Goal: Task Accomplishment & Management: Manage account settings

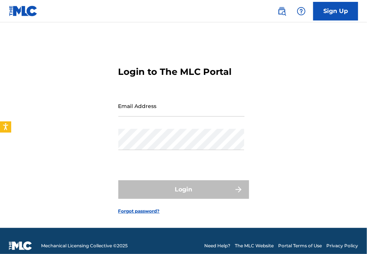
click at [160, 118] on div "Email Address" at bounding box center [181, 112] width 126 height 34
click at [153, 113] on input "Email Address" at bounding box center [181, 105] width 126 height 21
type input "[EMAIL_ADDRESS][DOMAIN_NAME]"
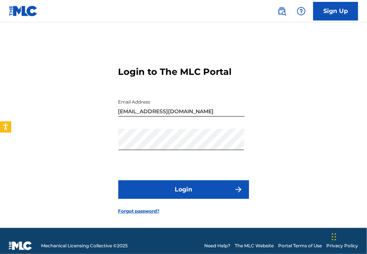
click at [190, 197] on button "Login" at bounding box center [183, 190] width 131 height 19
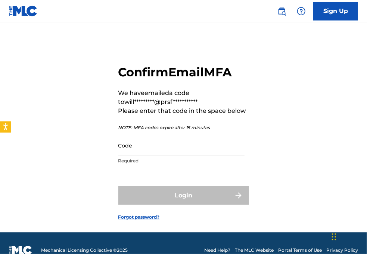
click at [153, 151] on input "Code" at bounding box center [181, 145] width 126 height 21
paste input "584749"
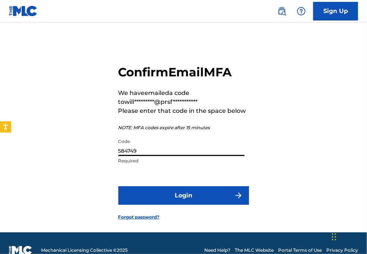
type input "584749"
click at [169, 195] on button "Login" at bounding box center [183, 196] width 131 height 19
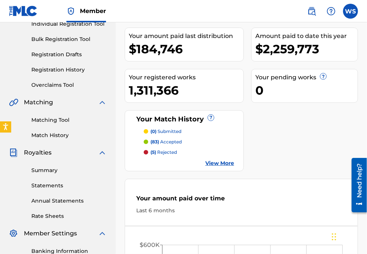
scroll to position [101, 0]
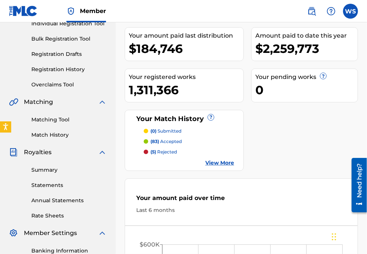
click at [360, 67] on div "MECHANICAL COPYRIGHT PROTECTION SOCIETY LTD Your amount paid last distribution …" at bounding box center [241, 209] width 251 height 539
click at [66, 84] on link "Overclaims Tool" at bounding box center [68, 85] width 75 height 8
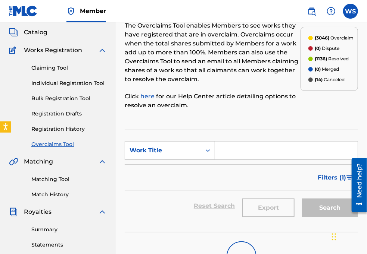
scroll to position [68, 0]
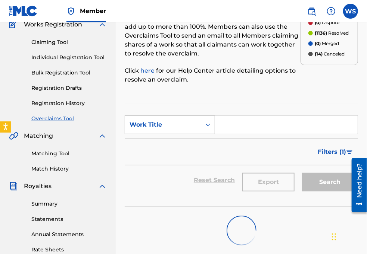
click at [175, 125] on div "Work Title" at bounding box center [162, 124] width 67 height 9
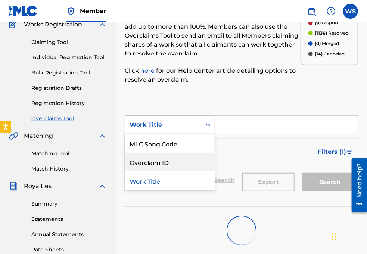
click at [170, 159] on div "Overclaim ID" at bounding box center [170, 162] width 90 height 19
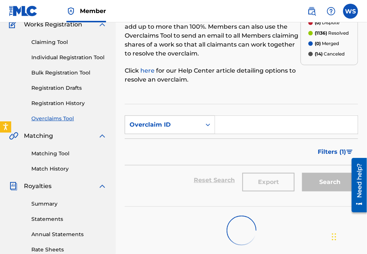
click at [218, 118] on input "Search Form" at bounding box center [286, 125] width 143 height 18
paste input "35812"
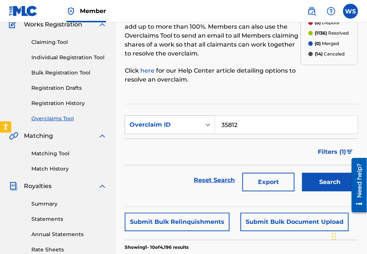
type input "35812"
click at [331, 182] on button "Search" at bounding box center [330, 182] width 56 height 19
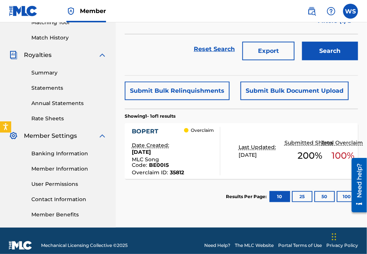
scroll to position [203, 0]
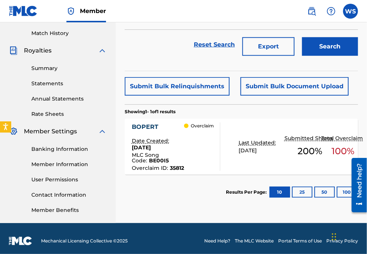
click at [152, 123] on div "BOPERT" at bounding box center [158, 127] width 53 height 9
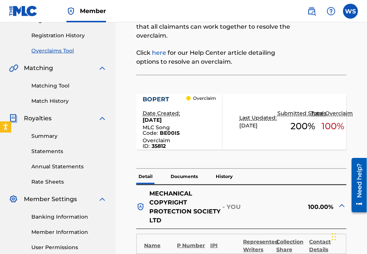
scroll to position [237, 0]
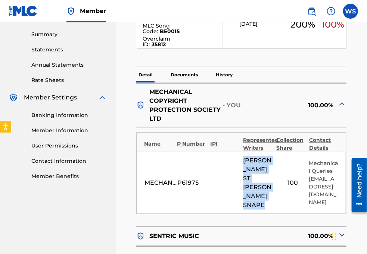
drag, startPoint x: 241, startPoint y: 172, endPoint x: 263, endPoint y: 198, distance: 33.3
click at [263, 198] on div "MECHANICAL COPYRIGHT PROTECTION SOCIETY LTD P61975 [PERSON_NAME] ST [PERSON_NAM…" at bounding box center [241, 183] width 209 height 62
copy span "[PERSON_NAME] [PERSON_NAME]"
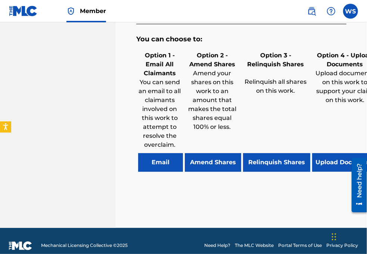
scroll to position [488, 0]
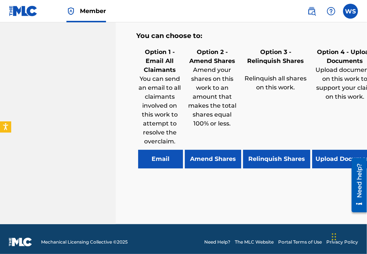
click at [273, 154] on button "Relinquish Shares" at bounding box center [276, 159] width 67 height 19
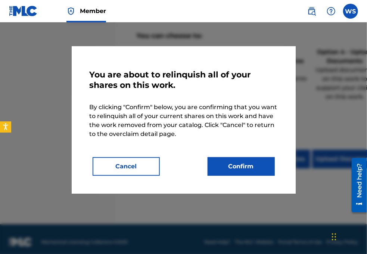
click at [231, 171] on button "Confirm" at bounding box center [240, 166] width 67 height 19
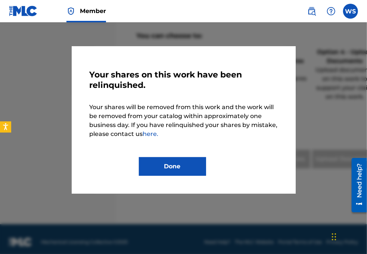
click at [177, 164] on button "Done" at bounding box center [172, 166] width 67 height 19
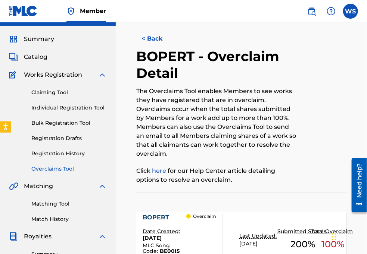
scroll to position [0, 0]
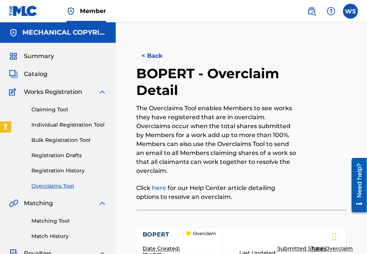
click at [161, 60] on button "< Back" at bounding box center [158, 56] width 45 height 19
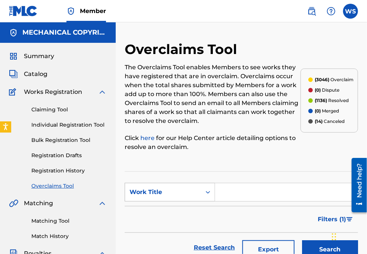
click at [198, 192] on div "Work Title" at bounding box center [163, 192] width 76 height 14
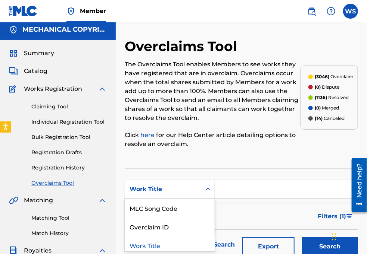
scroll to position [3, 0]
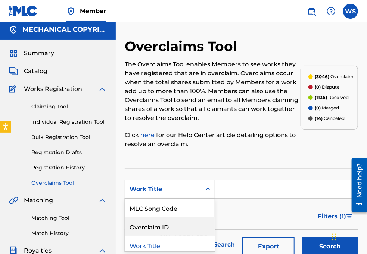
drag, startPoint x: 173, startPoint y: 223, endPoint x: 192, endPoint y: 212, distance: 22.1
click at [173, 223] on div "Overclaim ID" at bounding box center [170, 226] width 90 height 19
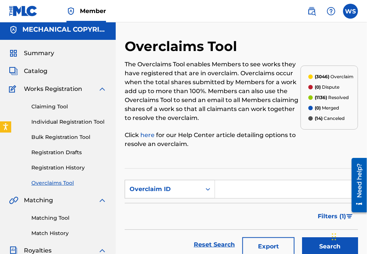
click at [234, 187] on input "Search Form" at bounding box center [286, 190] width 143 height 18
paste input "35937"
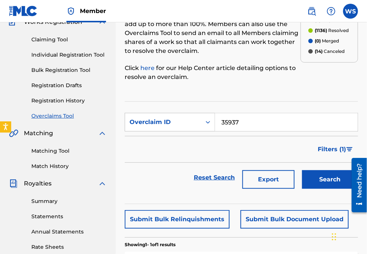
scroll to position [71, 0]
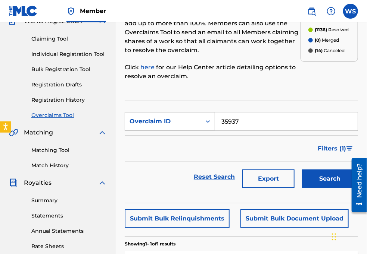
type input "35937"
click at [333, 179] on button "Search" at bounding box center [330, 179] width 56 height 19
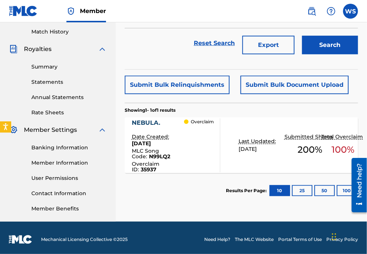
scroll to position [208, 0]
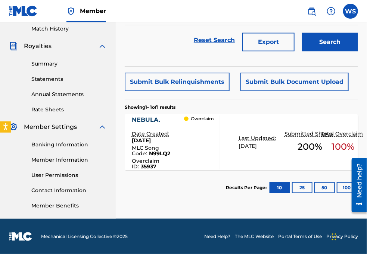
click at [153, 119] on div "NEBULA." at bounding box center [158, 120] width 53 height 9
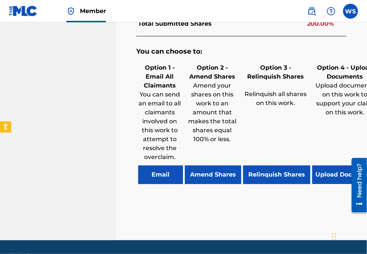
scroll to position [475, 0]
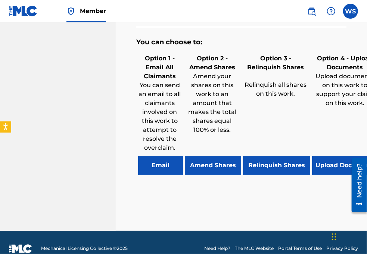
click at [276, 165] on button "Relinquish Shares" at bounding box center [276, 166] width 67 height 19
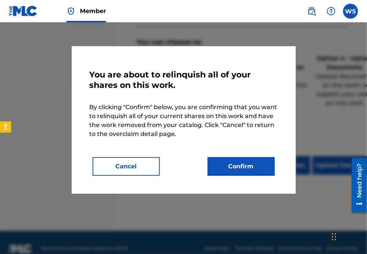
click at [221, 163] on button "Confirm" at bounding box center [240, 166] width 67 height 19
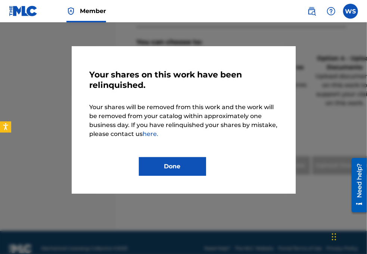
click at [186, 162] on button "Done" at bounding box center [172, 166] width 67 height 19
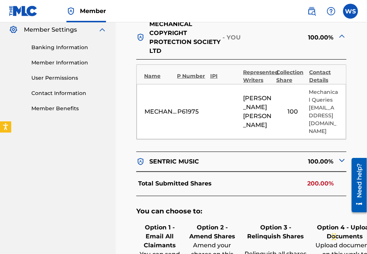
scroll to position [101, 0]
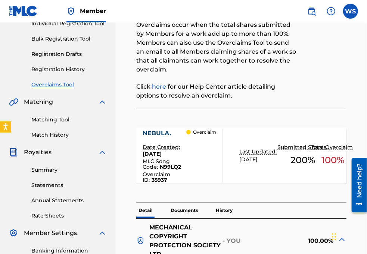
drag, startPoint x: 357, startPoint y: 40, endPoint x: 282, endPoint y: 16, distance: 79.3
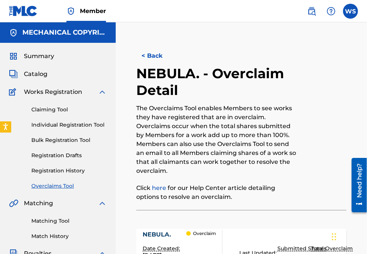
click at [149, 54] on button "< Back" at bounding box center [158, 56] width 45 height 19
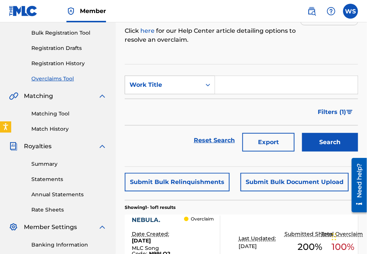
scroll to position [38, 0]
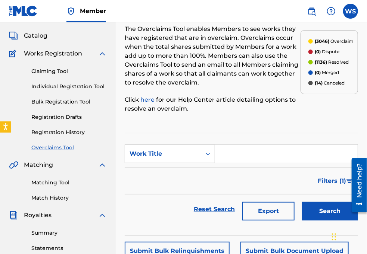
click at [163, 164] on form "SearchWithCriteria425c52ec-8a78-47a7-8f5e-e512adcb357d Work Title Filter Status…" at bounding box center [241, 185] width 233 height 80
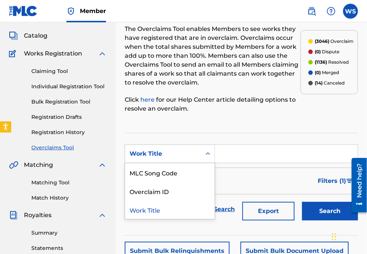
click at [161, 160] on div "Work Title" at bounding box center [163, 154] width 76 height 14
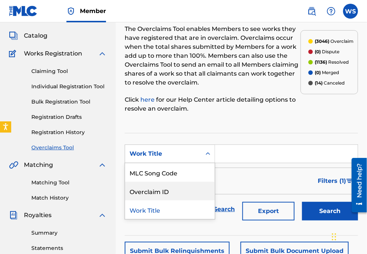
drag, startPoint x: 166, startPoint y: 186, endPoint x: 190, endPoint y: 171, distance: 27.8
click at [166, 186] on div "Overclaim ID" at bounding box center [170, 191] width 90 height 19
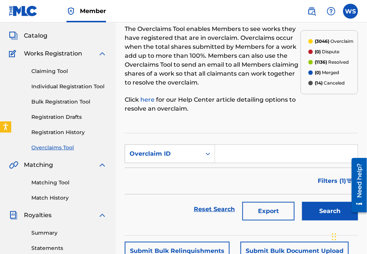
click at [237, 147] on input "Search Form" at bounding box center [286, 154] width 143 height 18
paste input "35866"
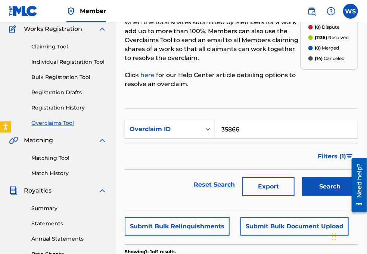
scroll to position [72, 0]
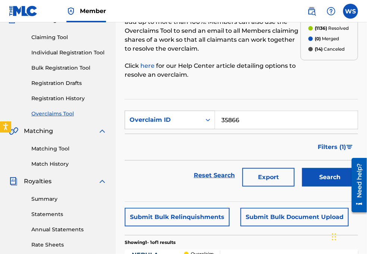
type input "35866"
click at [312, 178] on button "Search" at bounding box center [330, 177] width 56 height 19
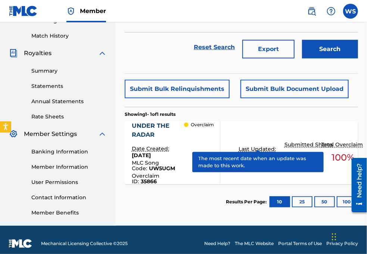
scroll to position [208, 0]
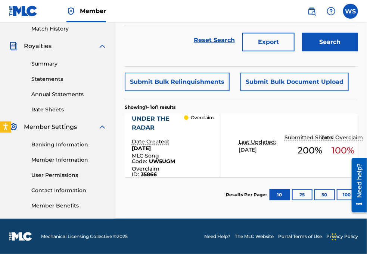
click at [144, 121] on div "UNDER THE RADAR" at bounding box center [158, 124] width 53 height 18
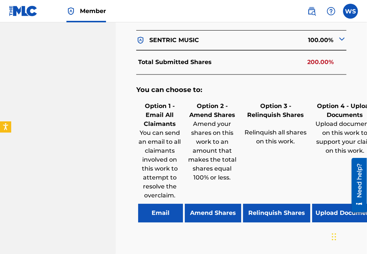
scroll to position [497, 0]
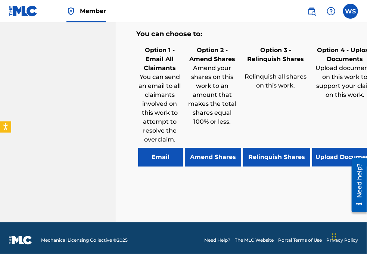
click at [282, 148] on button "Relinquish Shares" at bounding box center [276, 157] width 67 height 19
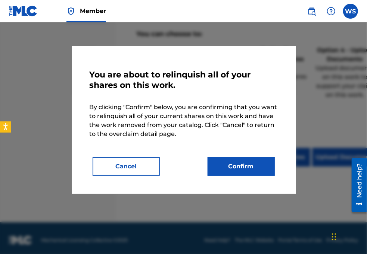
click at [244, 166] on button "Confirm" at bounding box center [240, 166] width 67 height 19
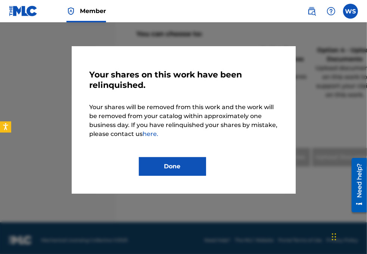
click at [360, 20] on nav "Member WS WS [PERSON_NAME] [EMAIL_ADDRESS][DOMAIN_NAME] Notification Preference…" at bounding box center [183, 11] width 367 height 22
click at [168, 164] on button "Done" at bounding box center [172, 166] width 67 height 19
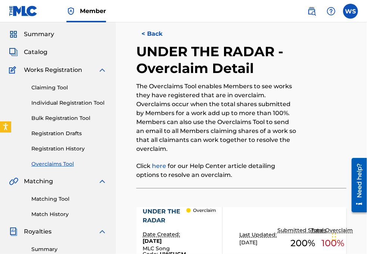
click at [148, 34] on button "< Back" at bounding box center [158, 34] width 45 height 19
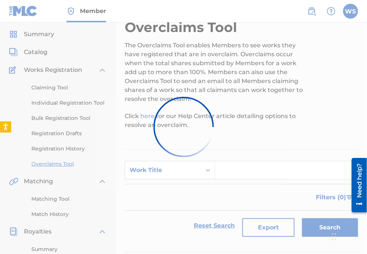
scroll to position [208, 0]
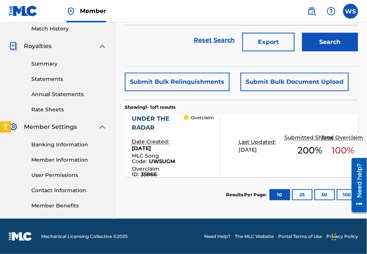
click at [361, 75] on div "Overclaims Tool The Overclaims Tool enables Members to see works they have regi…" at bounding box center [241, 26] width 251 height 386
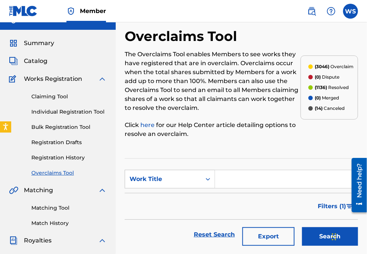
scroll to position [0, 0]
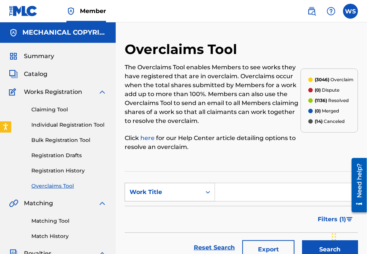
drag, startPoint x: 154, startPoint y: 192, endPoint x: 154, endPoint y: 197, distance: 4.9
click at [154, 192] on div "Work Title" at bounding box center [162, 192] width 67 height 9
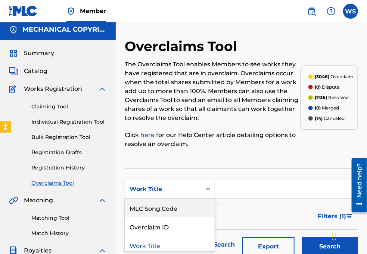
scroll to position [3, 0]
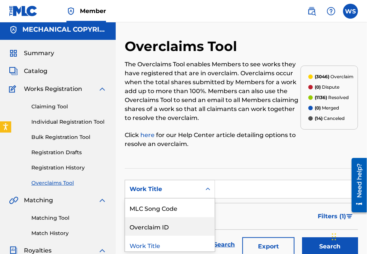
click at [154, 218] on div "Overclaim ID" at bounding box center [170, 226] width 90 height 19
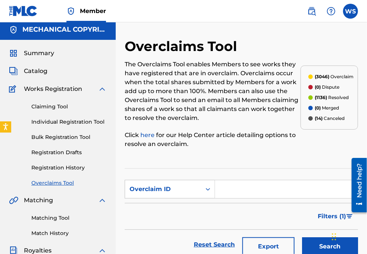
click at [220, 189] on input "Search Form" at bounding box center [286, 190] width 143 height 18
paste input "35869"
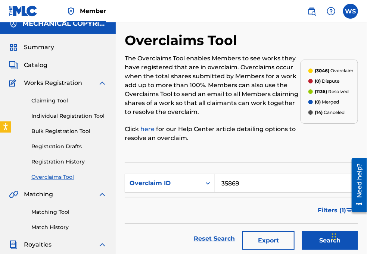
scroll to position [71, 0]
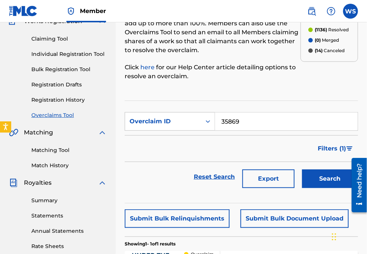
type input "35869"
click at [333, 184] on button "Search" at bounding box center [330, 179] width 56 height 19
click at [337, 172] on button "Search" at bounding box center [330, 179] width 56 height 19
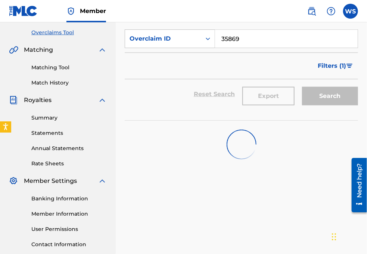
scroll to position [173, 0]
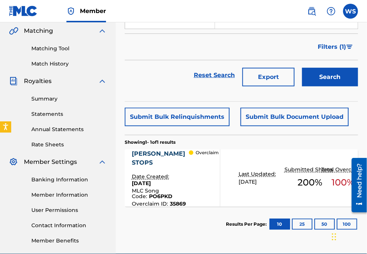
click at [139, 152] on div "[PERSON_NAME] STOPS" at bounding box center [160, 159] width 57 height 18
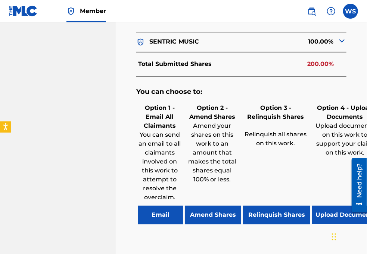
scroll to position [488, 0]
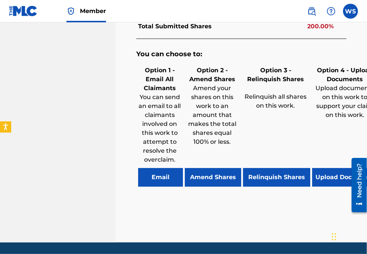
click at [273, 168] on button "Relinquish Shares" at bounding box center [276, 177] width 67 height 19
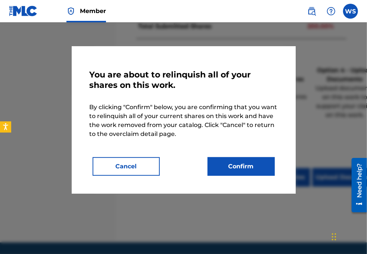
click at [232, 169] on button "Confirm" at bounding box center [240, 166] width 67 height 19
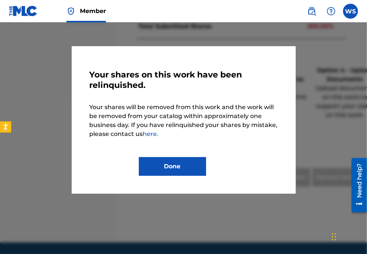
drag, startPoint x: 177, startPoint y: 163, endPoint x: 145, endPoint y: 156, distance: 32.6
click at [177, 163] on button "Done" at bounding box center [172, 166] width 67 height 19
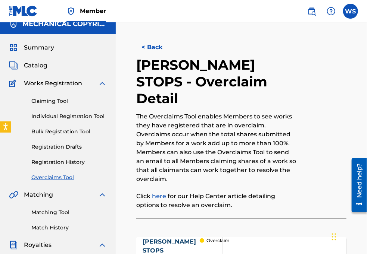
scroll to position [0, 0]
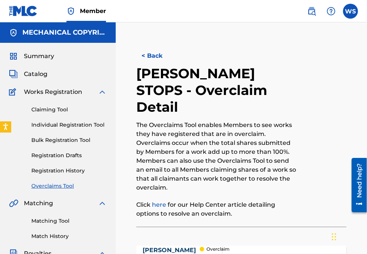
click at [147, 56] on button "< Back" at bounding box center [158, 56] width 45 height 19
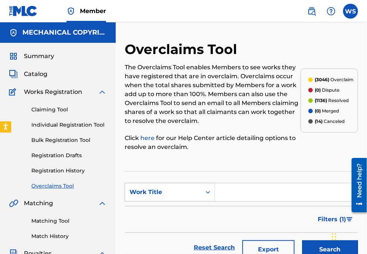
click at [156, 194] on div "Work Title" at bounding box center [163, 192] width 76 height 14
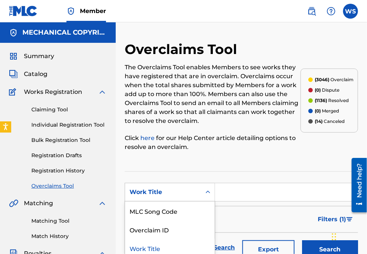
scroll to position [3, 0]
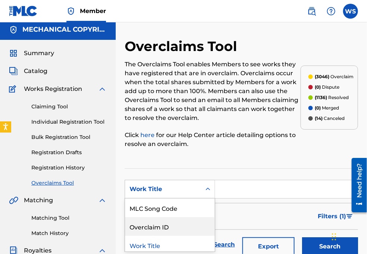
click at [181, 225] on div "Overclaim ID" at bounding box center [170, 226] width 90 height 19
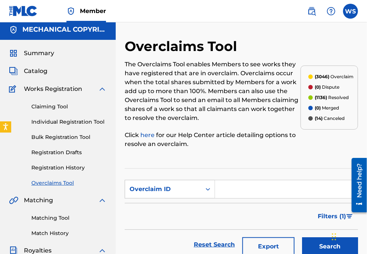
click at [227, 178] on section "SearchWithCriteria425711bb-83f0-4ca8-bc4c-7486385b105e Overclaim ID Filter Stat…" at bounding box center [241, 220] width 233 height 103
click at [227, 189] on input "Search Form" at bounding box center [286, 190] width 143 height 18
paste input "35805"
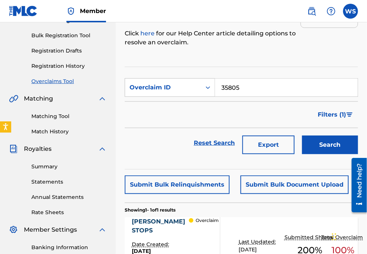
scroll to position [105, 0]
type input "35805"
click at [337, 150] on button "Search" at bounding box center [330, 145] width 56 height 19
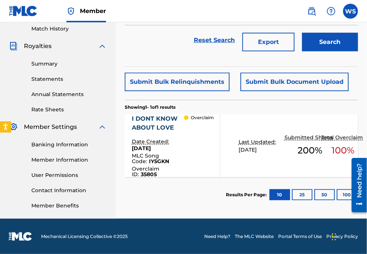
scroll to position [208, 0]
click at [156, 117] on div "I DONT KNOW ABOUT LOVE" at bounding box center [158, 124] width 53 height 18
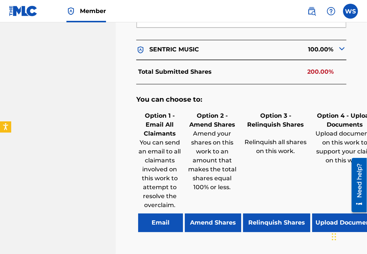
scroll to position [475, 0]
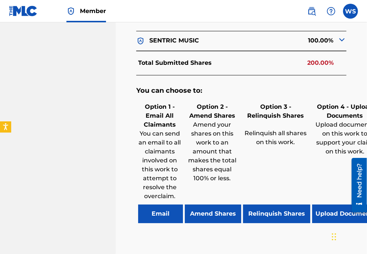
click at [262, 213] on button "Relinquish Shares" at bounding box center [276, 214] width 67 height 19
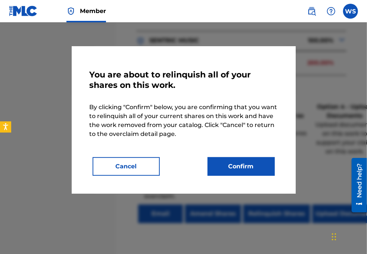
click at [219, 169] on button "Confirm" at bounding box center [240, 166] width 67 height 19
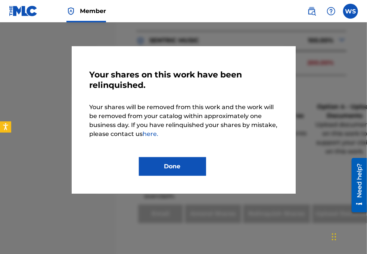
click at [191, 163] on button "Done" at bounding box center [172, 166] width 67 height 19
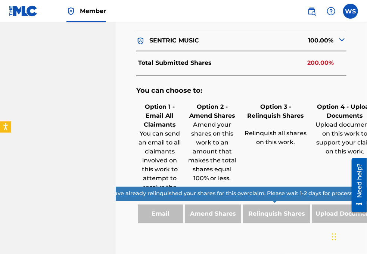
click at [271, 220] on div "You can choose to: Option 1 - Email All Claimants You can send an email to all …" at bounding box center [241, 159] width 210 height 167
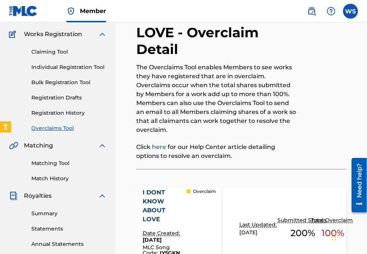
scroll to position [0, 0]
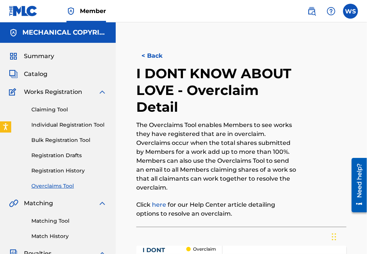
click at [158, 59] on button "< Back" at bounding box center [158, 56] width 45 height 19
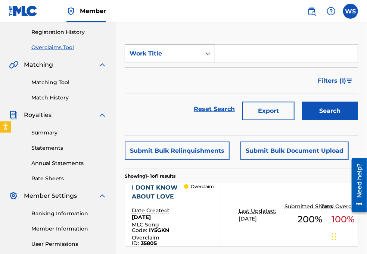
scroll to position [106, 0]
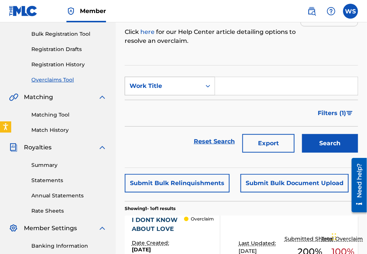
click at [182, 87] on div "Work Title" at bounding box center [162, 86] width 67 height 9
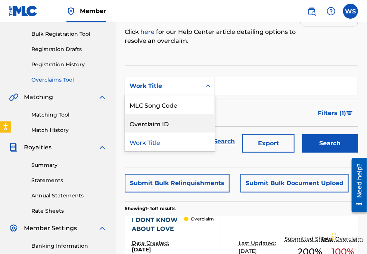
click at [179, 128] on div "Overclaim ID" at bounding box center [170, 123] width 90 height 19
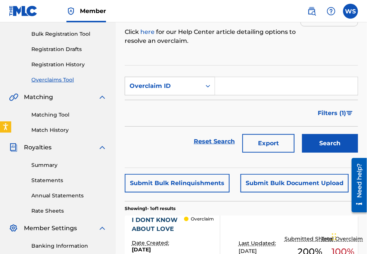
click at [241, 88] on input "Search Form" at bounding box center [286, 86] width 143 height 18
paste input "35867"
type input "35867"
click at [333, 138] on button "Search" at bounding box center [330, 143] width 56 height 19
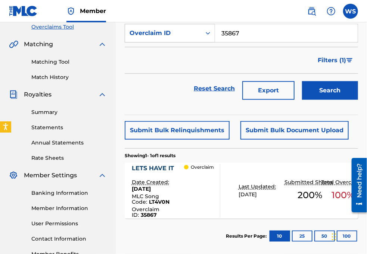
scroll to position [174, 0]
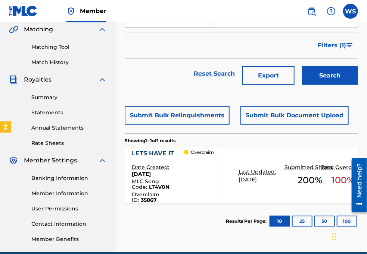
click at [166, 152] on div "LETS HAVE IT" at bounding box center [158, 153] width 53 height 9
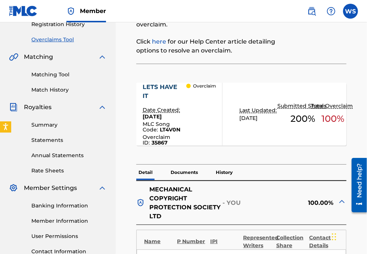
scroll to position [68, 0]
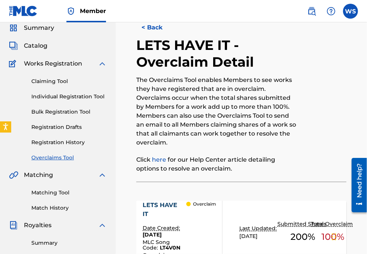
scroll to position [0, 0]
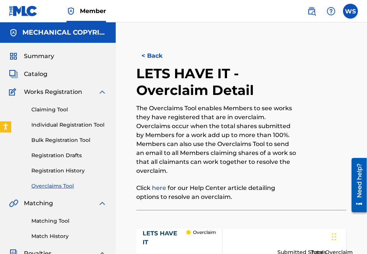
click at [161, 56] on button "< Back" at bounding box center [158, 56] width 45 height 19
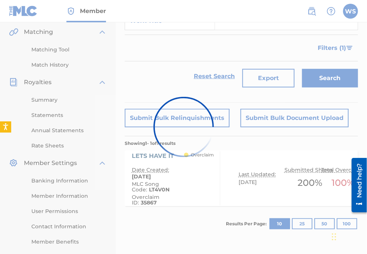
scroll to position [72, 0]
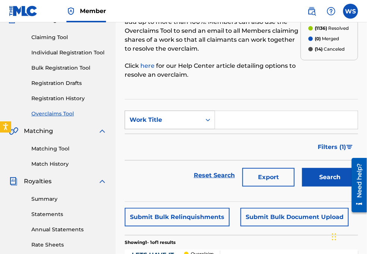
click at [177, 123] on div "Work Title" at bounding box center [162, 120] width 67 height 9
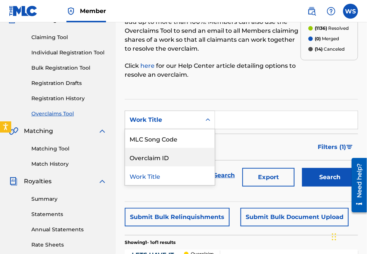
click at [171, 154] on div "Overclaim ID" at bounding box center [170, 157] width 90 height 19
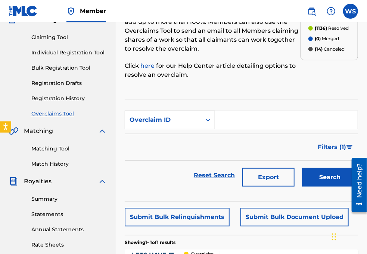
click at [235, 119] on input "Search Form" at bounding box center [286, 120] width 143 height 18
paste input "35867"
type input "35867"
click at [332, 179] on button "Search" at bounding box center [330, 177] width 56 height 19
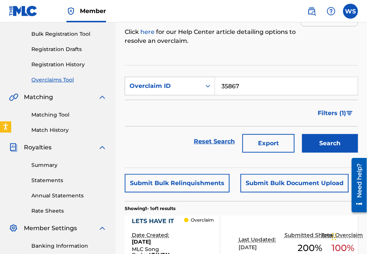
scroll to position [208, 0]
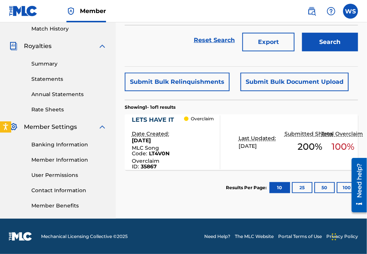
click at [137, 119] on div "LETS HAVE IT" at bounding box center [158, 120] width 53 height 9
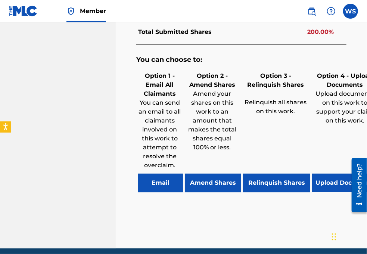
scroll to position [497, 0]
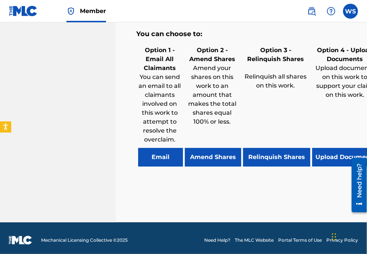
click at [269, 148] on button "Relinquish Shares" at bounding box center [276, 157] width 67 height 19
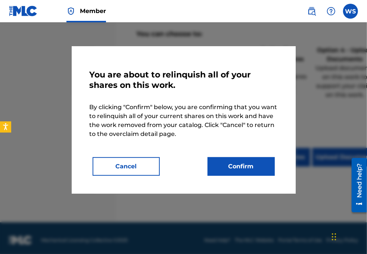
click at [250, 164] on button "Confirm" at bounding box center [240, 166] width 67 height 19
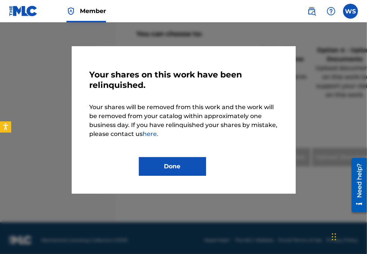
click at [164, 163] on button "Done" at bounding box center [172, 166] width 67 height 19
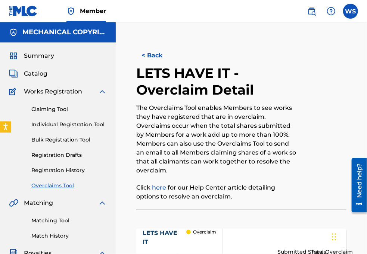
scroll to position [0, 0]
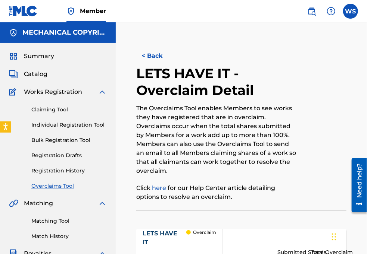
click at [156, 60] on button "< Back" at bounding box center [158, 56] width 45 height 19
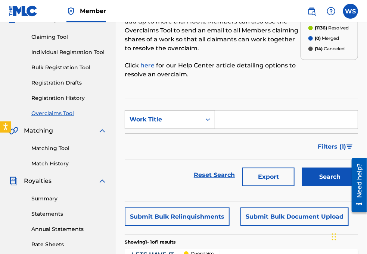
scroll to position [72, 0]
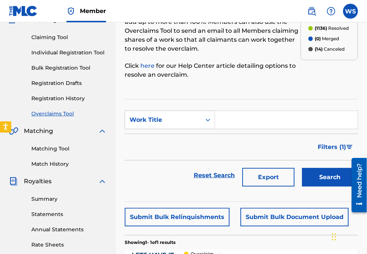
click at [149, 132] on form "SearchWithCriteria425c52ec-8a78-47a7-8f5e-e512adcb357d Work Title Filter Status…" at bounding box center [241, 151] width 233 height 80
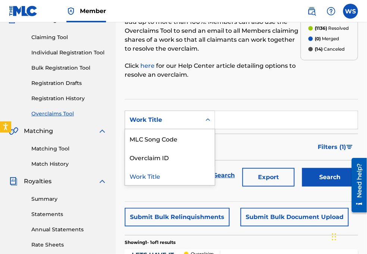
click at [150, 123] on div "Work Title" at bounding box center [162, 120] width 67 height 9
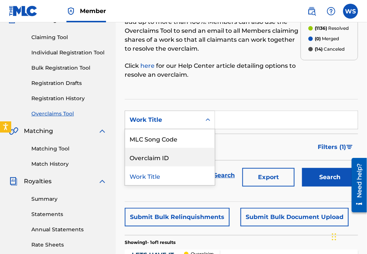
click at [149, 158] on div "Overclaim ID" at bounding box center [170, 157] width 90 height 19
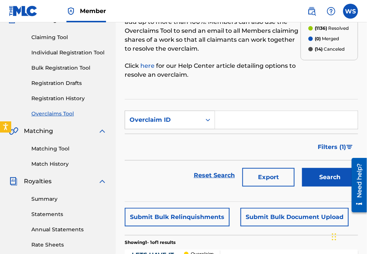
click at [244, 117] on input "Search Form" at bounding box center [286, 120] width 143 height 18
paste input "35865"
type input "35865"
click at [310, 173] on button "Search" at bounding box center [330, 177] width 56 height 19
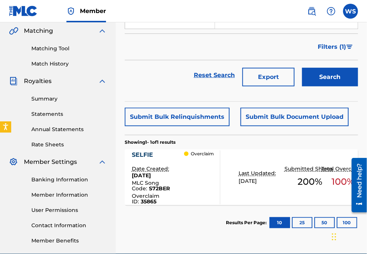
scroll to position [208, 0]
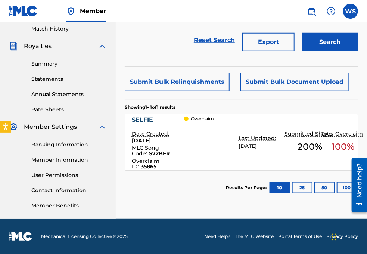
click at [151, 120] on div "SELFIE" at bounding box center [158, 120] width 53 height 9
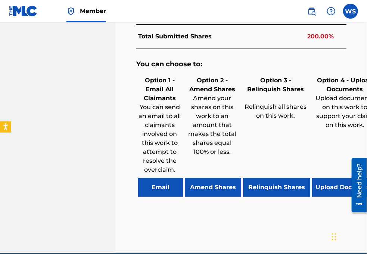
scroll to position [475, 0]
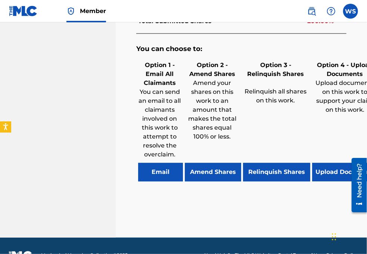
click at [266, 163] on button "Relinquish Shares" at bounding box center [276, 172] width 67 height 19
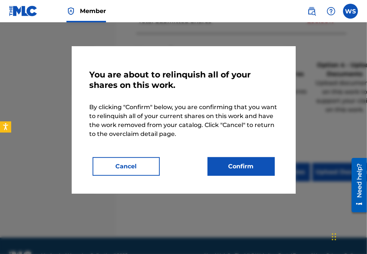
drag, startPoint x: 226, startPoint y: 165, endPoint x: 223, endPoint y: 170, distance: 6.7
click at [226, 165] on button "Confirm" at bounding box center [240, 166] width 67 height 19
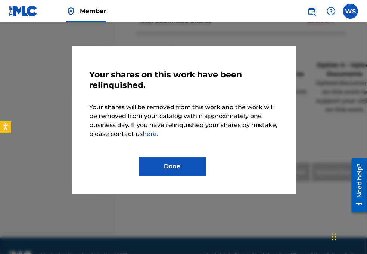
click at [151, 166] on button "Done" at bounding box center [172, 166] width 67 height 19
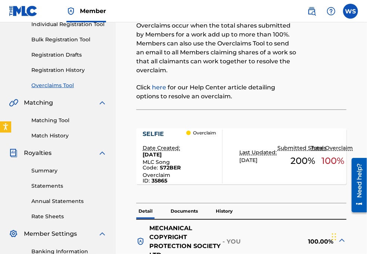
scroll to position [0, 0]
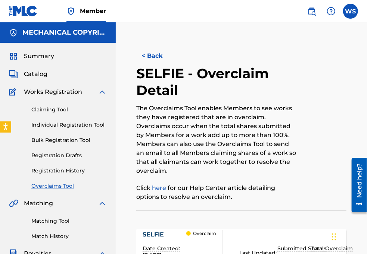
click at [145, 57] on button "< Back" at bounding box center [158, 56] width 45 height 19
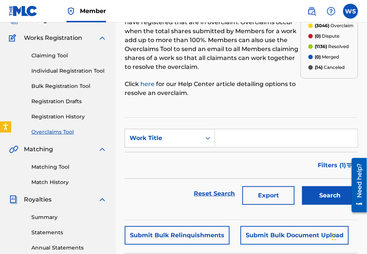
scroll to position [38, 0]
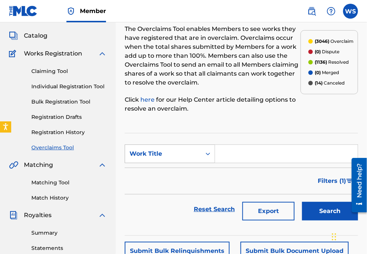
drag, startPoint x: 195, startPoint y: 148, endPoint x: 194, endPoint y: 156, distance: 7.9
click at [195, 149] on div "Work Title" at bounding box center [163, 154] width 76 height 14
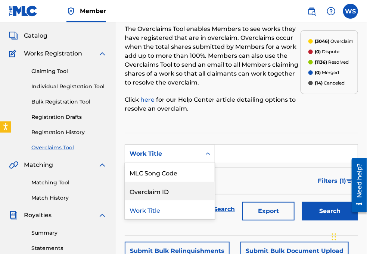
click at [181, 186] on div "Overclaim ID" at bounding box center [170, 191] width 90 height 19
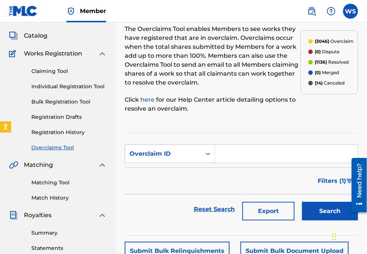
click at [243, 156] on input "Search Form" at bounding box center [286, 154] width 143 height 18
paste input "35868"
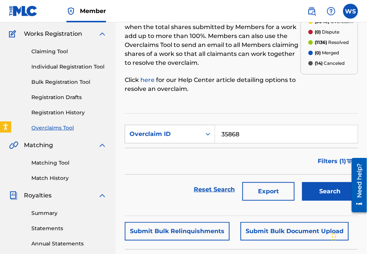
scroll to position [72, 0]
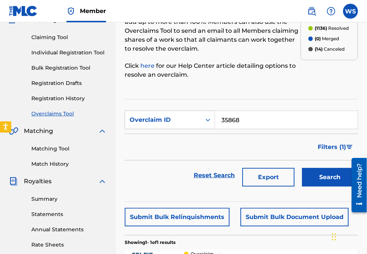
type input "35868"
click at [320, 170] on button "Search" at bounding box center [330, 177] width 56 height 19
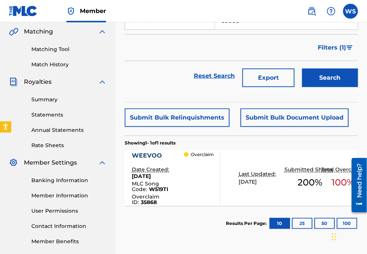
scroll to position [208, 0]
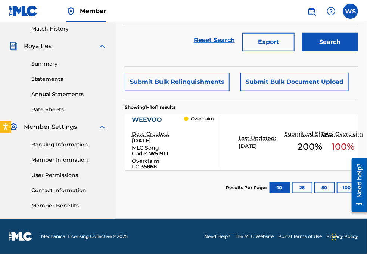
click at [147, 121] on div "WEEVOO" at bounding box center [158, 120] width 53 height 9
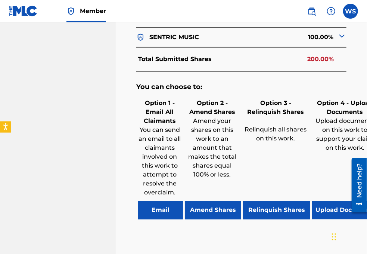
scroll to position [407, 0]
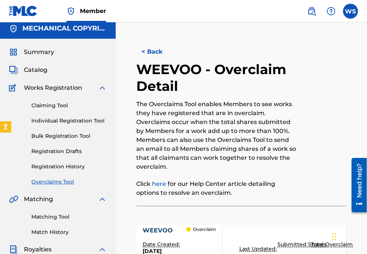
scroll to position [0, 0]
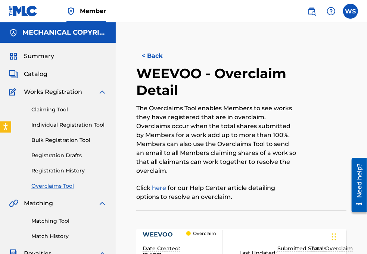
click at [143, 57] on button "< Back" at bounding box center [158, 56] width 45 height 19
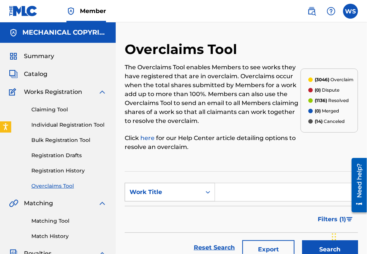
click at [175, 197] on div "Work Title" at bounding box center [163, 192] width 76 height 14
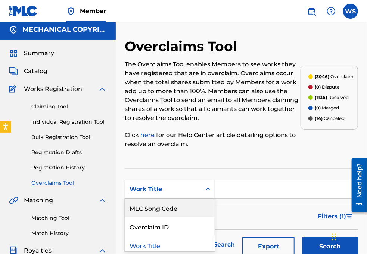
scroll to position [3, 0]
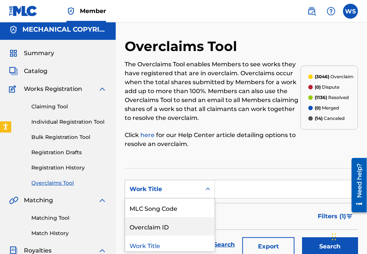
click at [153, 227] on div "Overclaim ID" at bounding box center [170, 226] width 90 height 19
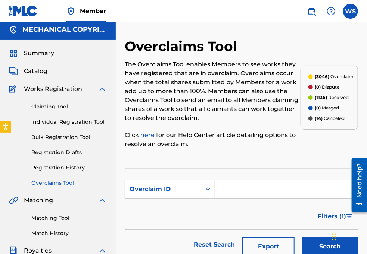
click at [233, 190] on input "Search Form" at bounding box center [286, 190] width 143 height 18
paste input "35868"
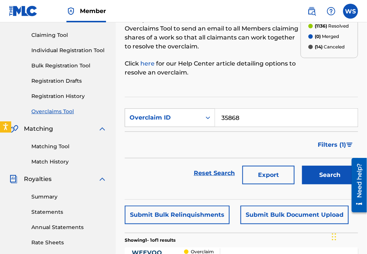
scroll to position [105, 0]
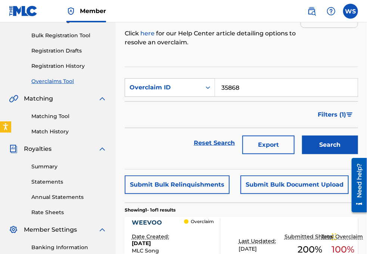
type input "35868"
click at [325, 148] on button "Search" at bounding box center [330, 145] width 56 height 19
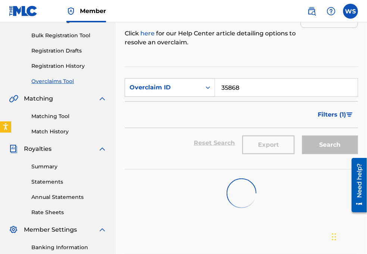
scroll to position [207, 0]
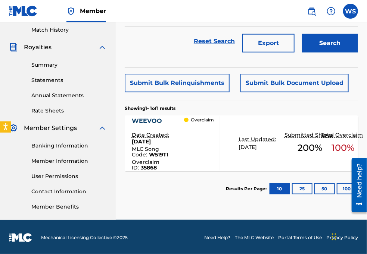
click at [143, 118] on div "WEEVOO" at bounding box center [158, 121] width 53 height 9
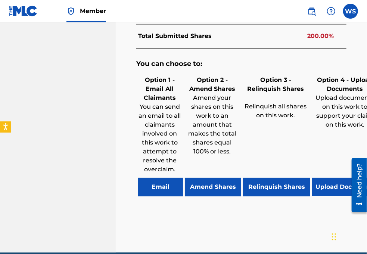
scroll to position [488, 0]
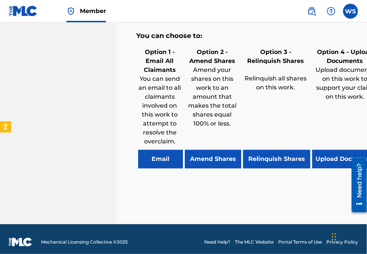
click at [268, 158] on button "Relinquish Shares" at bounding box center [276, 159] width 67 height 19
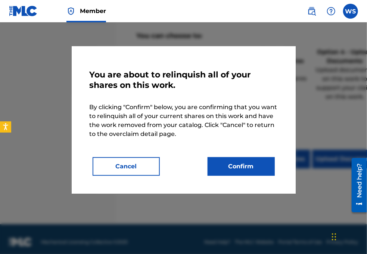
click at [224, 166] on button "Confirm" at bounding box center [240, 166] width 67 height 19
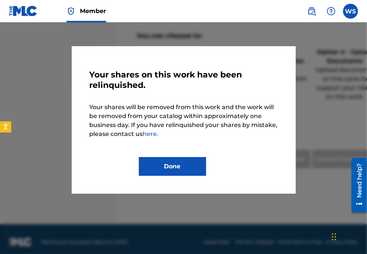
click at [190, 166] on button "Done" at bounding box center [172, 166] width 67 height 19
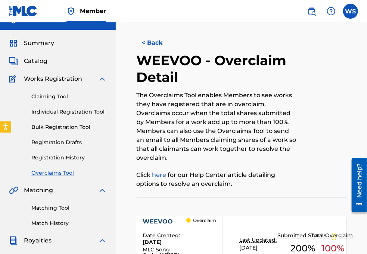
click at [153, 43] on button "< Back" at bounding box center [158, 43] width 45 height 19
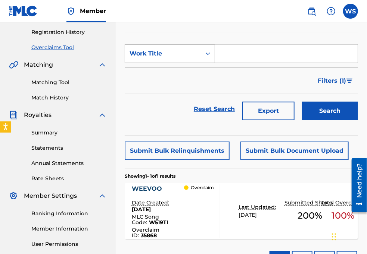
scroll to position [71, 0]
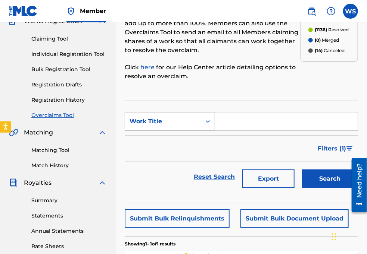
click at [169, 119] on div "Work Title" at bounding box center [162, 121] width 67 height 9
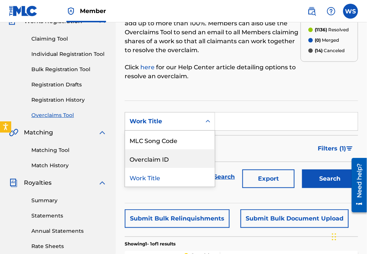
click at [169, 162] on div "Overclaim ID" at bounding box center [170, 159] width 90 height 19
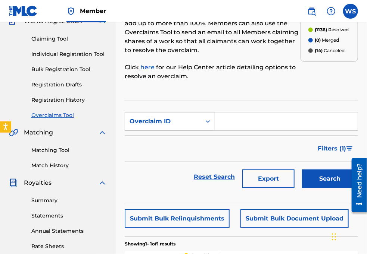
click at [242, 123] on input "Search Form" at bounding box center [286, 122] width 143 height 18
paste input "35853"
type input "35853"
click at [316, 176] on button "Search" at bounding box center [330, 179] width 56 height 19
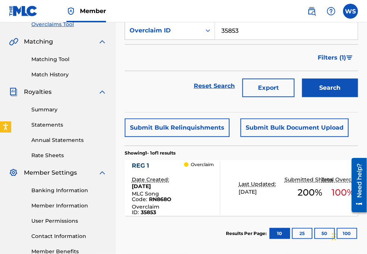
scroll to position [207, 0]
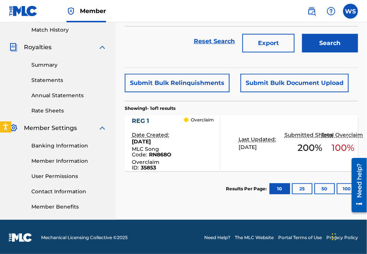
click at [145, 118] on div "REG 1" at bounding box center [158, 121] width 53 height 9
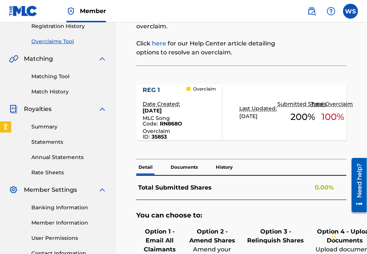
scroll to position [135, 0]
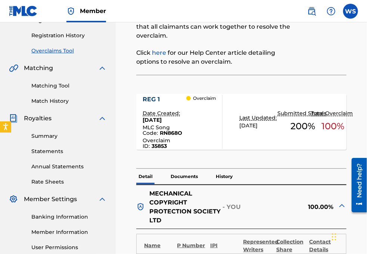
click at [154, 100] on div "REG 1" at bounding box center [165, 99] width 44 height 9
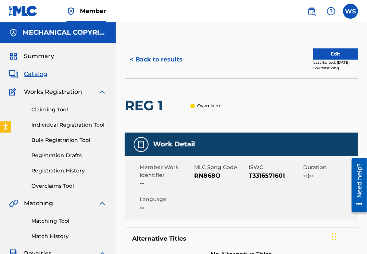
click at [151, 65] on button "< Back to results" at bounding box center [156, 59] width 63 height 19
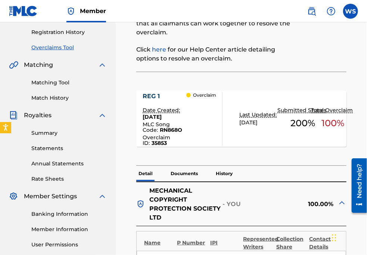
scroll to position [203, 0]
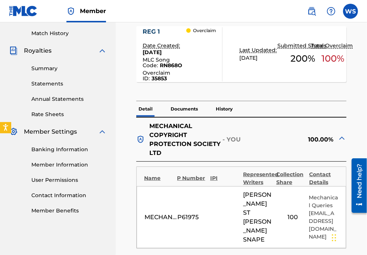
click at [153, 29] on div "REG 1" at bounding box center [165, 31] width 44 height 9
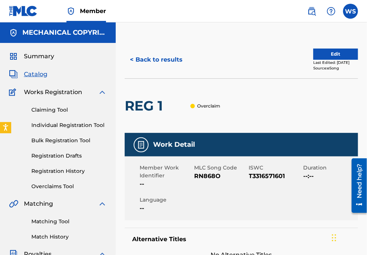
click at [152, 63] on button "< Back to results" at bounding box center [156, 59] width 63 height 19
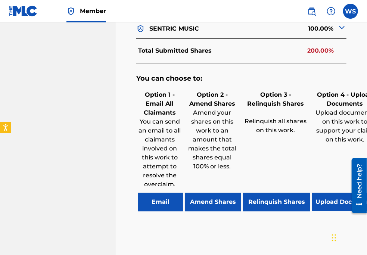
scroll to position [475, 0]
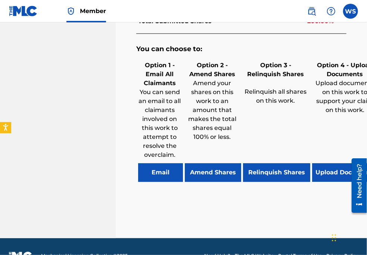
click at [259, 167] on button "Relinquish Shares" at bounding box center [276, 172] width 67 height 19
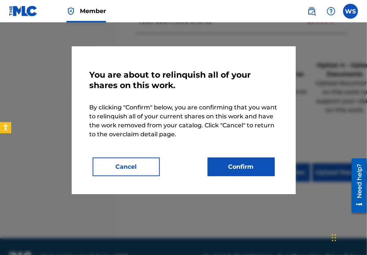
drag, startPoint x: 238, startPoint y: 171, endPoint x: 210, endPoint y: 162, distance: 29.8
click at [238, 170] on button "Confirm" at bounding box center [240, 166] width 67 height 19
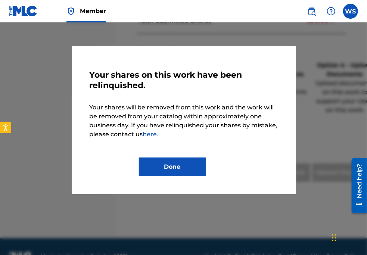
click at [354, 38] on div at bounding box center [183, 149] width 367 height 255
click at [187, 169] on button "Done" at bounding box center [172, 166] width 67 height 19
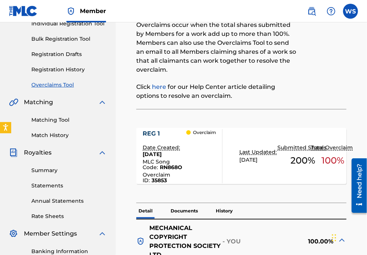
scroll to position [0, 0]
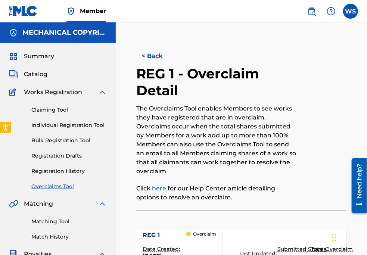
click at [145, 60] on button "< Back" at bounding box center [158, 56] width 45 height 19
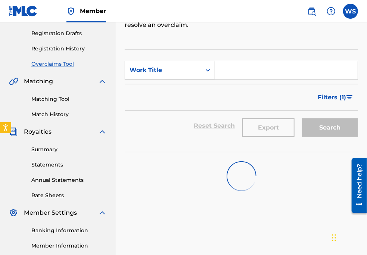
scroll to position [71, 0]
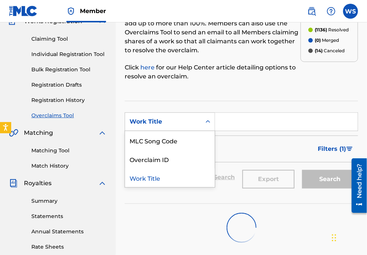
click at [169, 118] on div "Work Title" at bounding box center [162, 121] width 67 height 9
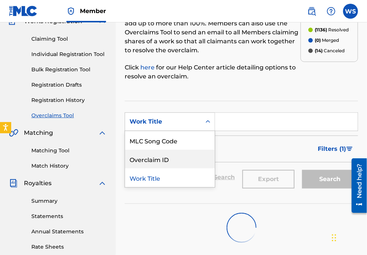
click at [162, 166] on div "Overclaim ID" at bounding box center [170, 159] width 90 height 19
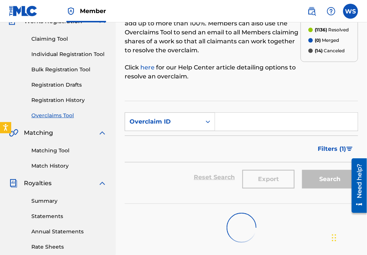
click at [235, 128] on input "Search Form" at bounding box center [286, 122] width 143 height 18
paste input "35862"
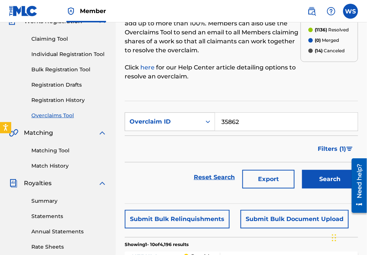
type input "35862"
click at [336, 176] on button "Search" at bounding box center [330, 179] width 56 height 19
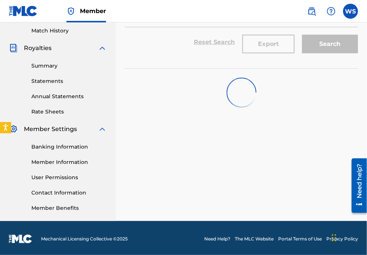
scroll to position [207, 0]
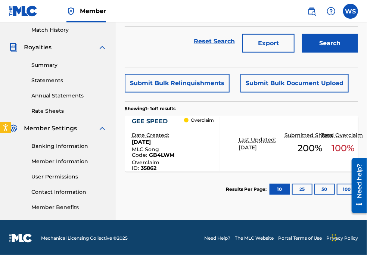
click at [154, 118] on div "GEE SPEED" at bounding box center [158, 121] width 53 height 9
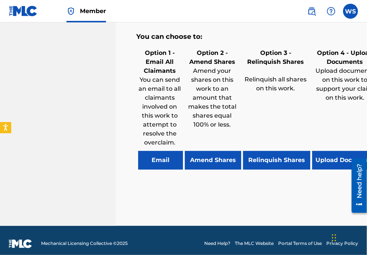
scroll to position [488, 0]
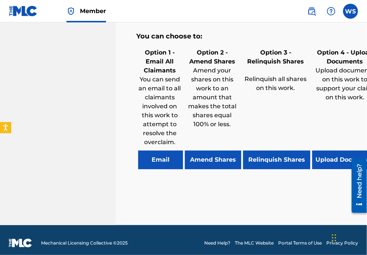
click at [256, 150] on button "Relinquish Shares" at bounding box center [276, 159] width 67 height 19
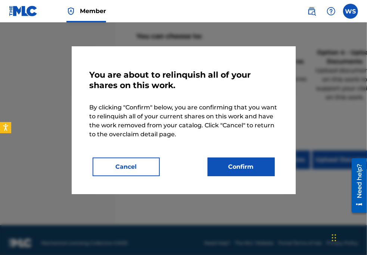
click at [242, 163] on button "Confirm" at bounding box center [240, 166] width 67 height 19
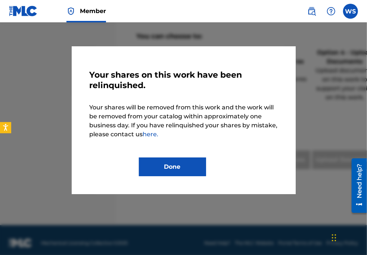
click at [163, 162] on button "Done" at bounding box center [172, 166] width 67 height 19
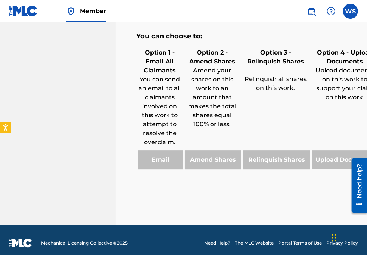
drag, startPoint x: 361, startPoint y: 26, endPoint x: 344, endPoint y: 23, distance: 17.1
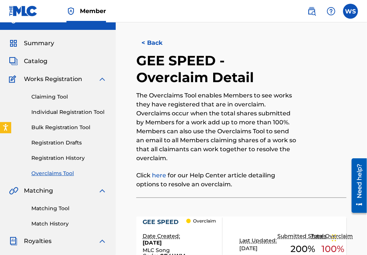
scroll to position [0, 0]
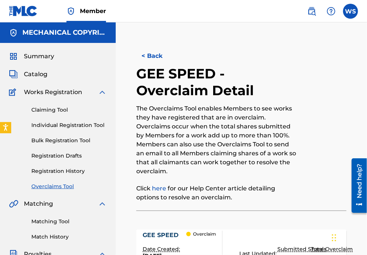
click at [151, 56] on button "< Back" at bounding box center [158, 56] width 45 height 19
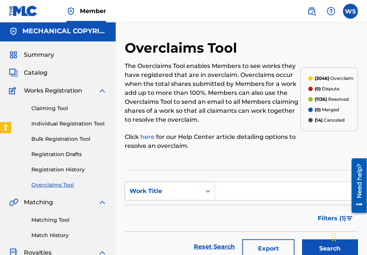
click at [174, 188] on div "Work Title" at bounding box center [163, 191] width 76 height 14
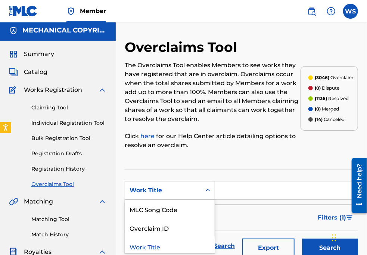
scroll to position [3, 0]
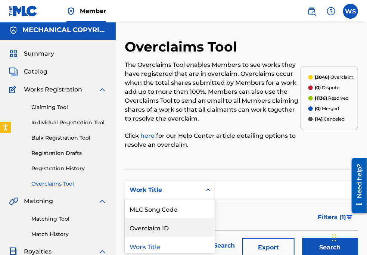
click at [167, 223] on div "Overclaim ID" at bounding box center [170, 227] width 90 height 19
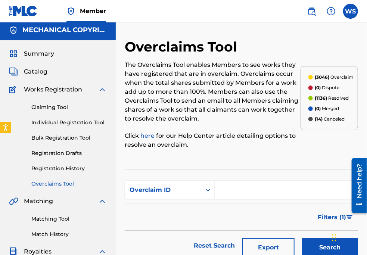
click at [228, 193] on input "Search Form" at bounding box center [286, 190] width 143 height 18
paste input "35864"
type input "35864"
click at [302, 238] on button "Search" at bounding box center [330, 247] width 56 height 19
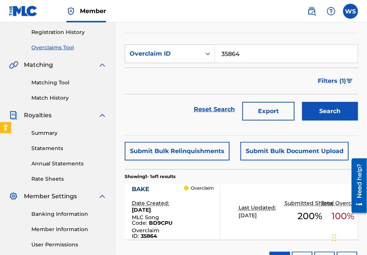
scroll to position [172, 0]
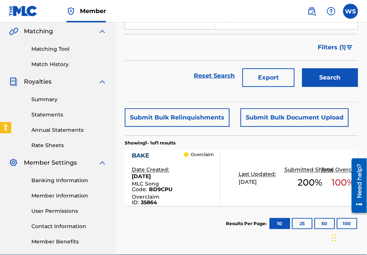
click at [140, 153] on div "BAKE" at bounding box center [158, 155] width 53 height 9
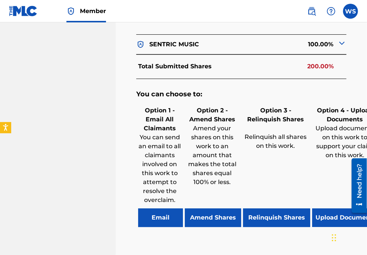
scroll to position [475, 0]
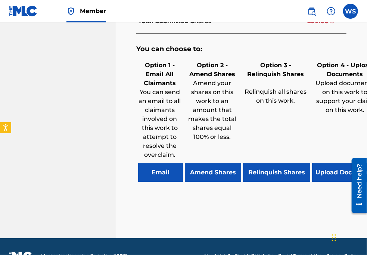
click at [259, 167] on button "Relinquish Shares" at bounding box center [276, 172] width 67 height 19
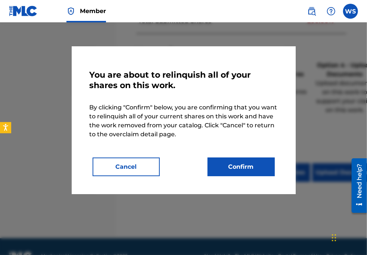
click at [234, 164] on button "Confirm" at bounding box center [240, 166] width 67 height 19
click at [237, 169] on button "Confirm" at bounding box center [240, 166] width 67 height 19
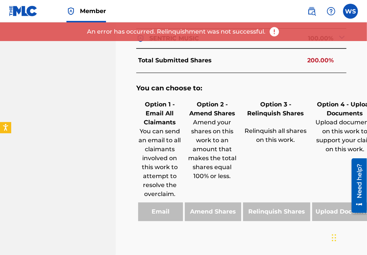
scroll to position [487, 0]
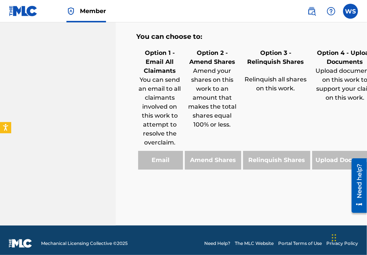
click at [355, 108] on div "Option 4 - Upload Documents Upload documents on this work to support your claim…" at bounding box center [344, 108] width 69 height 123
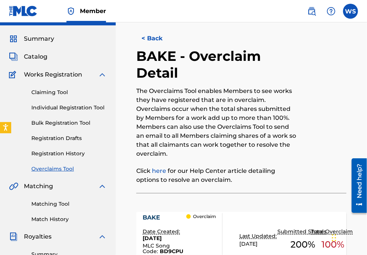
scroll to position [0, 0]
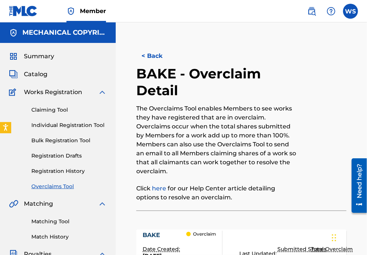
click at [157, 57] on button "< Back" at bounding box center [158, 56] width 45 height 19
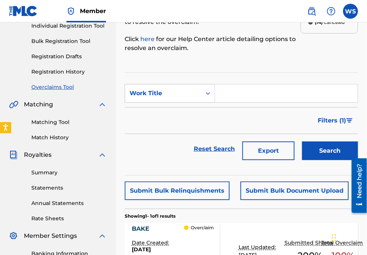
scroll to position [71, 0]
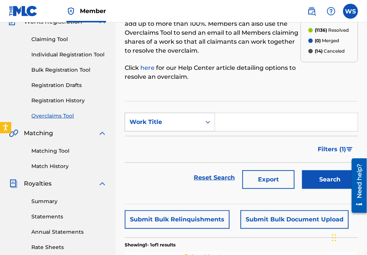
click at [168, 122] on div "Work Title" at bounding box center [162, 122] width 67 height 9
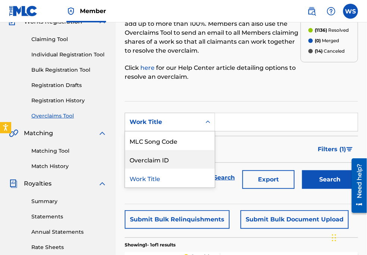
click at [145, 167] on div "Overclaim ID" at bounding box center [170, 159] width 90 height 19
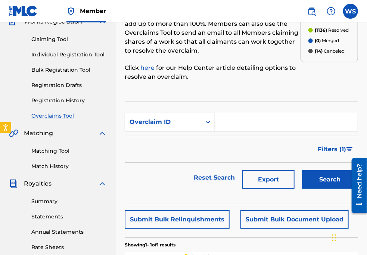
click at [234, 125] on input "Search Form" at bounding box center [286, 122] width 143 height 18
paste input "35858"
type input "35858"
click at [321, 182] on button "Search" at bounding box center [330, 179] width 56 height 19
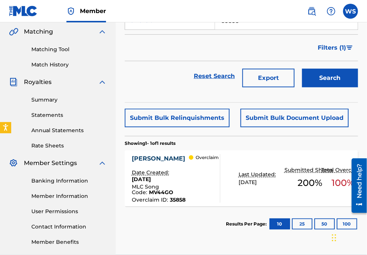
scroll to position [172, 0]
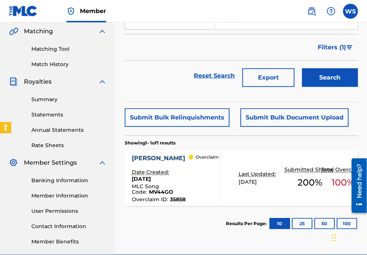
click at [165, 156] on div "[PERSON_NAME]" at bounding box center [160, 158] width 57 height 9
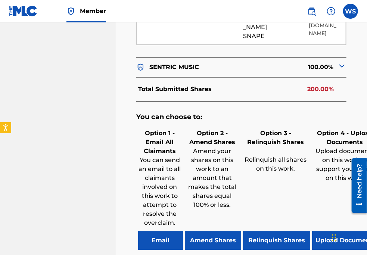
scroll to position [475, 0]
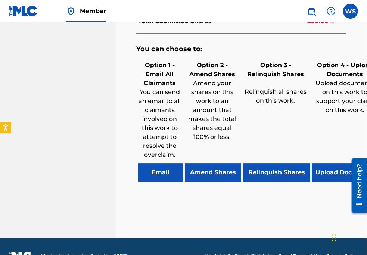
click at [269, 170] on button "Relinquish Shares" at bounding box center [276, 172] width 67 height 19
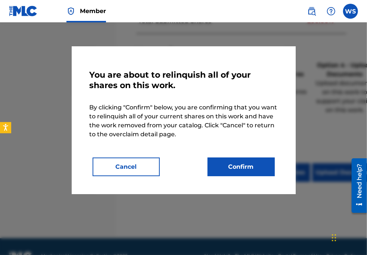
click at [245, 162] on button "Confirm" at bounding box center [240, 166] width 67 height 19
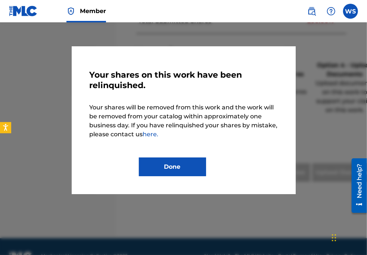
click at [151, 167] on button "Done" at bounding box center [172, 166] width 67 height 19
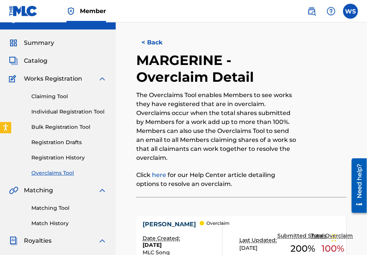
scroll to position [0, 0]
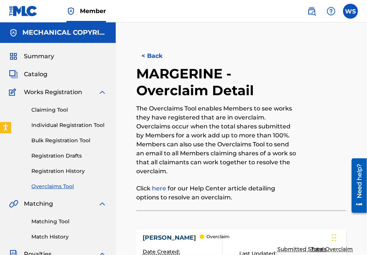
click at [144, 50] on button "< Back" at bounding box center [158, 56] width 45 height 19
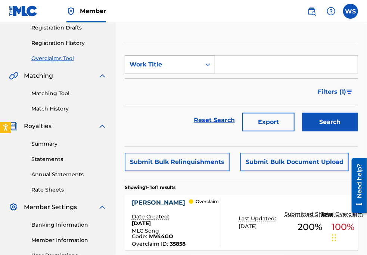
scroll to position [104, 0]
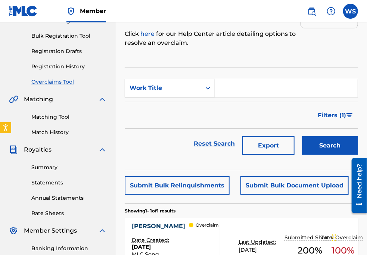
click at [168, 90] on div "Work Title" at bounding box center [162, 88] width 67 height 9
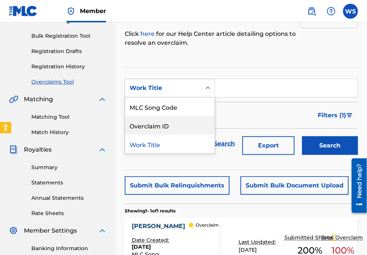
click at [163, 128] on div "Overclaim ID" at bounding box center [170, 125] width 90 height 19
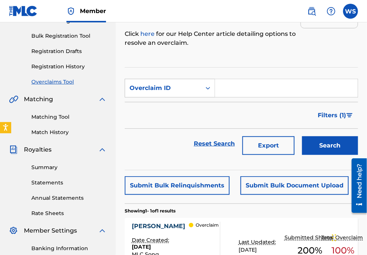
click at [219, 94] on input "Search Form" at bounding box center [286, 88] width 143 height 18
paste input "35863"
type input "35863"
click at [321, 142] on button "Search" at bounding box center [330, 145] width 56 height 19
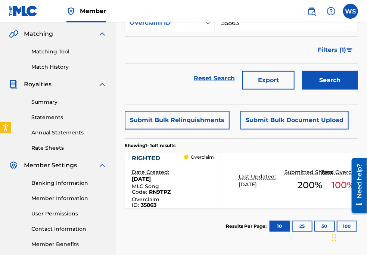
scroll to position [207, 0]
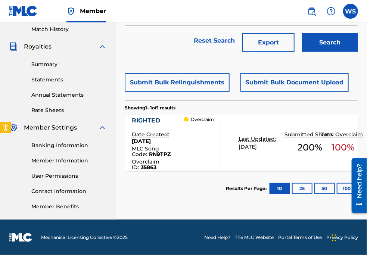
click at [151, 121] on div "RIGHTED" at bounding box center [158, 120] width 53 height 9
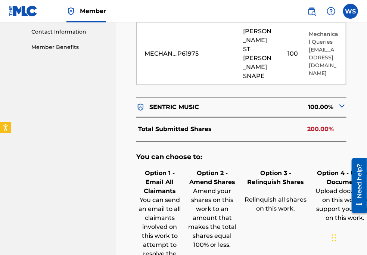
scroll to position [441, 0]
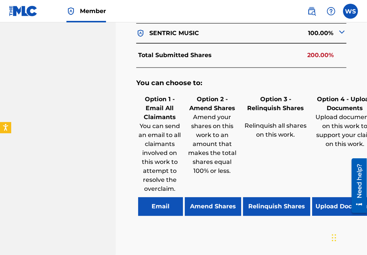
click at [265, 209] on button "Relinquish Shares" at bounding box center [276, 206] width 67 height 19
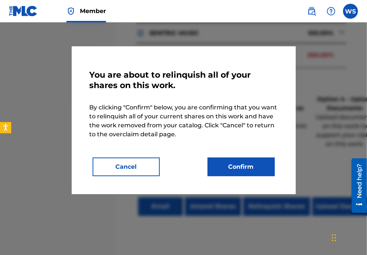
click at [240, 173] on button "Confirm" at bounding box center [240, 166] width 67 height 19
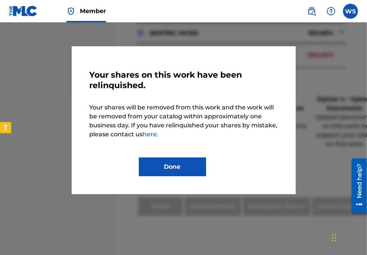
click at [142, 165] on button "Done" at bounding box center [172, 166] width 67 height 19
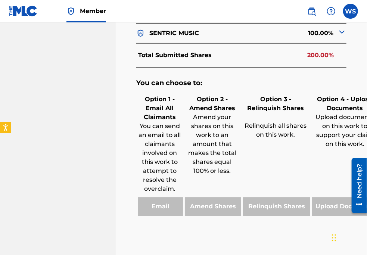
drag, startPoint x: 364, startPoint y: 56, endPoint x: 339, endPoint y: 49, distance: 26.2
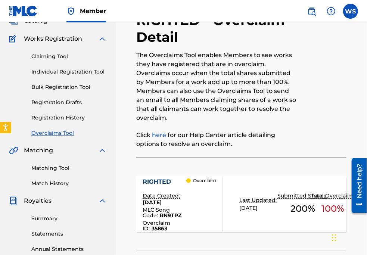
scroll to position [0, 0]
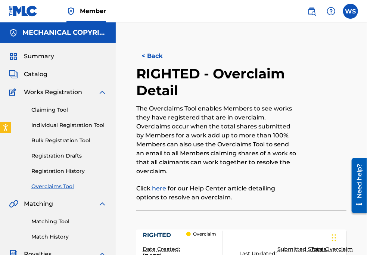
click at [151, 58] on button "< Back" at bounding box center [158, 56] width 45 height 19
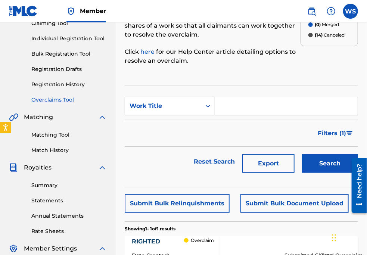
scroll to position [72, 0]
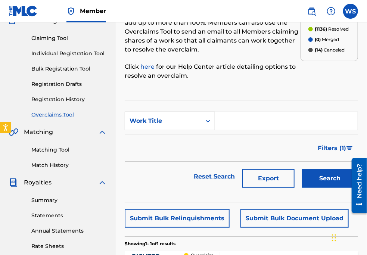
click at [167, 107] on section "SearchWithCriteria425c52ec-8a78-47a7-8f5e-e512adcb357d Work Title Filter Status…" at bounding box center [241, 151] width 233 height 103
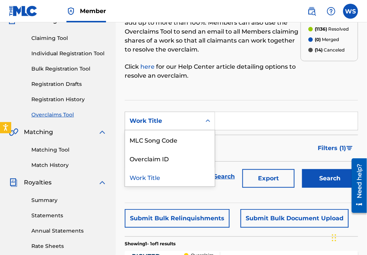
click at [166, 123] on div "Work Title" at bounding box center [162, 120] width 67 height 9
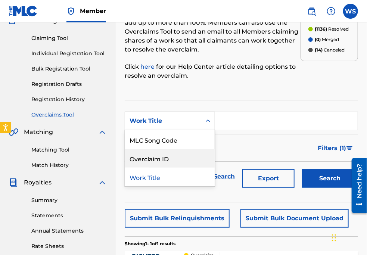
click at [169, 154] on div "Overclaim ID" at bounding box center [170, 158] width 90 height 19
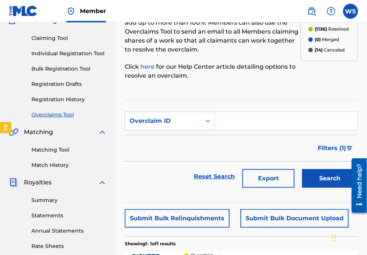
click at [230, 126] on input "Search Form" at bounding box center [286, 121] width 143 height 18
paste input "35855"
type input "35855"
click at [323, 181] on button "Search" at bounding box center [330, 178] width 56 height 19
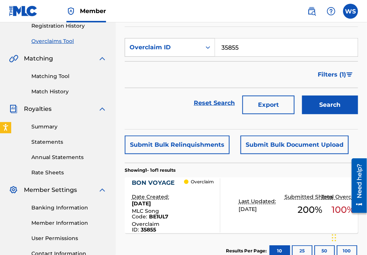
scroll to position [207, 0]
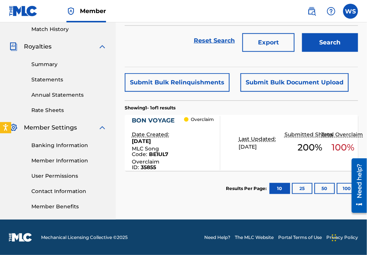
click at [154, 120] on div "BON VOYAGE" at bounding box center [158, 120] width 53 height 9
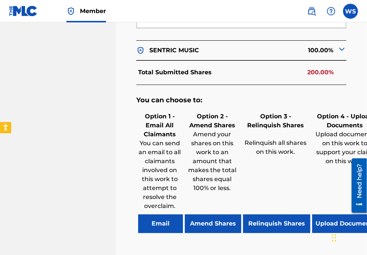
scroll to position [475, 0]
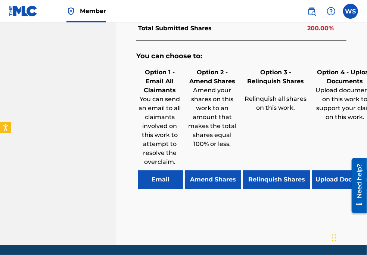
click at [259, 176] on button "Relinquish Shares" at bounding box center [276, 179] width 67 height 19
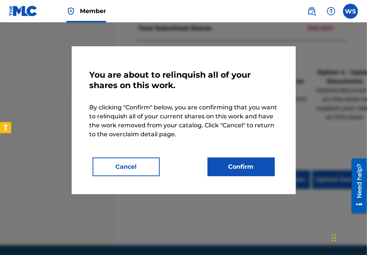
click at [241, 174] on button "Confirm" at bounding box center [240, 166] width 67 height 19
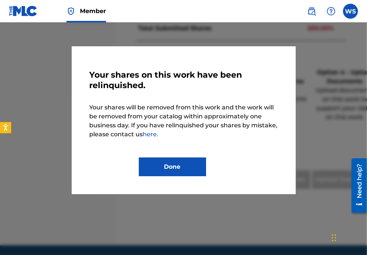
click at [191, 158] on button "Done" at bounding box center [172, 166] width 67 height 19
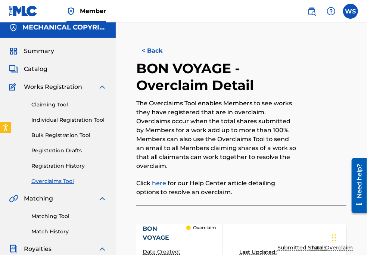
scroll to position [0, 0]
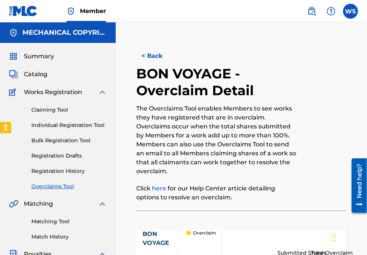
click at [155, 59] on button "< Back" at bounding box center [158, 56] width 45 height 19
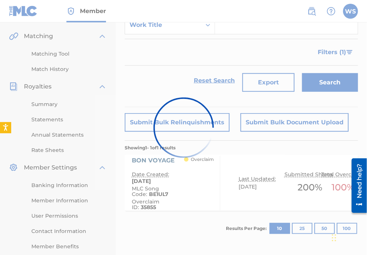
scroll to position [72, 0]
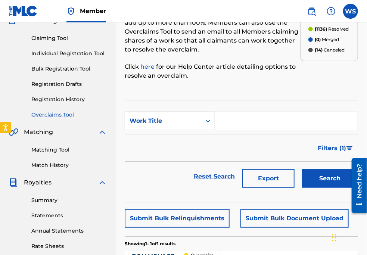
click at [230, 122] on input "Search Form" at bounding box center [286, 121] width 143 height 18
paste input "35860"
type input "35860"
click at [179, 121] on div "Work Title" at bounding box center [162, 120] width 67 height 9
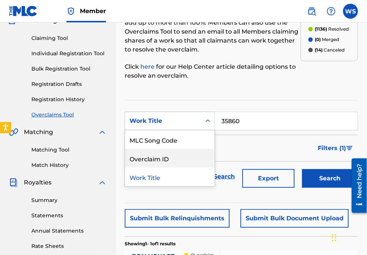
click at [187, 158] on div "Overclaim ID" at bounding box center [170, 158] width 90 height 19
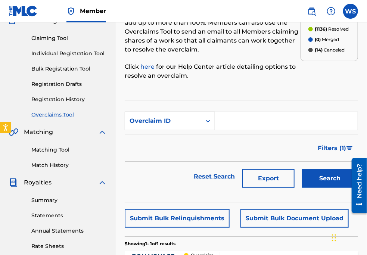
drag, startPoint x: 239, startPoint y: 123, endPoint x: 242, endPoint y: 120, distance: 4.2
click at [239, 123] on input "Search Form" at bounding box center [286, 121] width 143 height 18
paste input "35860"
type input "35860"
click at [327, 180] on button "Search" at bounding box center [330, 178] width 56 height 19
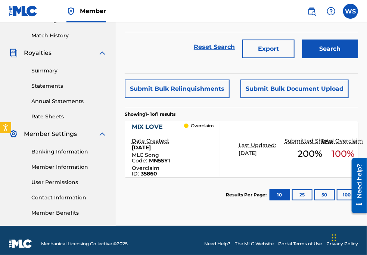
scroll to position [207, 0]
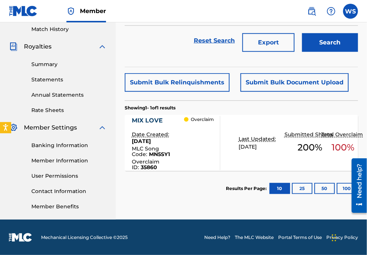
click at [136, 119] on div "MIX LOVE" at bounding box center [158, 120] width 53 height 9
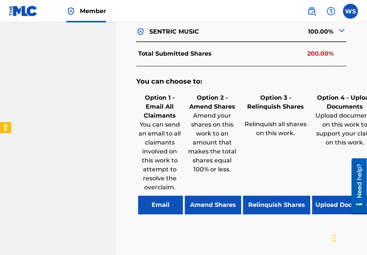
scroll to position [487, 0]
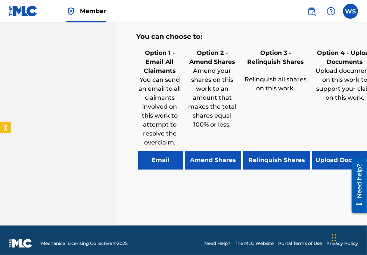
click at [266, 153] on button "Relinquish Shares" at bounding box center [276, 160] width 67 height 19
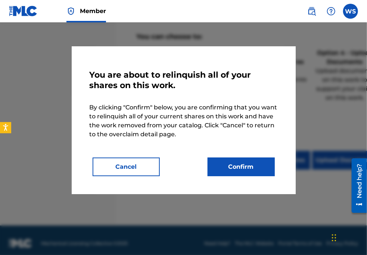
click at [245, 164] on button "Confirm" at bounding box center [240, 166] width 67 height 19
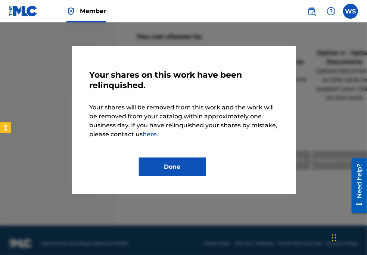
click at [146, 171] on button "Done" at bounding box center [172, 166] width 67 height 19
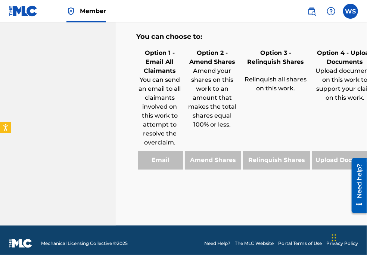
click at [358, 113] on div "Option 4 - Upload Documents Upload documents on this work to support your claim…" at bounding box center [344, 108] width 69 height 123
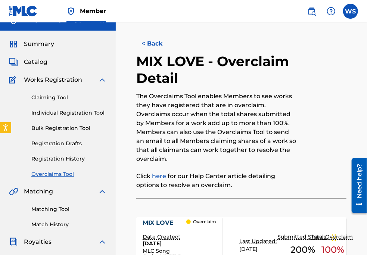
click at [143, 39] on button "< Back" at bounding box center [158, 43] width 45 height 19
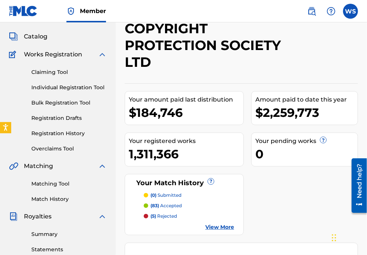
scroll to position [34, 0]
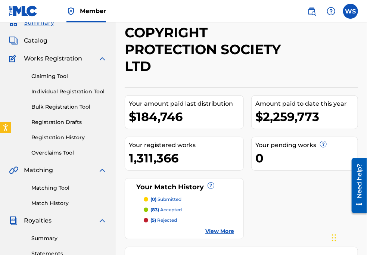
click at [71, 148] on div "Claiming Tool Individual Registration Tool Bulk Registration Tool Registration …" at bounding box center [58, 110] width 98 height 94
click at [69, 148] on div "Claiming Tool Individual Registration Tool Bulk Registration Tool Registration …" at bounding box center [58, 110] width 98 height 94
click at [63, 153] on link "Overclaims Tool" at bounding box center [68, 153] width 75 height 8
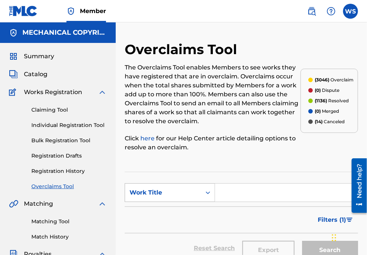
click at [171, 190] on div "Work Title" at bounding box center [162, 192] width 67 height 9
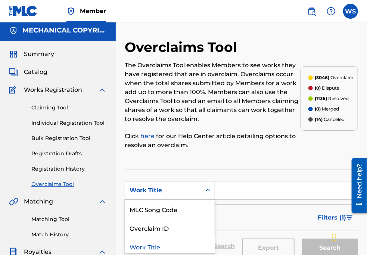
scroll to position [3, 0]
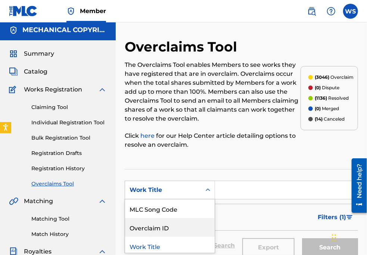
click at [170, 226] on div "Overclaim ID" at bounding box center [170, 227] width 90 height 19
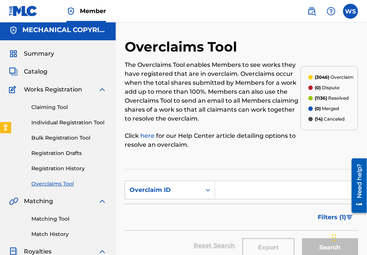
click at [235, 201] on form "SearchWithCriteria74a717a5-4991-4e50-900e-bac5a8997ac4 Overclaim ID Filter Stat…" at bounding box center [241, 221] width 233 height 80
click at [231, 194] on input "Search Form" at bounding box center [286, 190] width 143 height 18
paste input "35856"
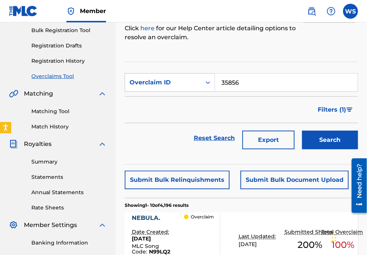
scroll to position [71, 0]
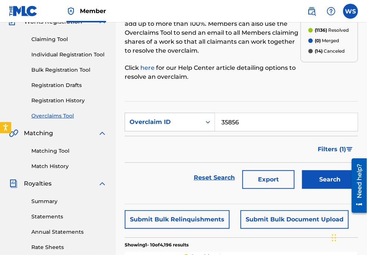
type input "35856"
click at [312, 184] on button "Search" at bounding box center [330, 179] width 56 height 19
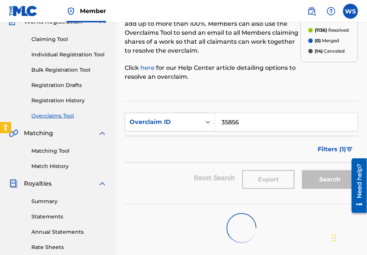
scroll to position [138, 0]
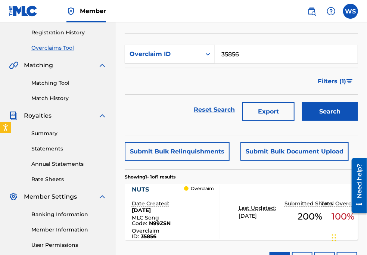
click at [141, 186] on div "NUTS" at bounding box center [158, 189] width 53 height 9
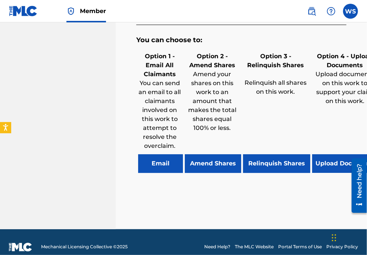
scroll to position [487, 0]
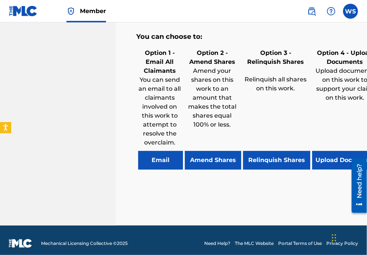
click at [271, 153] on button "Relinquish Shares" at bounding box center [276, 160] width 67 height 19
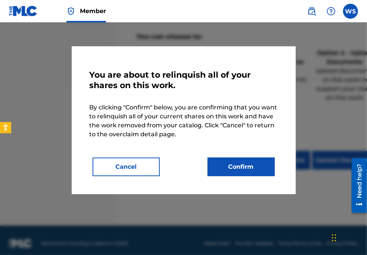
click at [217, 166] on button "Confirm" at bounding box center [240, 166] width 67 height 19
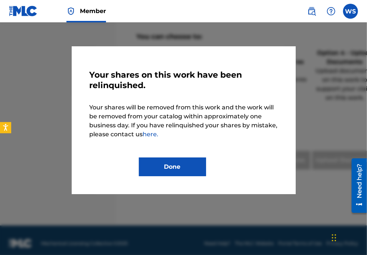
click at [182, 169] on button "Done" at bounding box center [172, 166] width 67 height 19
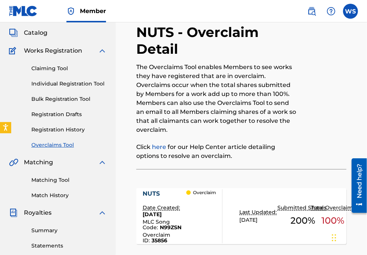
scroll to position [0, 0]
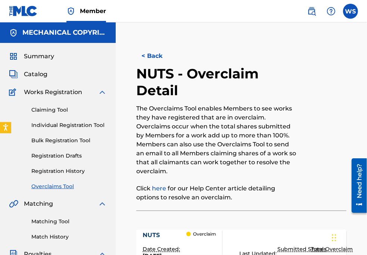
click at [151, 56] on button "< Back" at bounding box center [158, 56] width 45 height 19
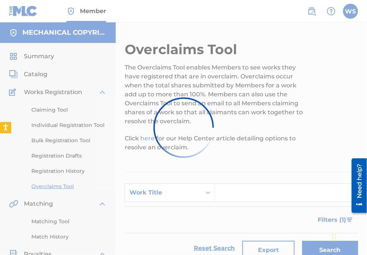
scroll to position [138, 0]
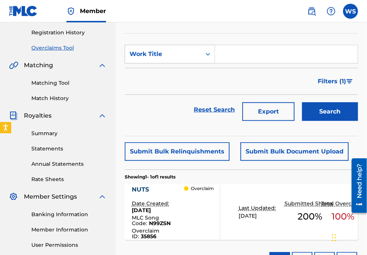
click at [364, 38] on div "Overclaims Tool The Overclaims Tool enables Members to see works they have regi…" at bounding box center [241, 96] width 251 height 386
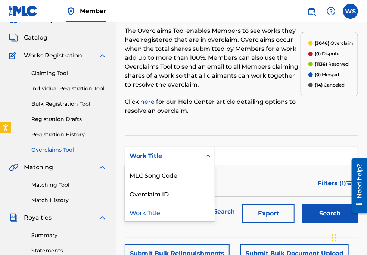
click at [173, 160] on div "Work Title" at bounding box center [163, 156] width 76 height 14
click at [166, 191] on div "Overclaim ID" at bounding box center [170, 193] width 90 height 19
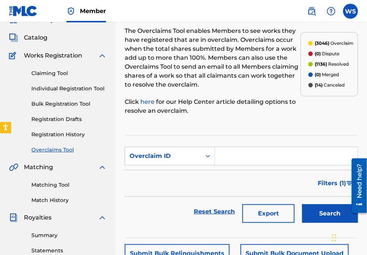
click at [232, 154] on input "Search Form" at bounding box center [286, 156] width 143 height 18
paste input "35861"
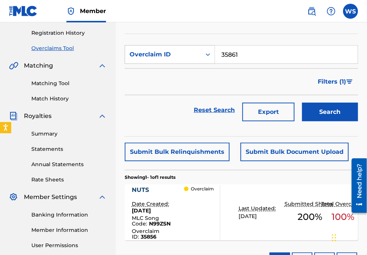
scroll to position [138, 0]
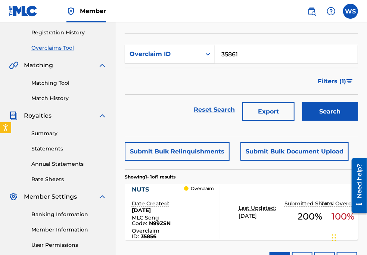
type input "35861"
click at [327, 109] on button "Search" at bounding box center [330, 111] width 56 height 19
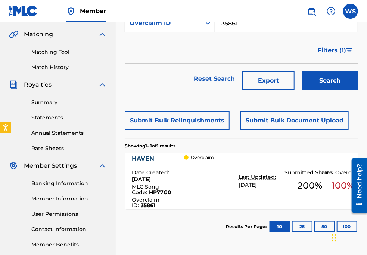
scroll to position [206, 0]
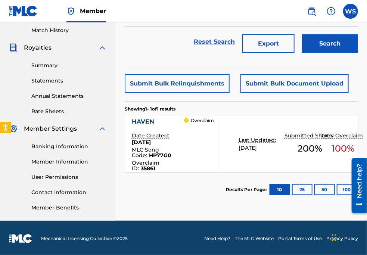
click at [145, 123] on div "HAVEN" at bounding box center [158, 121] width 53 height 9
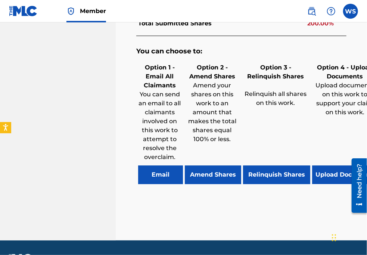
scroll to position [487, 0]
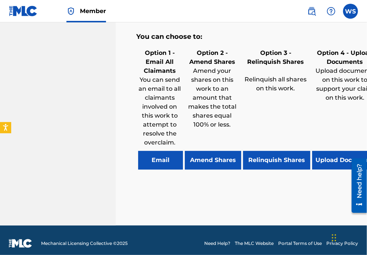
click at [282, 151] on button "Relinquish Shares" at bounding box center [276, 160] width 67 height 19
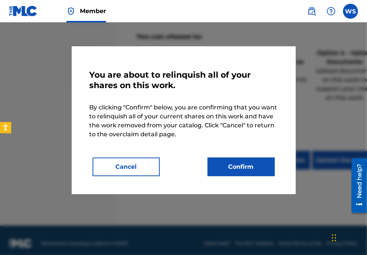
click at [229, 165] on button "Confirm" at bounding box center [240, 166] width 67 height 19
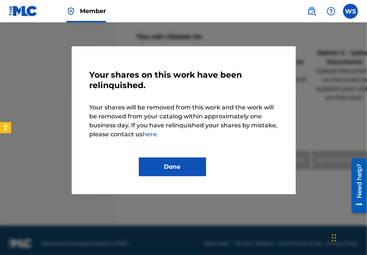
click at [182, 166] on button "Done" at bounding box center [172, 166] width 67 height 19
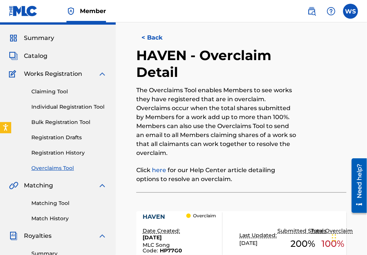
scroll to position [0, 0]
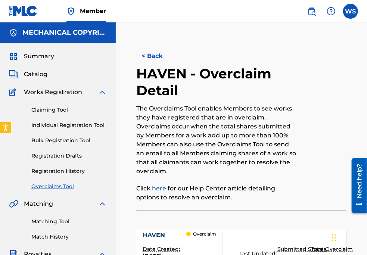
click at [156, 57] on button "< Back" at bounding box center [158, 56] width 45 height 19
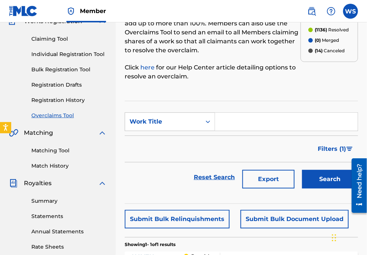
scroll to position [71, 0]
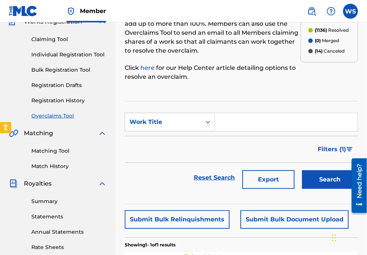
drag, startPoint x: 354, startPoint y: 68, endPoint x: 334, endPoint y: 59, distance: 22.4
click at [354, 68] on div "(3046) Overclaim (0) Dispute (1136) Resolved (0) Merged (14) Canceled" at bounding box center [328, 30] width 57 height 119
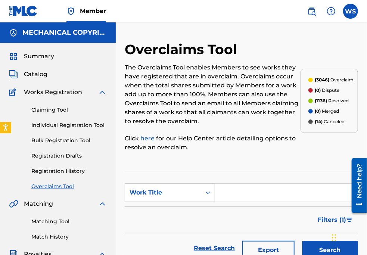
scroll to position [101, 0]
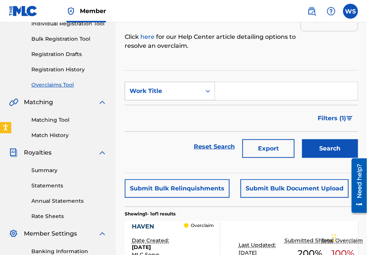
click at [166, 93] on div "Work Title" at bounding box center [162, 91] width 67 height 9
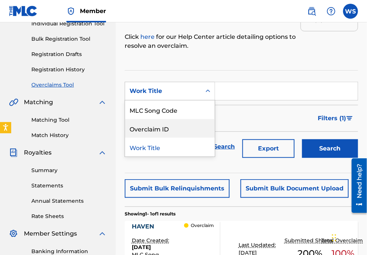
click at [165, 134] on div "Overclaim ID" at bounding box center [170, 128] width 90 height 19
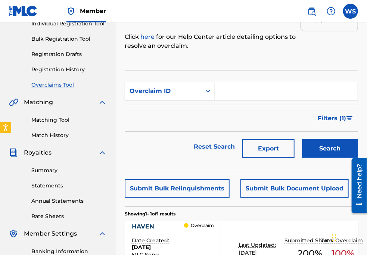
click at [233, 91] on input "Search Form" at bounding box center [286, 91] width 143 height 18
paste input "35857"
type input "35857"
click at [304, 141] on button "Search" at bounding box center [330, 148] width 56 height 19
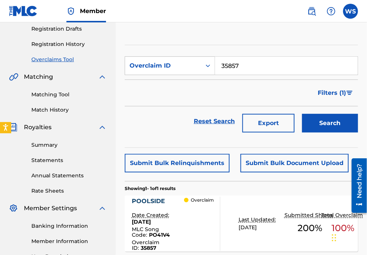
scroll to position [135, 0]
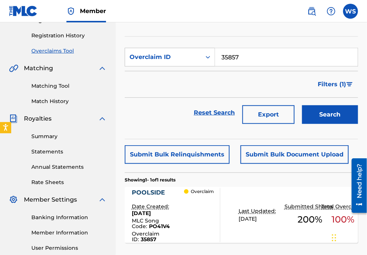
click at [161, 190] on div "POOLSIDE" at bounding box center [158, 192] width 53 height 9
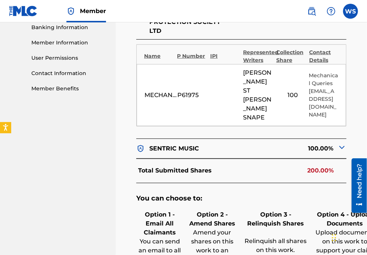
scroll to position [407, 0]
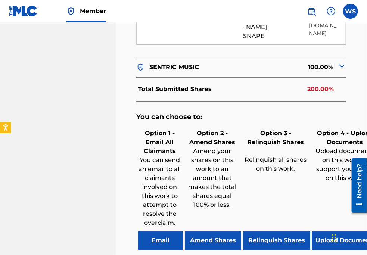
click at [260, 239] on button "Relinquish Shares" at bounding box center [276, 240] width 67 height 19
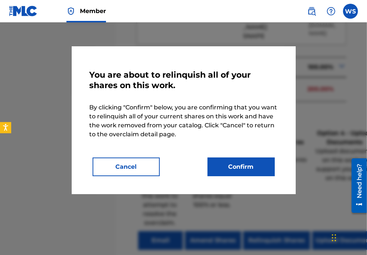
click at [252, 162] on button "Confirm" at bounding box center [240, 166] width 67 height 19
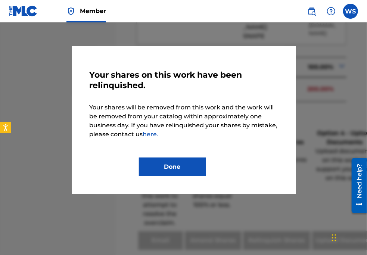
click at [147, 160] on button "Done" at bounding box center [172, 166] width 67 height 19
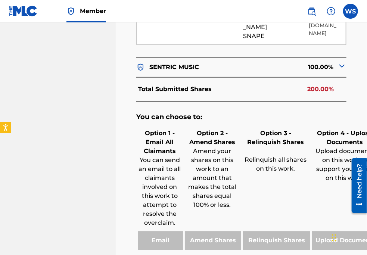
drag, startPoint x: 357, startPoint y: 64, endPoint x: 348, endPoint y: 67, distance: 10.0
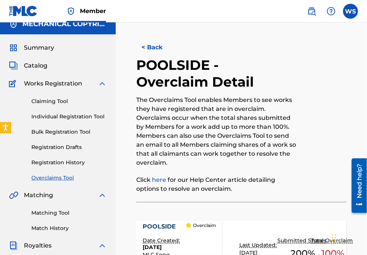
scroll to position [0, 0]
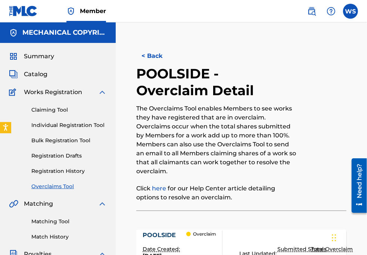
click at [156, 51] on button "< Back" at bounding box center [158, 56] width 45 height 19
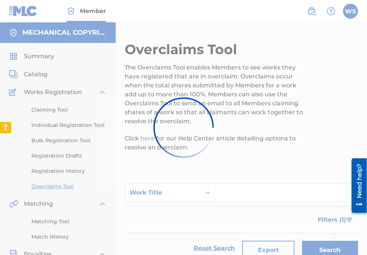
scroll to position [135, 0]
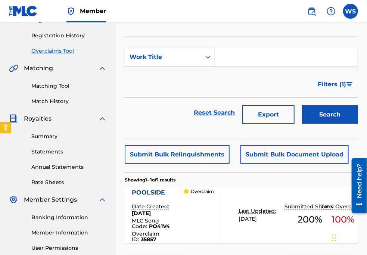
click at [173, 60] on div "Work Title" at bounding box center [162, 57] width 67 height 9
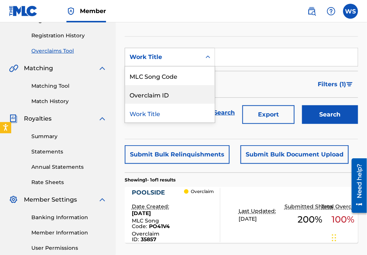
click at [166, 95] on div "Overclaim ID" at bounding box center [170, 94] width 90 height 19
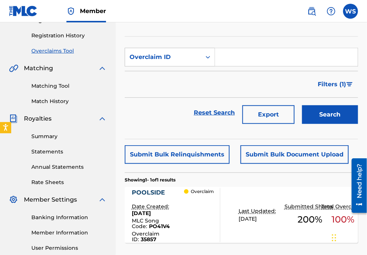
click at [229, 63] on input "Search Form" at bounding box center [286, 57] width 143 height 18
paste input "35841"
type input "35841"
click at [317, 119] on button "Search" at bounding box center [330, 114] width 56 height 19
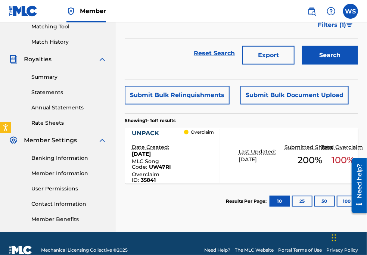
scroll to position [207, 0]
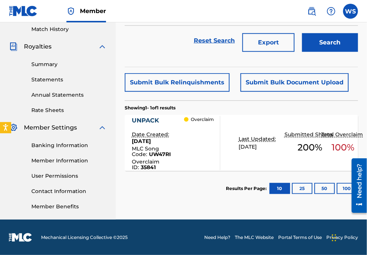
click at [148, 122] on div "UNPACK" at bounding box center [158, 120] width 53 height 9
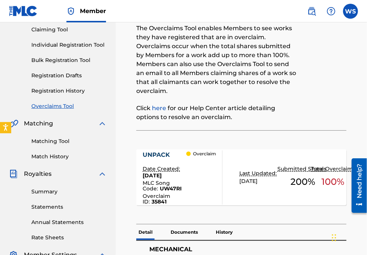
scroll to position [101, 0]
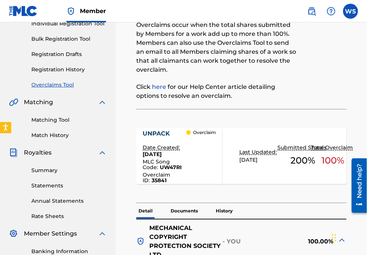
click at [159, 129] on div "UNPACK" at bounding box center [165, 133] width 44 height 9
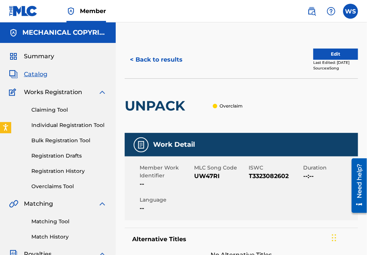
click at [173, 54] on button "< Back to results" at bounding box center [156, 59] width 63 height 19
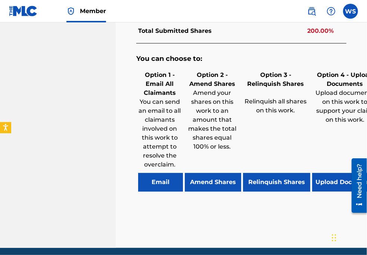
scroll to position [487, 0]
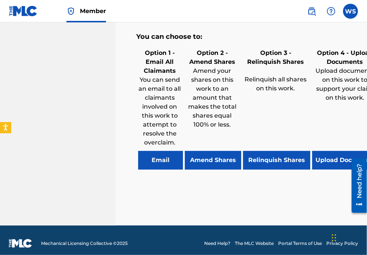
click at [275, 161] on button "Relinquish Shares" at bounding box center [276, 160] width 67 height 19
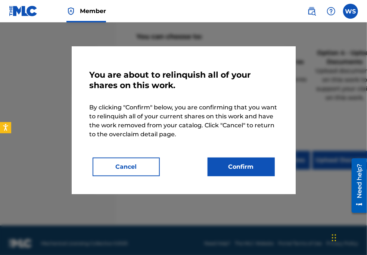
click at [233, 161] on button "Confirm" at bounding box center [240, 166] width 67 height 19
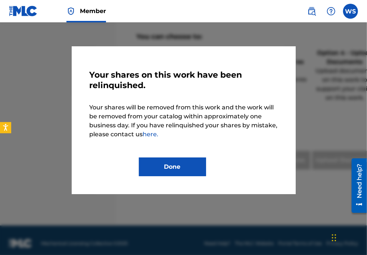
click at [184, 172] on button "Done" at bounding box center [172, 166] width 67 height 19
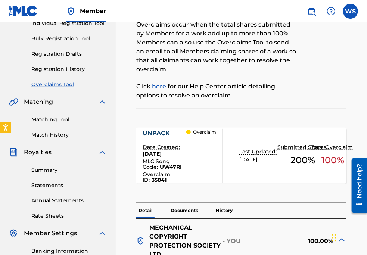
scroll to position [0, 0]
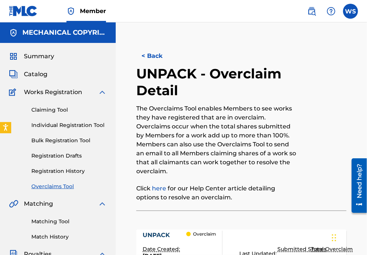
click at [151, 53] on button "< Back" at bounding box center [158, 56] width 45 height 19
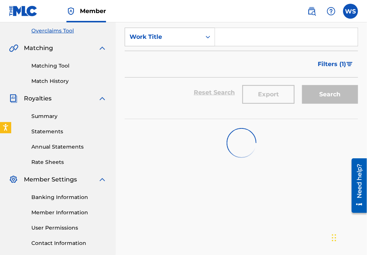
scroll to position [106, 0]
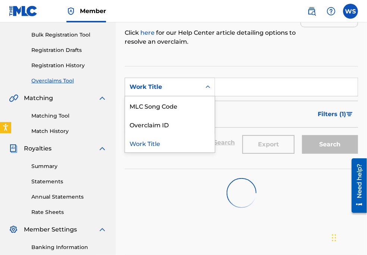
click at [167, 93] on div "Work Title" at bounding box center [163, 87] width 76 height 14
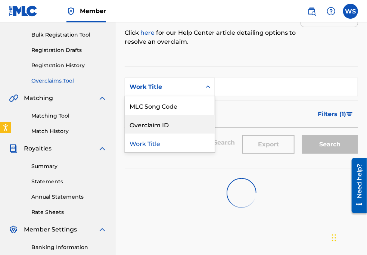
click at [168, 128] on div "Overclaim ID" at bounding box center [170, 124] width 90 height 19
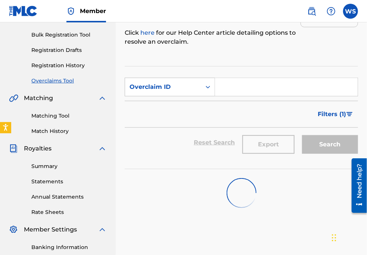
click at [241, 86] on input "Search Form" at bounding box center [286, 87] width 143 height 18
paste input "35859"
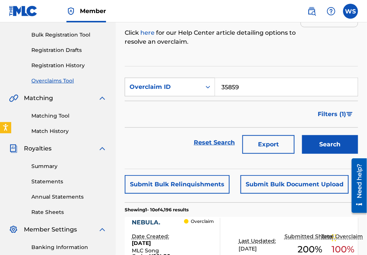
type input "35859"
click at [325, 149] on button "Search" at bounding box center [330, 144] width 56 height 19
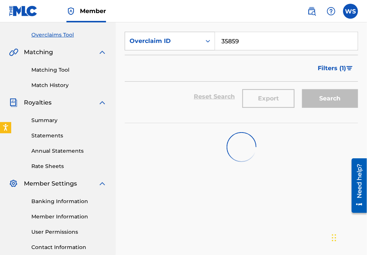
scroll to position [173, 0]
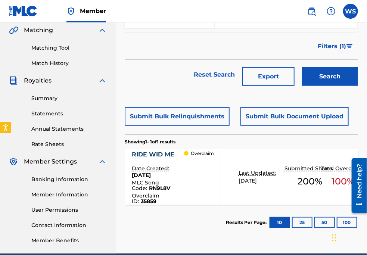
click at [157, 153] on div "RIDE WID ME" at bounding box center [158, 154] width 53 height 9
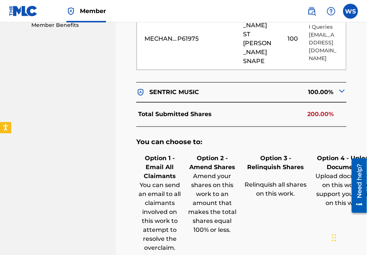
scroll to position [475, 0]
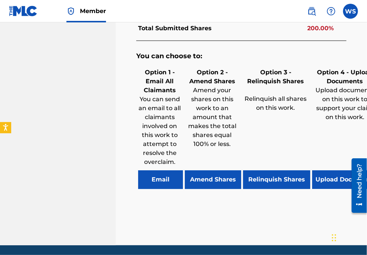
click at [259, 178] on button "Relinquish Shares" at bounding box center [276, 179] width 67 height 19
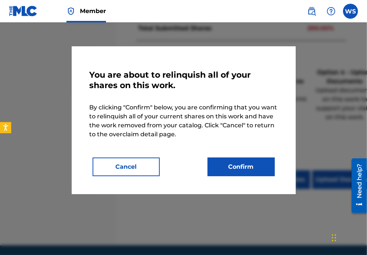
click at [229, 170] on button "Confirm" at bounding box center [240, 166] width 67 height 19
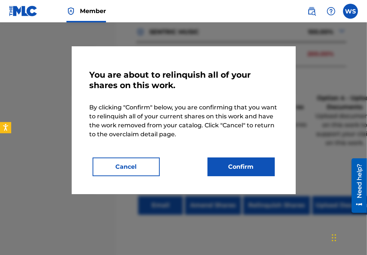
scroll to position [441, 0]
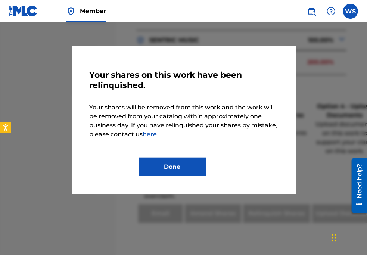
click at [198, 168] on button "Done" at bounding box center [172, 166] width 67 height 19
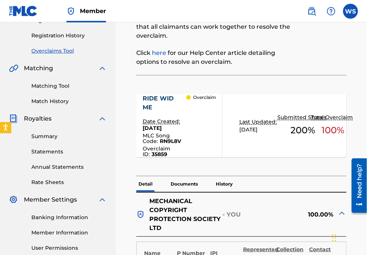
scroll to position [68, 0]
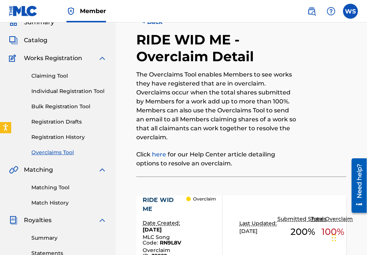
scroll to position [0, 0]
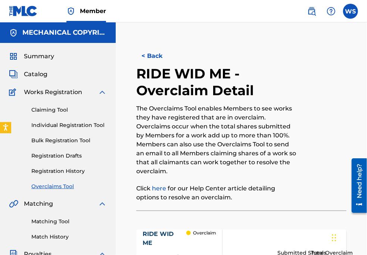
click at [146, 54] on button "< Back" at bounding box center [158, 56] width 45 height 19
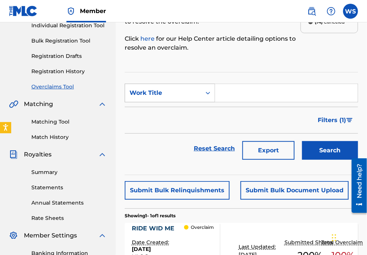
scroll to position [38, 0]
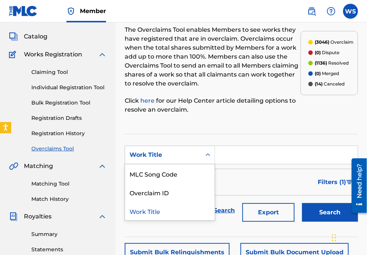
click at [173, 159] on div "Work Title" at bounding box center [163, 155] width 76 height 14
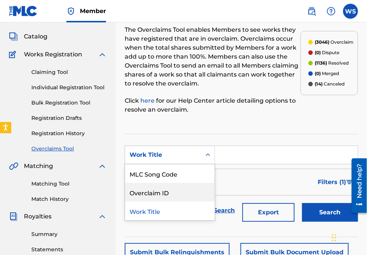
drag, startPoint x: 169, startPoint y: 184, endPoint x: 190, endPoint y: 172, distance: 24.5
click at [169, 184] on div "Overclaim ID" at bounding box center [170, 192] width 90 height 19
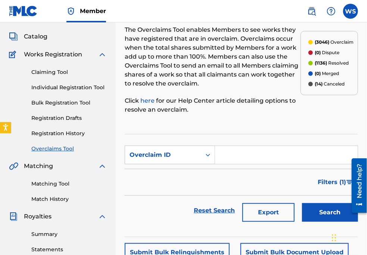
click at [220, 154] on input "Search Form" at bounding box center [286, 155] width 143 height 18
paste input "35844"
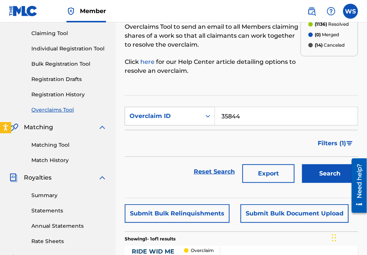
scroll to position [106, 0]
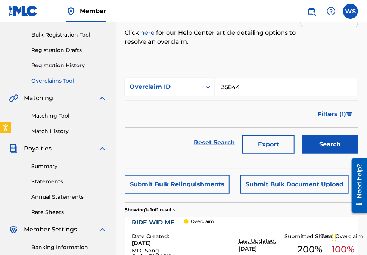
type input "35844"
click at [331, 141] on button "Search" at bounding box center [330, 144] width 56 height 19
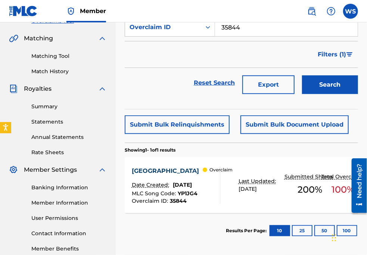
scroll to position [173, 0]
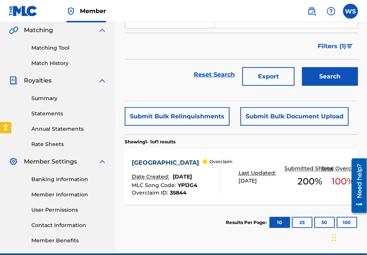
click at [141, 158] on div "[GEOGRAPHIC_DATA]" at bounding box center [167, 162] width 71 height 9
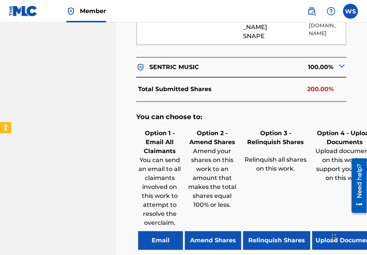
scroll to position [496, 0]
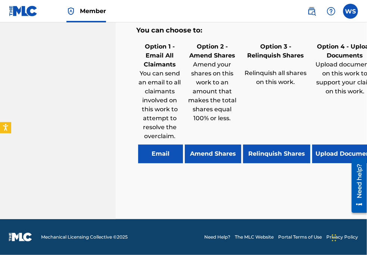
click at [267, 150] on button "Relinquish Shares" at bounding box center [276, 153] width 67 height 19
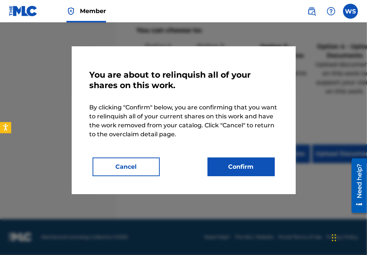
click at [246, 162] on button "Confirm" at bounding box center [240, 166] width 67 height 19
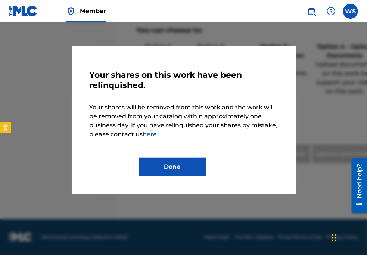
click at [147, 161] on button "Done" at bounding box center [172, 166] width 67 height 19
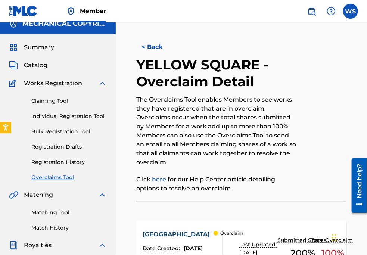
scroll to position [0, 0]
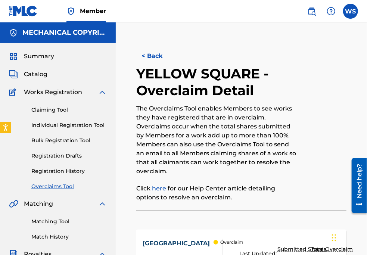
click at [157, 57] on button "< Back" at bounding box center [158, 56] width 45 height 19
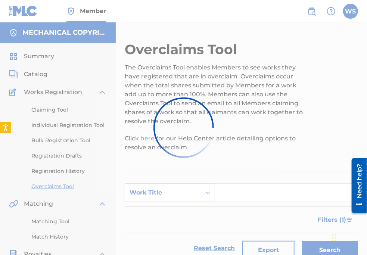
scroll to position [173, 0]
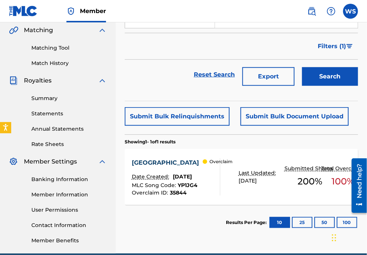
click at [354, 45] on button "Filters ( 1 )" at bounding box center [335, 46] width 45 height 19
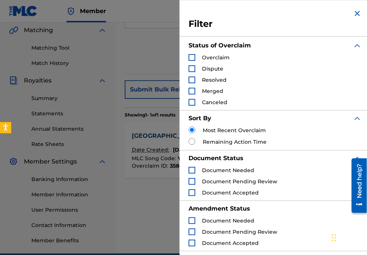
click at [160, 66] on section "SearchWithCriteria425c52ec-8a78-47a7-8f5e-e512adcb357d Work Title Filter Status…" at bounding box center [241, 36] width 233 height 76
click at [353, 11] on img "Search Form" at bounding box center [357, 13] width 9 height 9
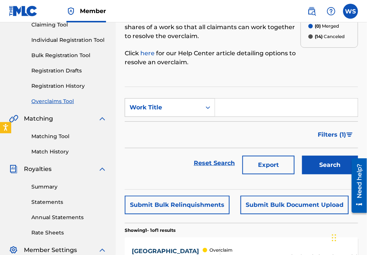
scroll to position [72, 0]
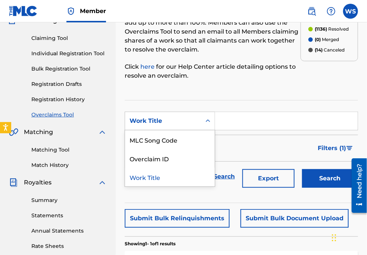
click at [175, 117] on div "Work Title" at bounding box center [162, 120] width 67 height 9
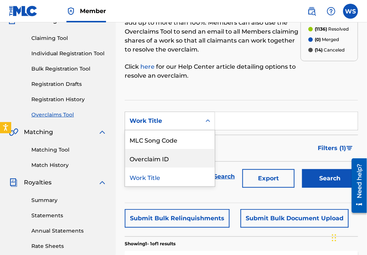
drag, startPoint x: 169, startPoint y: 161, endPoint x: 229, endPoint y: 130, distance: 67.2
click at [169, 161] on div "Overclaim ID" at bounding box center [170, 158] width 90 height 19
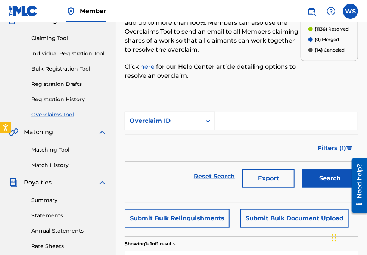
click at [252, 113] on input "Search Form" at bounding box center [286, 121] width 143 height 18
paste input "35825"
type input "35825"
click at [319, 187] on button "Search" at bounding box center [330, 178] width 56 height 19
drag, startPoint x: 334, startPoint y: 167, endPoint x: 332, endPoint y: 175, distance: 7.8
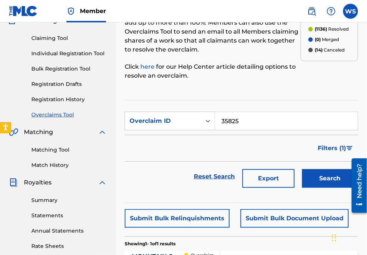
click at [334, 167] on div "Search" at bounding box center [328, 177] width 60 height 30
click at [330, 184] on button "Search" at bounding box center [330, 178] width 56 height 19
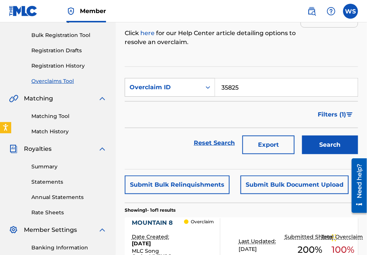
scroll to position [140, 0]
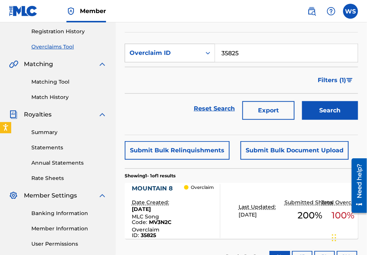
click at [147, 186] on div "MOUNTAIN 8" at bounding box center [158, 188] width 53 height 9
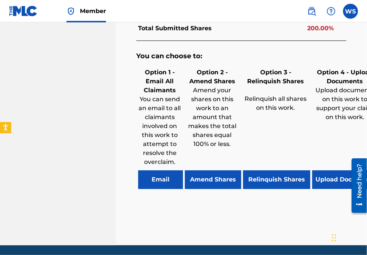
scroll to position [496, 0]
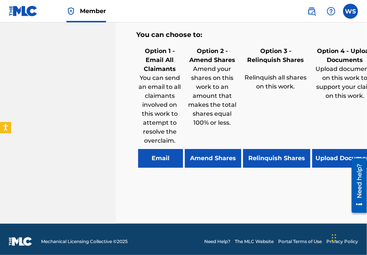
click at [267, 150] on button "Relinquish Shares" at bounding box center [276, 158] width 67 height 19
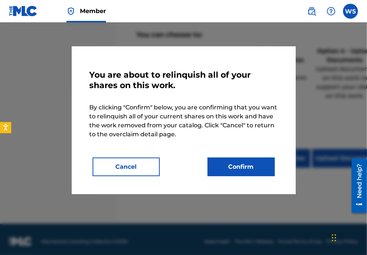
click at [248, 160] on button "Confirm" at bounding box center [240, 166] width 67 height 19
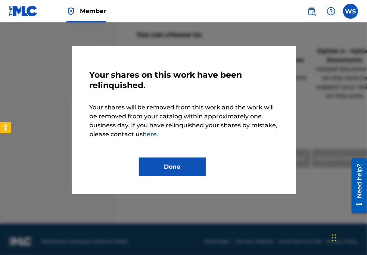
click at [183, 170] on button "Done" at bounding box center [172, 166] width 67 height 19
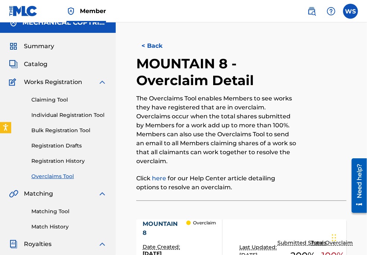
scroll to position [0, 0]
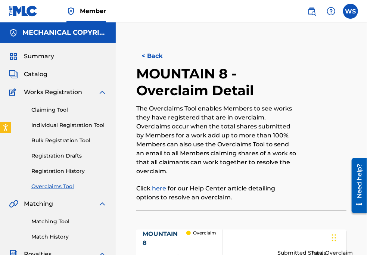
click at [158, 57] on button "< Back" at bounding box center [158, 56] width 45 height 19
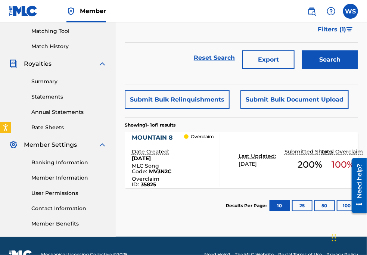
scroll to position [207, 0]
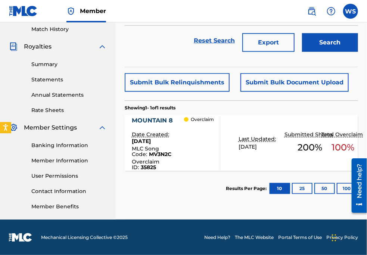
click at [154, 121] on div "MOUNTAIN 8" at bounding box center [158, 120] width 53 height 9
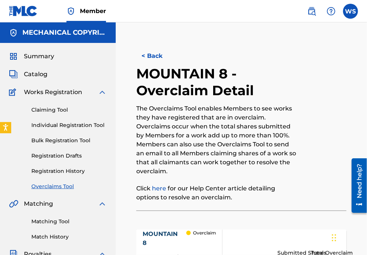
click at [153, 57] on button "< Back" at bounding box center [158, 56] width 45 height 19
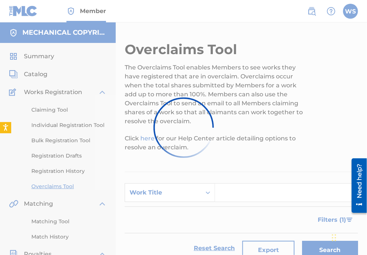
scroll to position [207, 0]
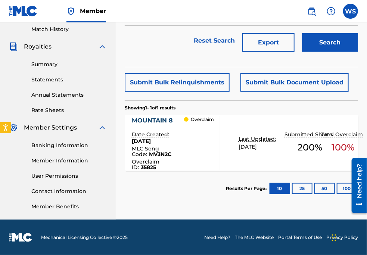
click at [365, 52] on div "Overclaims Tool The Overclaims Tool enables Members to see works they have regi…" at bounding box center [241, 27] width 251 height 386
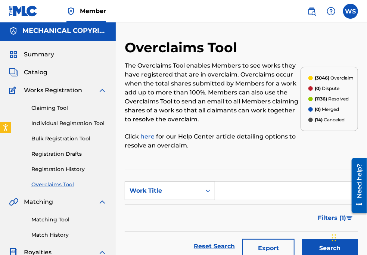
scroll to position [0, 0]
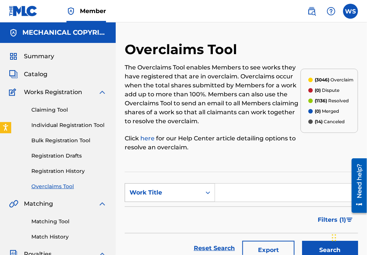
click at [158, 191] on div "Work Title" at bounding box center [162, 192] width 67 height 9
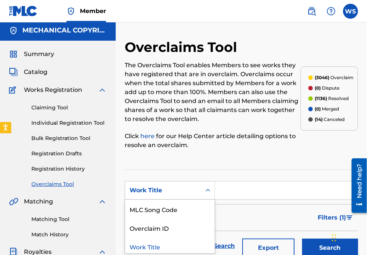
scroll to position [3, 0]
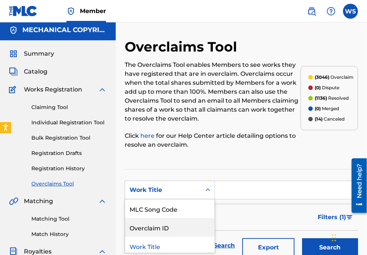
click at [167, 228] on div "Overclaim ID" at bounding box center [170, 227] width 90 height 19
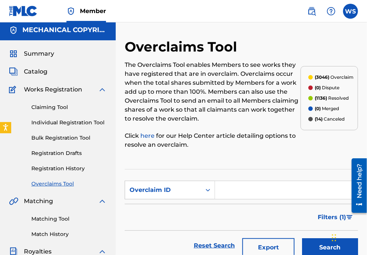
click at [244, 183] on input "Search Form" at bounding box center [286, 190] width 143 height 18
paste input "35852"
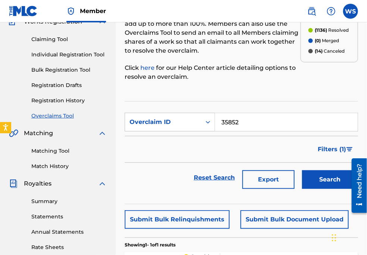
type input "35852"
click at [309, 184] on button "Search" at bounding box center [330, 179] width 56 height 19
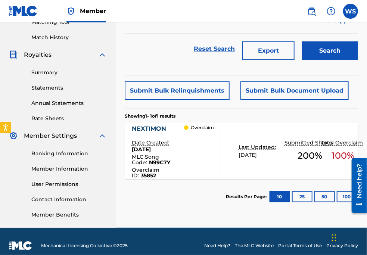
scroll to position [206, 0]
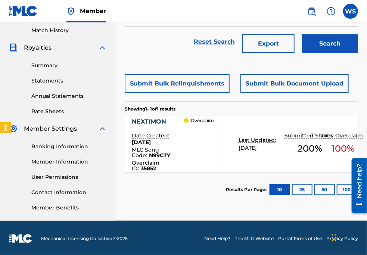
click at [147, 122] on div "NEXTIMON" at bounding box center [158, 121] width 53 height 9
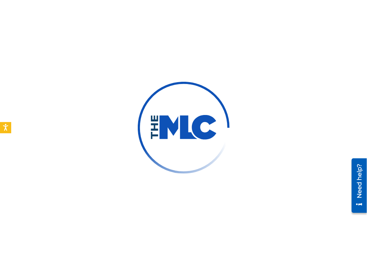
scroll to position [68, 0]
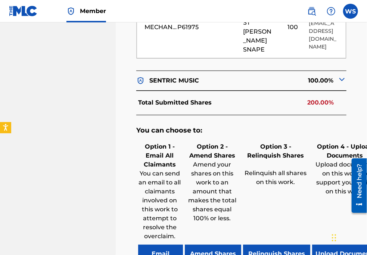
scroll to position [475, 0]
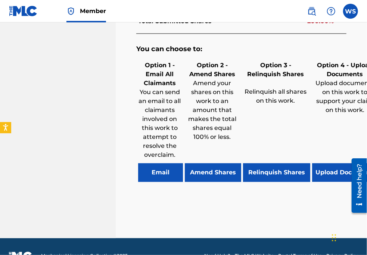
click at [269, 170] on button "Relinquish Shares" at bounding box center [276, 172] width 67 height 19
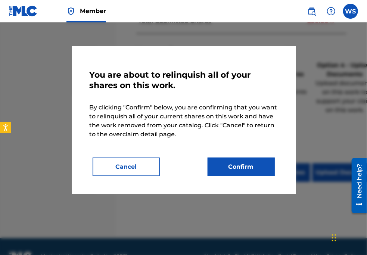
click at [238, 169] on button "Confirm" at bounding box center [240, 166] width 67 height 19
click at [260, 168] on button "Confirm" at bounding box center [240, 166] width 67 height 19
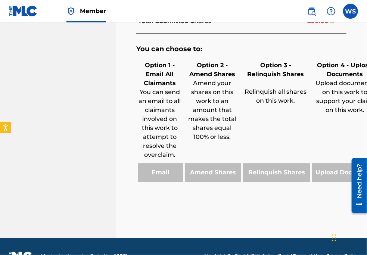
drag, startPoint x: 360, startPoint y: 35, endPoint x: 305, endPoint y: 27, distance: 55.4
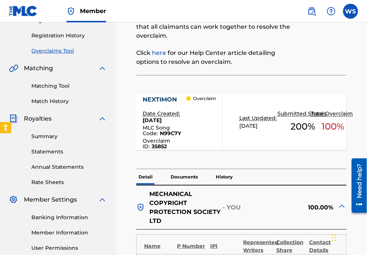
scroll to position [0, 0]
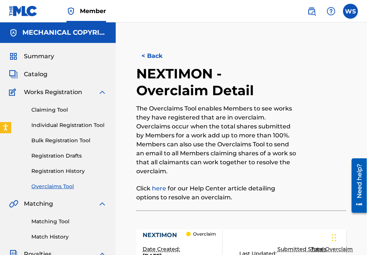
click at [156, 53] on button "< Back" at bounding box center [158, 56] width 45 height 19
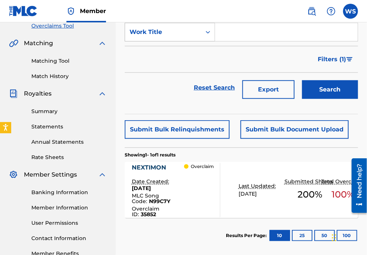
scroll to position [104, 0]
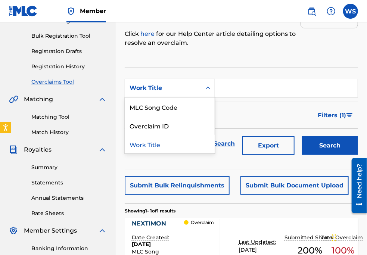
click at [162, 90] on div "Work Title" at bounding box center [162, 88] width 67 height 9
click at [156, 125] on div "Overclaim ID" at bounding box center [170, 125] width 90 height 19
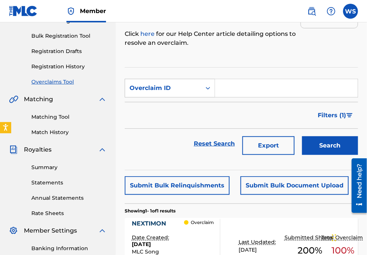
click at [237, 93] on input "Search Form" at bounding box center [286, 88] width 143 height 18
paste input "35848"
type input "35848"
click at [306, 143] on button "Search" at bounding box center [330, 145] width 56 height 19
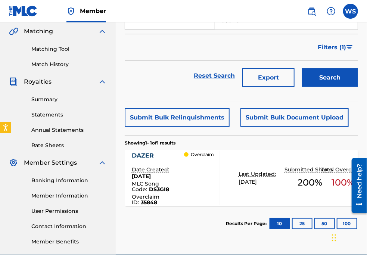
click at [147, 154] on div "DAZER" at bounding box center [158, 155] width 53 height 9
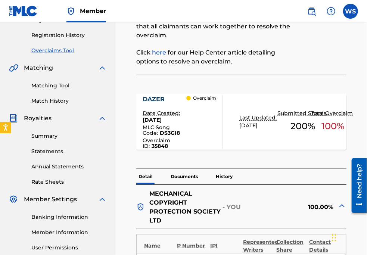
scroll to position [169, 0]
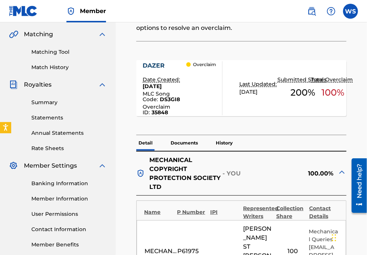
click at [149, 62] on div "DAZER" at bounding box center [165, 65] width 44 height 9
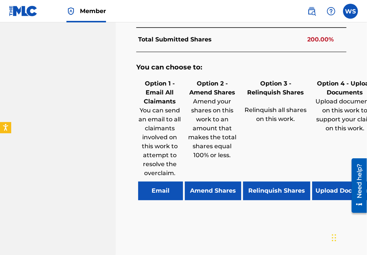
scroll to position [475, 0]
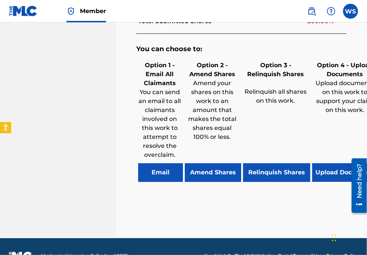
click at [269, 166] on button "Relinquish Shares" at bounding box center [276, 172] width 67 height 19
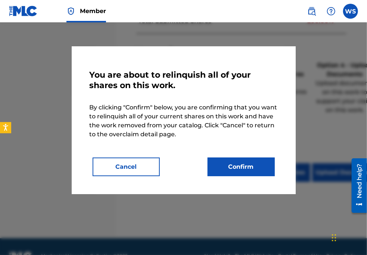
click at [252, 165] on button "Confirm" at bounding box center [240, 166] width 67 height 19
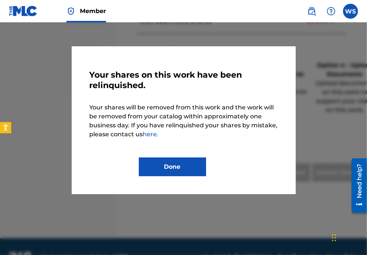
click at [191, 169] on button "Done" at bounding box center [172, 166] width 67 height 19
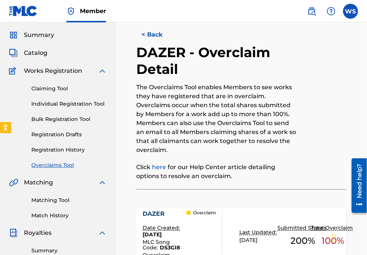
scroll to position [0, 0]
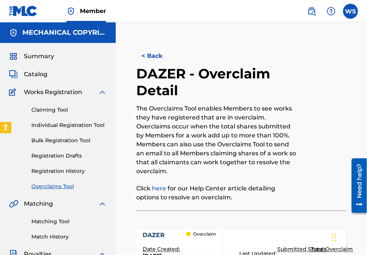
click at [150, 52] on button "< Back" at bounding box center [158, 56] width 45 height 19
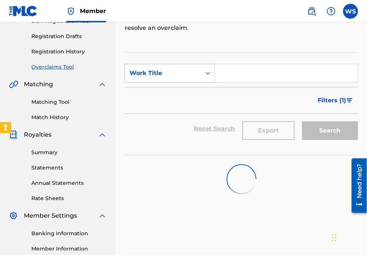
scroll to position [104, 0]
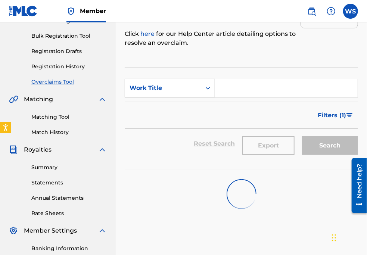
click at [167, 86] on div "Work Title" at bounding box center [162, 88] width 67 height 9
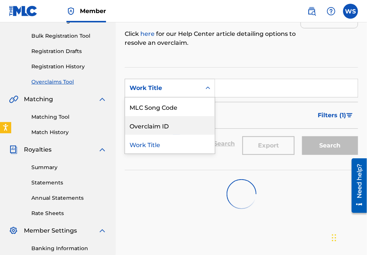
click at [162, 129] on div "Overclaim ID" at bounding box center [170, 125] width 90 height 19
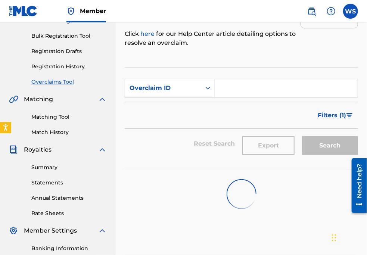
click at [229, 90] on input "Search Form" at bounding box center [286, 88] width 143 height 18
paste input "35840"
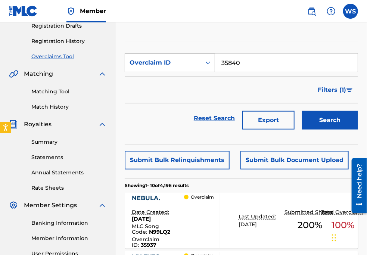
scroll to position [138, 0]
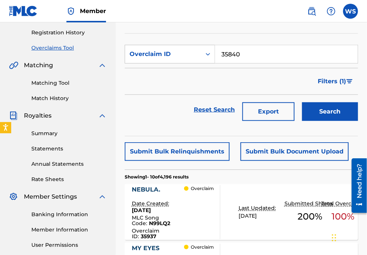
type input "35840"
click at [344, 113] on button "Search" at bounding box center [330, 111] width 56 height 19
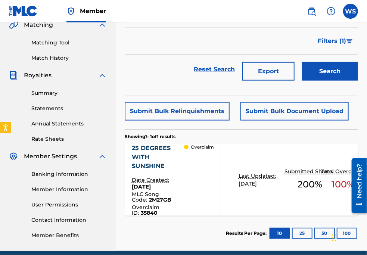
scroll to position [206, 0]
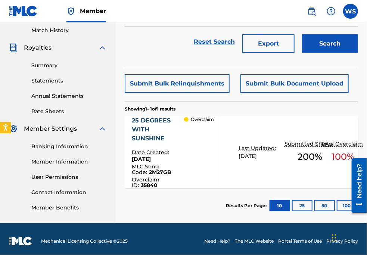
click at [142, 122] on div "25 DEGREES WITH SUNSHINE" at bounding box center [158, 129] width 53 height 27
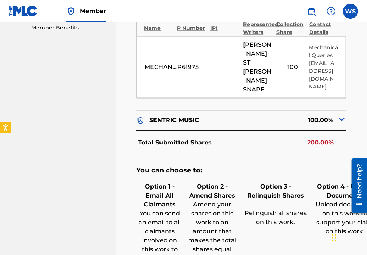
scroll to position [522, 0]
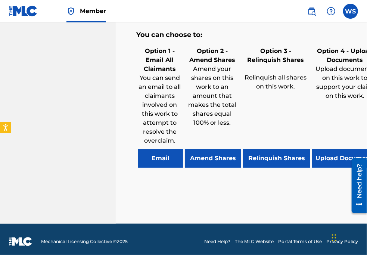
click at [275, 154] on button "Relinquish Shares" at bounding box center [276, 158] width 67 height 19
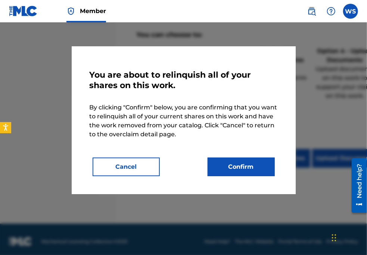
click at [229, 165] on button "Confirm" at bounding box center [240, 166] width 67 height 19
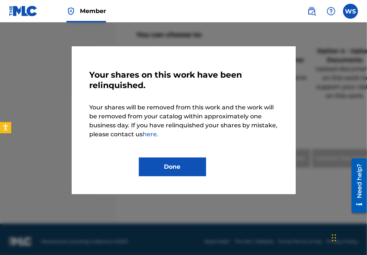
click at [187, 170] on button "Done" at bounding box center [172, 166] width 67 height 19
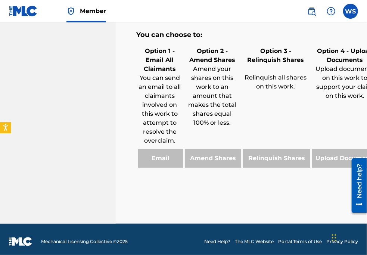
click at [361, 114] on div "Option 4 - Upload Documents Upload documents on this work to support your claim…" at bounding box center [344, 106] width 69 height 123
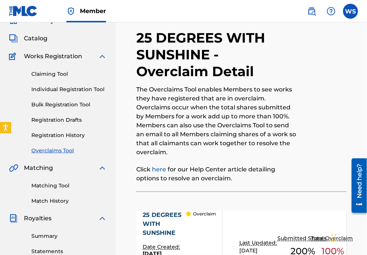
scroll to position [0, 0]
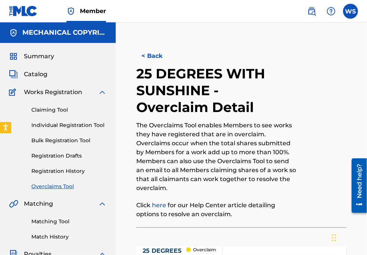
click at [147, 56] on button "< Back" at bounding box center [158, 56] width 45 height 19
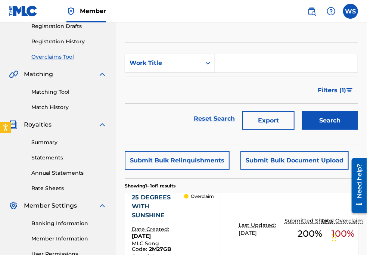
scroll to position [71, 0]
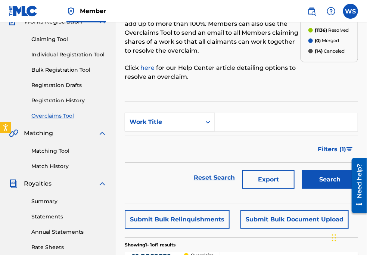
click at [165, 118] on div "Work Title" at bounding box center [162, 122] width 67 height 9
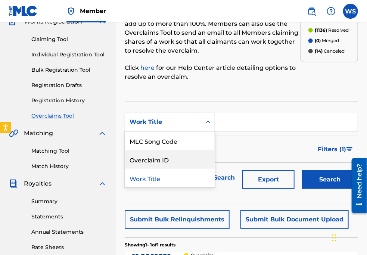
click at [164, 163] on div "Overclaim ID" at bounding box center [170, 159] width 90 height 19
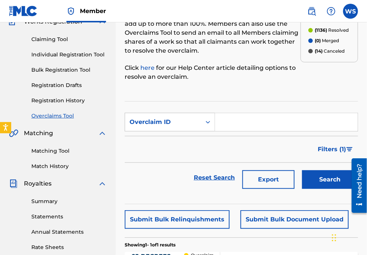
click at [234, 122] on input "Search Form" at bounding box center [286, 122] width 143 height 18
paste input "35839"
type input "35839"
click at [317, 181] on button "Search" at bounding box center [330, 179] width 56 height 19
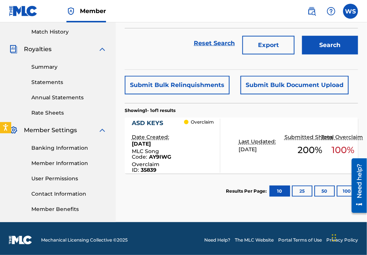
scroll to position [206, 0]
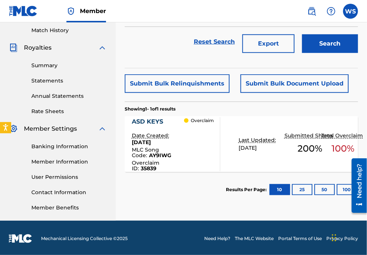
drag, startPoint x: 361, startPoint y: 78, endPoint x: 354, endPoint y: 82, distance: 8.2
click at [361, 78] on div "Overclaims Tool The Overclaims Tool enables Members to see works they have regi…" at bounding box center [241, 28] width 251 height 386
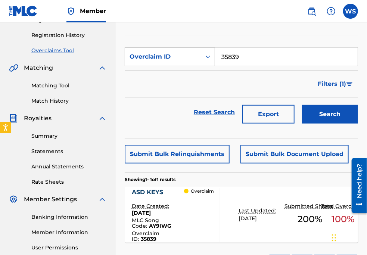
scroll to position [169, 0]
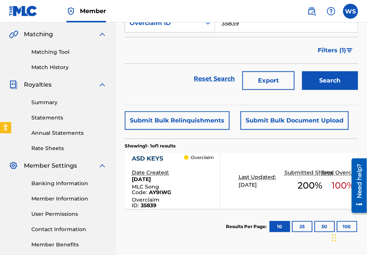
click at [153, 156] on div "ASD KEYS" at bounding box center [158, 158] width 53 height 9
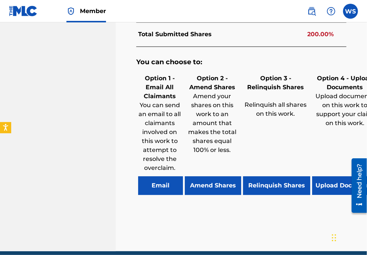
scroll to position [487, 0]
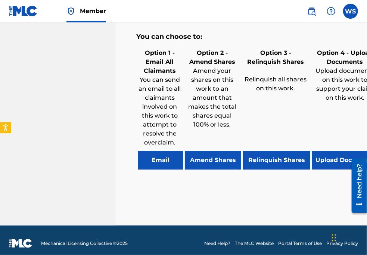
click at [270, 164] on div "You can choose to: Option 1 - Email All Claimants You can send an email to all …" at bounding box center [241, 104] width 210 height 167
click at [267, 162] on button "Relinquish Shares" at bounding box center [276, 160] width 67 height 19
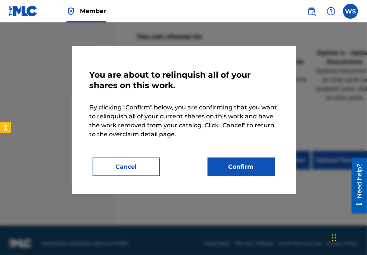
click at [237, 167] on button "Confirm" at bounding box center [240, 166] width 67 height 19
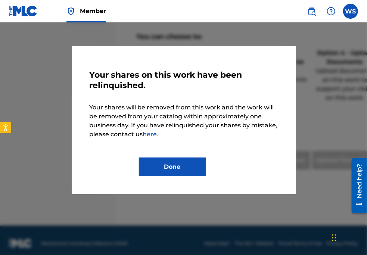
click at [167, 163] on button "Done" at bounding box center [172, 166] width 67 height 19
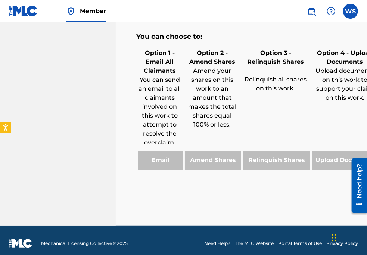
click at [354, 101] on div "Option 4 - Upload Documents Upload documents on this work to support your claim…" at bounding box center [344, 108] width 69 height 123
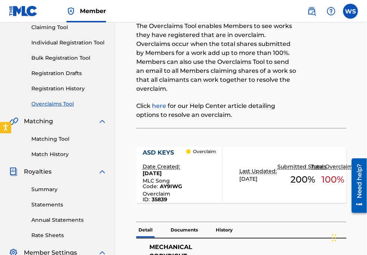
scroll to position [0, 0]
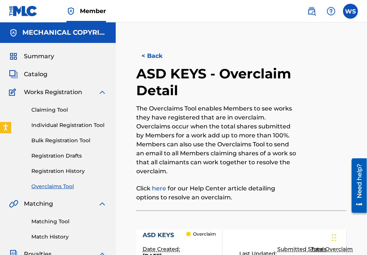
click at [143, 54] on button "< Back" at bounding box center [158, 56] width 45 height 19
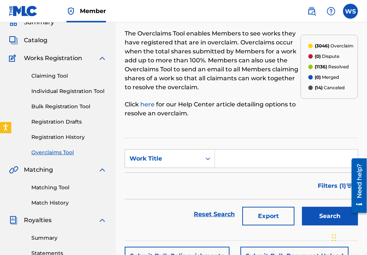
scroll to position [34, 0]
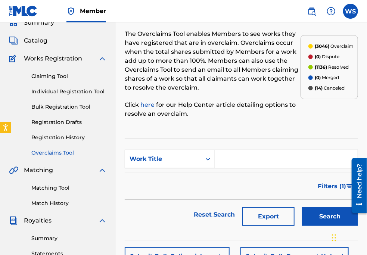
click at [166, 167] on form "SearchWithCriteria425c52ec-8a78-47a7-8f5e-e512adcb357d Work Title Filter Status…" at bounding box center [241, 190] width 233 height 80
click at [152, 166] on div "Work Title" at bounding box center [170, 159] width 90 height 19
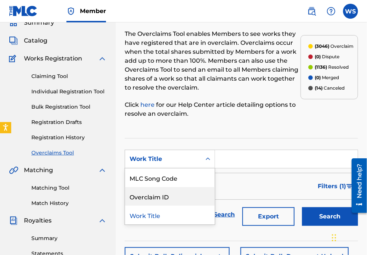
click at [162, 197] on div "Overclaim ID" at bounding box center [170, 196] width 90 height 19
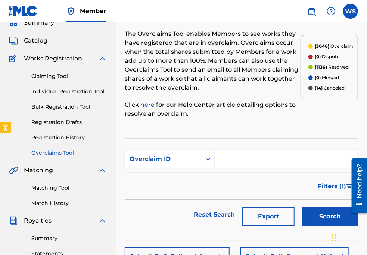
click at [231, 158] on input "Search Form" at bounding box center [286, 159] width 143 height 18
paste input "35850"
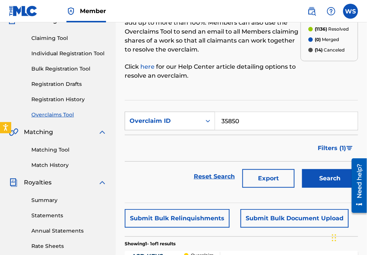
scroll to position [135, 0]
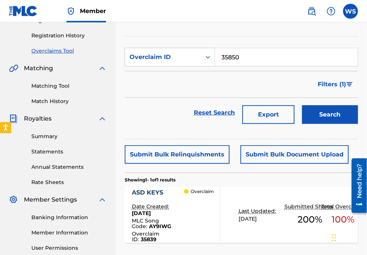
type input "35850"
click at [314, 120] on button "Search" at bounding box center [330, 114] width 56 height 19
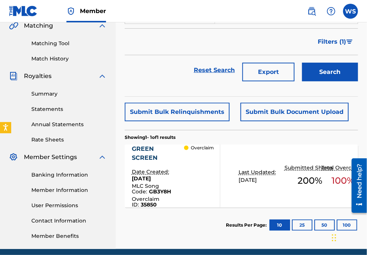
scroll to position [203, 0]
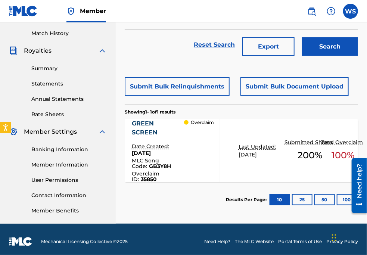
click at [174, 122] on div "GREEN SCREEN" at bounding box center [158, 128] width 53 height 18
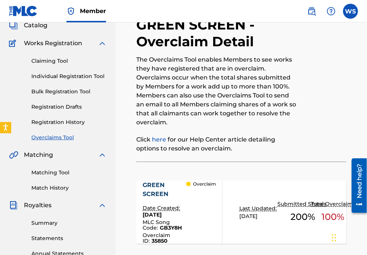
scroll to position [68, 0]
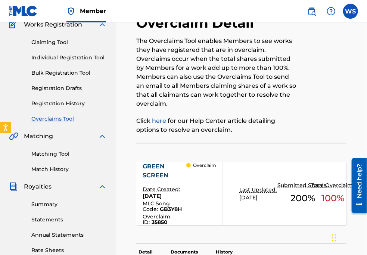
click at [158, 170] on div "GREEN SCREEN" at bounding box center [165, 171] width 44 height 18
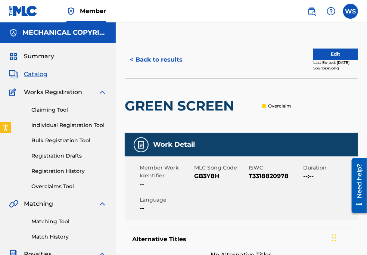
click at [147, 58] on button "< Back to results" at bounding box center [156, 59] width 63 height 19
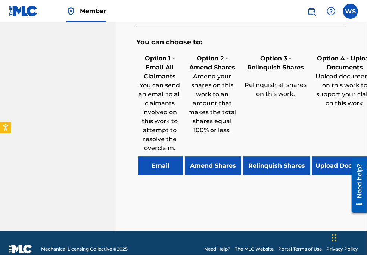
scroll to position [496, 0]
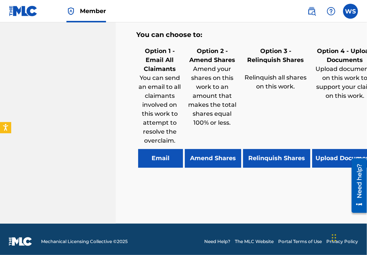
click at [261, 153] on button "Relinquish Shares" at bounding box center [276, 158] width 67 height 19
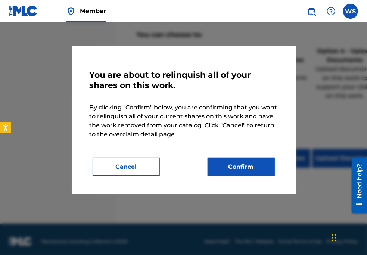
click at [231, 171] on button "Confirm" at bounding box center [240, 166] width 67 height 19
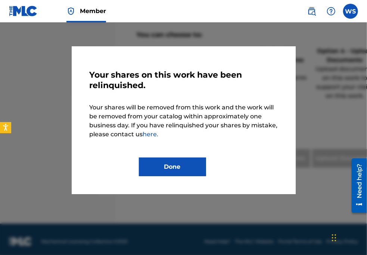
click at [177, 172] on button "Done" at bounding box center [172, 166] width 67 height 19
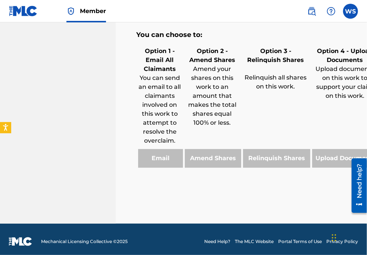
click at [361, 45] on div "Option 4 - Upload Documents Upload documents on this work to support your claim…" at bounding box center [344, 74] width 69 height 59
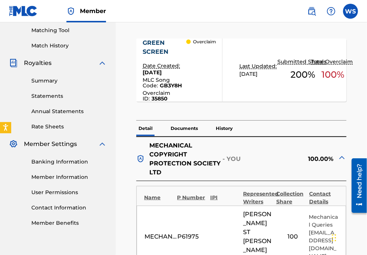
scroll to position [22, 0]
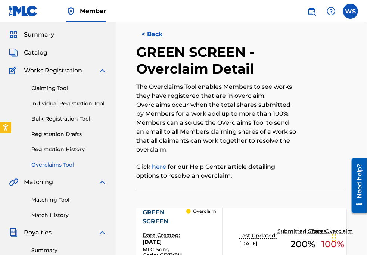
click at [152, 36] on button "< Back" at bounding box center [158, 34] width 45 height 19
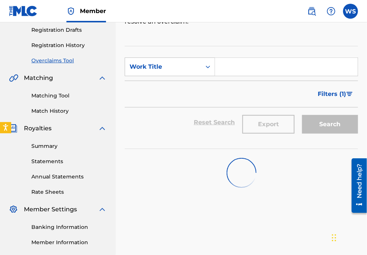
scroll to position [68, 0]
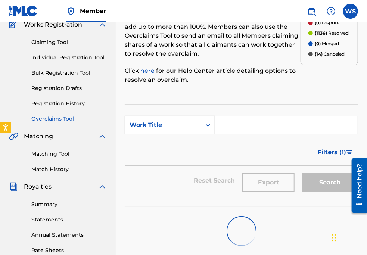
click at [167, 126] on div "Work Title" at bounding box center [162, 124] width 67 height 9
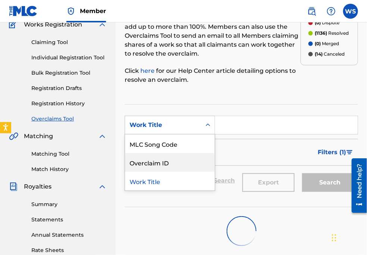
drag, startPoint x: 165, startPoint y: 164, endPoint x: 169, endPoint y: 161, distance: 5.6
click at [165, 165] on div "Overclaim ID" at bounding box center [170, 162] width 90 height 19
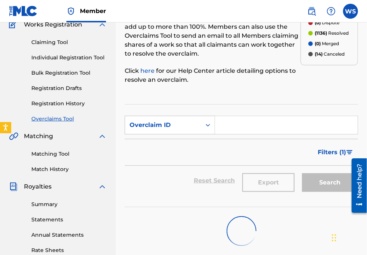
click at [225, 126] on input "Search Form" at bounding box center [286, 125] width 143 height 18
paste input "35827"
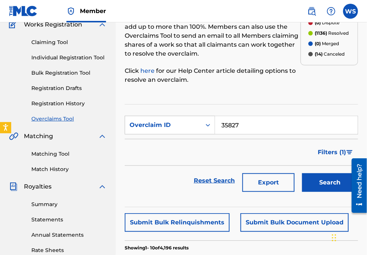
type input "35827"
drag, startPoint x: 328, startPoint y: 179, endPoint x: 323, endPoint y: 182, distance: 5.7
click at [327, 181] on button "Search" at bounding box center [330, 182] width 56 height 19
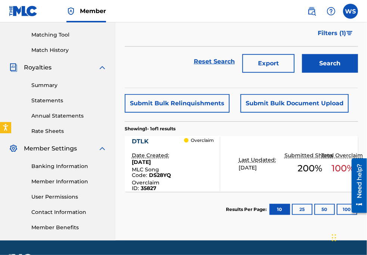
scroll to position [207, 0]
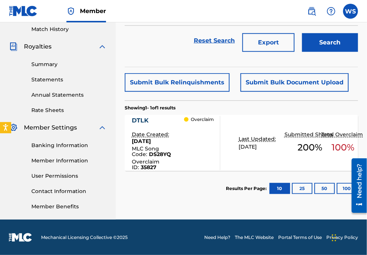
click at [142, 122] on div "DTLK" at bounding box center [158, 120] width 53 height 9
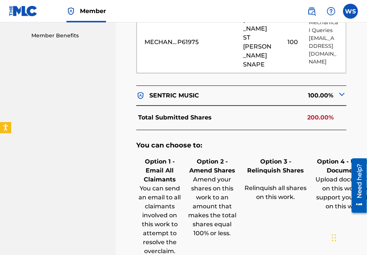
scroll to position [487, 0]
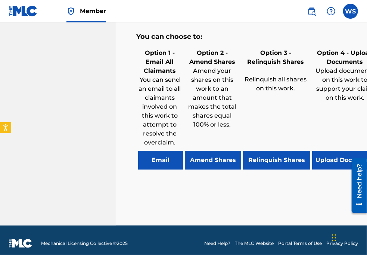
click at [267, 151] on button "Relinquish Shares" at bounding box center [276, 160] width 67 height 19
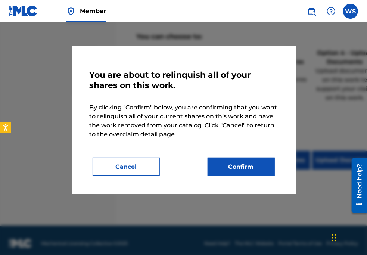
click at [244, 163] on button "Confirm" at bounding box center [240, 166] width 67 height 19
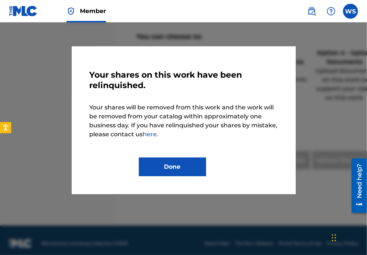
click at [179, 166] on button "Done" at bounding box center [172, 166] width 67 height 19
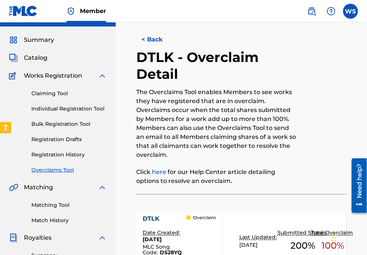
scroll to position [0, 0]
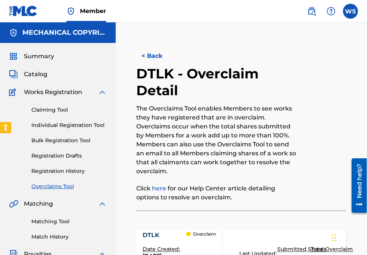
click at [149, 48] on button "< Back" at bounding box center [158, 56] width 45 height 19
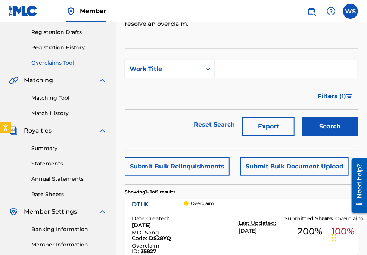
scroll to position [106, 0]
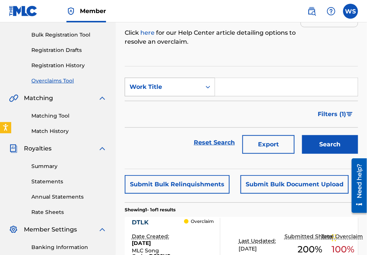
click at [156, 86] on div "Work Title" at bounding box center [162, 86] width 67 height 9
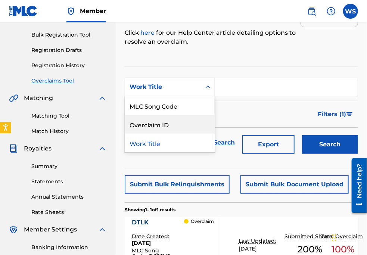
click at [169, 122] on div "Overclaim ID" at bounding box center [170, 124] width 90 height 19
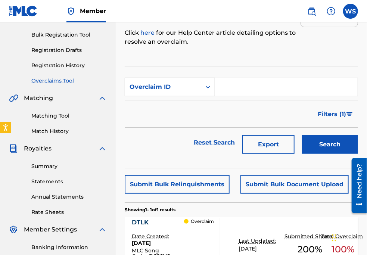
click at [232, 83] on input "Search Form" at bounding box center [286, 87] width 143 height 18
paste input "35835"
type input "35835"
click at [340, 148] on button "Search" at bounding box center [330, 144] width 56 height 19
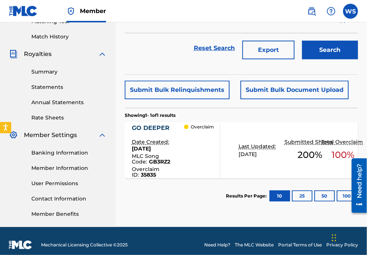
scroll to position [207, 0]
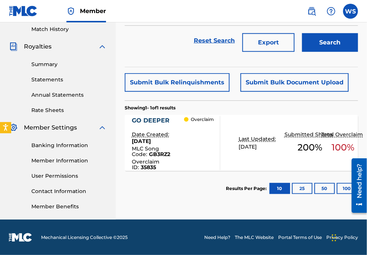
click at [157, 119] on div "GO DEEPER" at bounding box center [158, 120] width 53 height 9
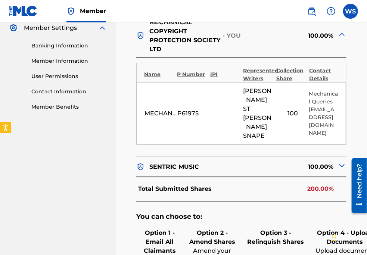
scroll to position [407, 0]
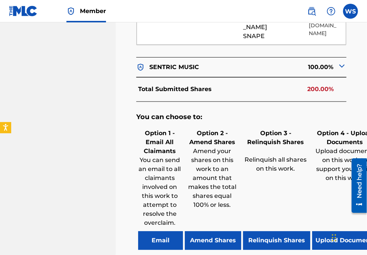
click at [285, 231] on button "Relinquish Shares" at bounding box center [276, 240] width 67 height 19
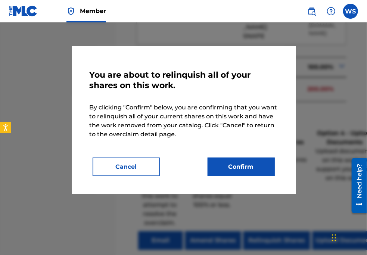
drag, startPoint x: 254, startPoint y: 168, endPoint x: 251, endPoint y: 167, distance: 3.8
click at [254, 168] on button "Confirm" at bounding box center [240, 166] width 67 height 19
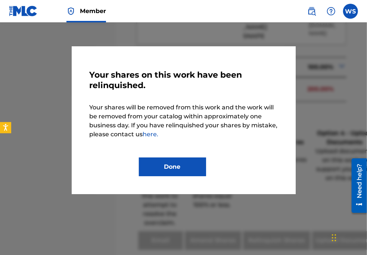
click at [185, 176] on div "Your shares on this work have been relinquished. Your shares will be removed fr…" at bounding box center [184, 120] width 224 height 148
click at [174, 165] on button "Done" at bounding box center [172, 166] width 67 height 19
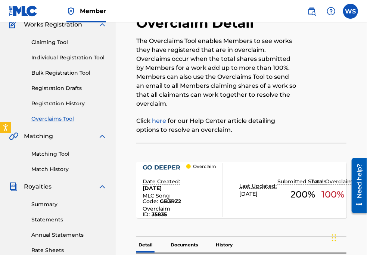
scroll to position [0, 0]
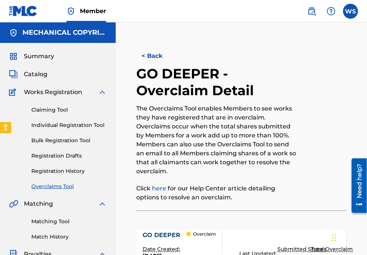
click at [150, 58] on button "< Back" at bounding box center [158, 56] width 45 height 19
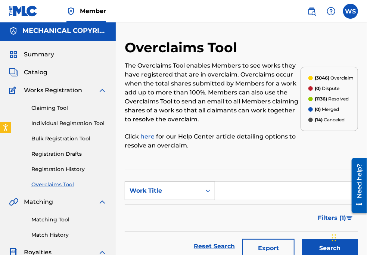
click at [150, 200] on div "Work Title" at bounding box center [170, 190] width 90 height 19
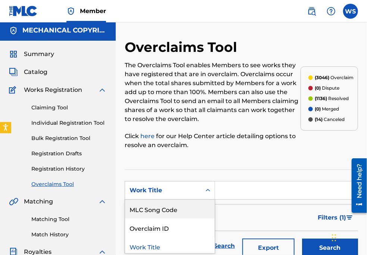
scroll to position [3, 0]
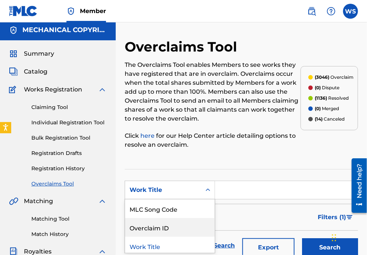
drag, startPoint x: 159, startPoint y: 223, endPoint x: 163, endPoint y: 222, distance: 3.7
click at [157, 224] on div "Overclaim ID" at bounding box center [170, 227] width 90 height 19
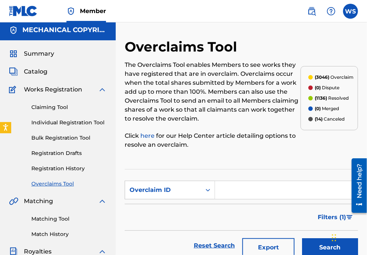
click at [230, 190] on input "Search Form" at bounding box center [286, 190] width 143 height 18
paste input "35808"
type input "35808"
drag, startPoint x: 319, startPoint y: 243, endPoint x: 307, endPoint y: 229, distance: 17.8
click at [319, 243] on button "Search" at bounding box center [330, 247] width 56 height 19
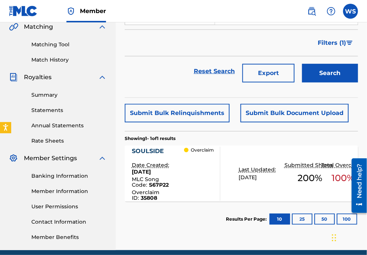
scroll to position [207, 0]
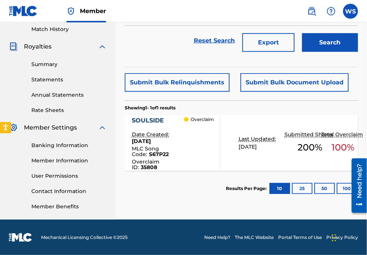
click at [140, 113] on section "SOULSIDE Date Created: [DATE] MLC Song Code : S67P22 Overclaim ID : 35808 Overc…" at bounding box center [241, 141] width 233 height 60
click at [142, 117] on div "SOULSIDE" at bounding box center [158, 120] width 53 height 9
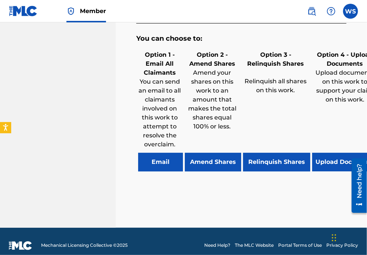
scroll to position [487, 0]
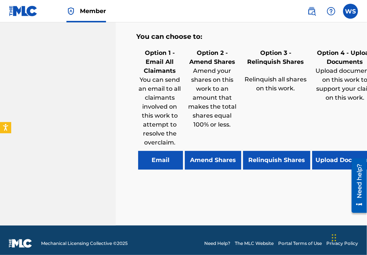
click at [278, 157] on button "Relinquish Shares" at bounding box center [276, 160] width 67 height 19
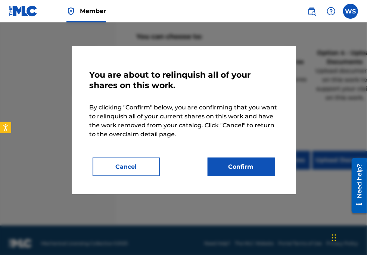
click at [237, 166] on button "Confirm" at bounding box center [240, 166] width 67 height 19
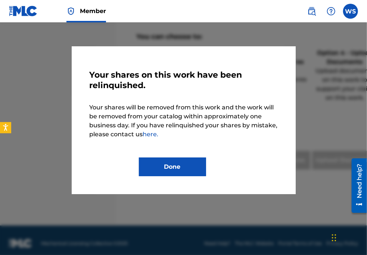
click at [148, 166] on button "Done" at bounding box center [172, 166] width 67 height 19
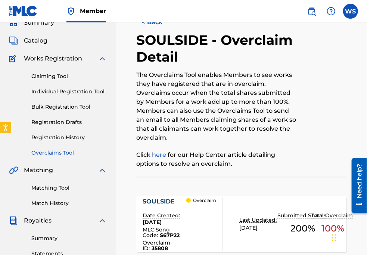
scroll to position [0, 0]
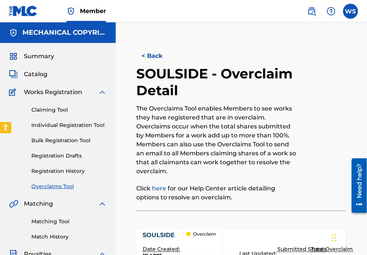
click at [149, 54] on button "< Back" at bounding box center [158, 56] width 45 height 19
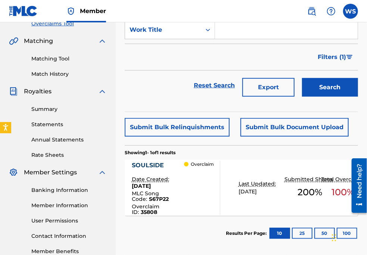
scroll to position [106, 0]
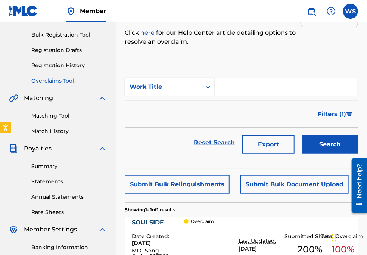
click at [162, 81] on div "Work Title" at bounding box center [163, 87] width 76 height 14
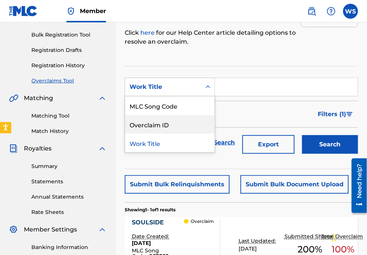
click at [152, 124] on div "Overclaim ID" at bounding box center [170, 124] width 90 height 19
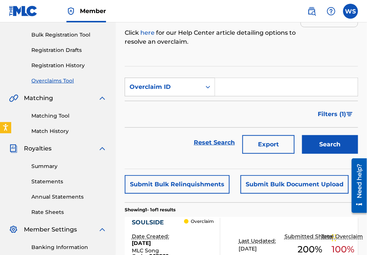
click at [244, 87] on input "Search Form" at bounding box center [286, 87] width 143 height 18
paste input "35797"
type input "35797"
click at [328, 147] on button "Search" at bounding box center [330, 144] width 56 height 19
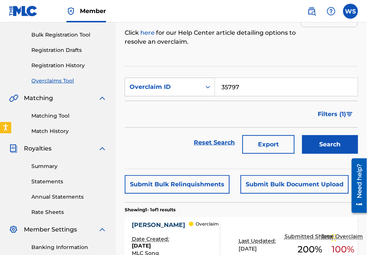
scroll to position [173, 0]
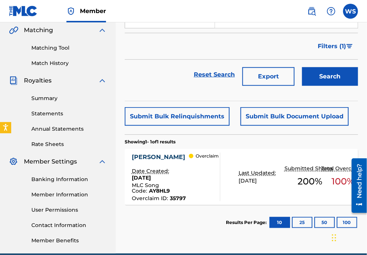
click at [150, 153] on div "[PERSON_NAME]" at bounding box center [160, 157] width 57 height 9
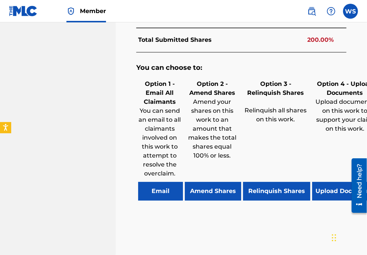
scroll to position [475, 0]
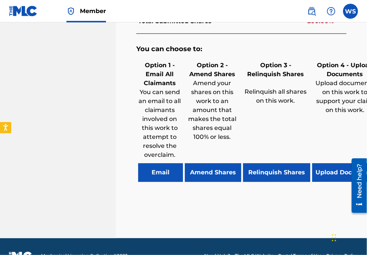
click at [258, 163] on button "Relinquish Shares" at bounding box center [276, 172] width 67 height 19
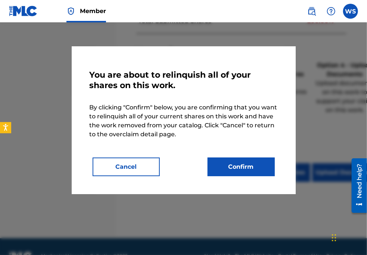
click at [236, 172] on button "Confirm" at bounding box center [240, 166] width 67 height 19
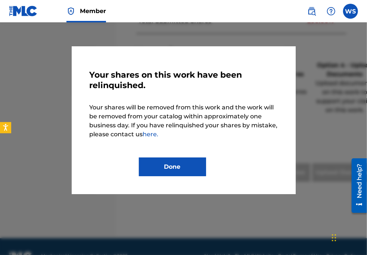
drag, startPoint x: 178, startPoint y: 165, endPoint x: 164, endPoint y: 167, distance: 14.4
click at [178, 165] on button "Done" at bounding box center [172, 166] width 67 height 19
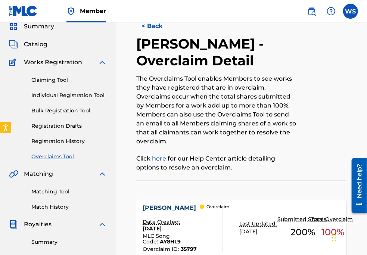
scroll to position [0, 0]
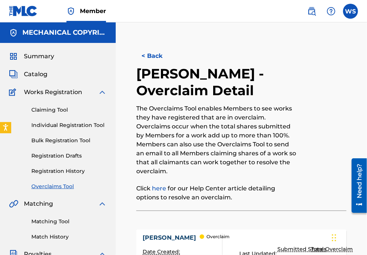
click at [155, 54] on button "< Back" at bounding box center [158, 56] width 45 height 19
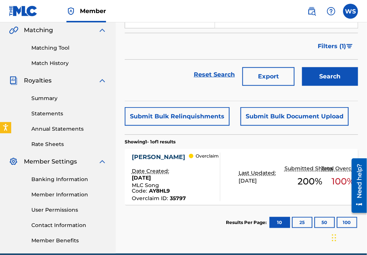
click at [357, 109] on div "Submit Bulk Relinquishments Submit Bulk Document Upload" at bounding box center [241, 116] width 233 height 19
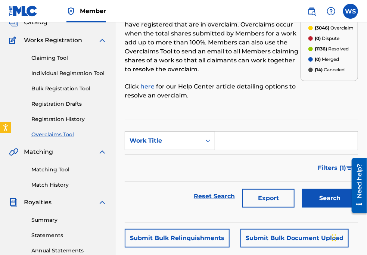
scroll to position [38, 0]
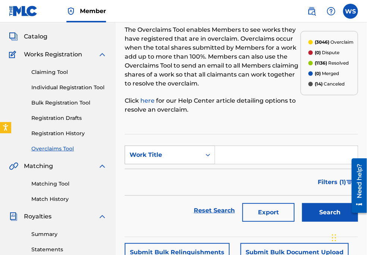
click at [187, 147] on div "Work Title" at bounding box center [170, 154] width 90 height 19
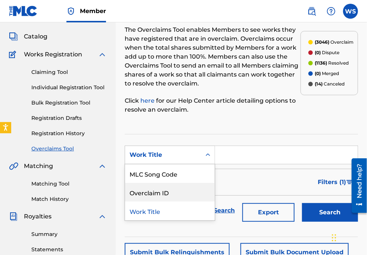
click at [166, 195] on div "Overclaim ID" at bounding box center [170, 192] width 90 height 19
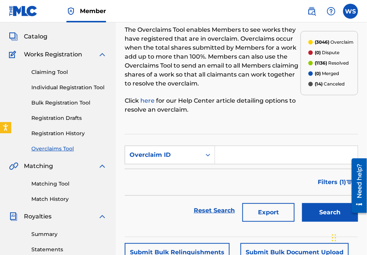
click at [238, 156] on input "Search Form" at bounding box center [286, 155] width 143 height 18
paste input "35845"
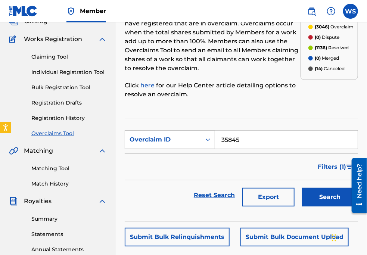
scroll to position [72, 0]
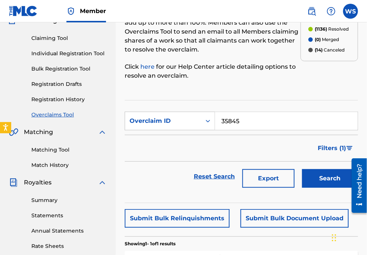
type input "35845"
click at [322, 179] on button "Search" at bounding box center [330, 178] width 56 height 19
click at [313, 175] on button "Search" at bounding box center [330, 178] width 56 height 19
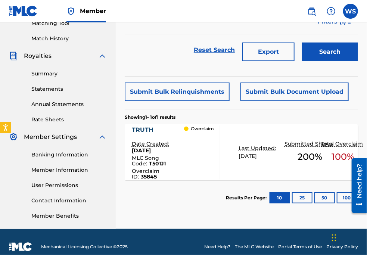
scroll to position [207, 0]
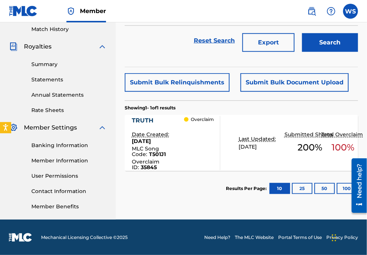
click at [149, 121] on div "TRUTH" at bounding box center [158, 120] width 53 height 9
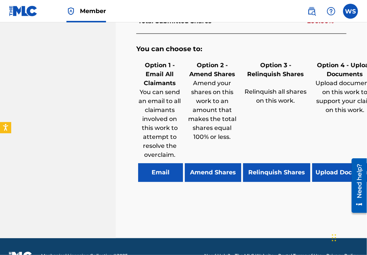
scroll to position [475, 0]
click at [267, 166] on button "Relinquish Shares" at bounding box center [276, 172] width 67 height 19
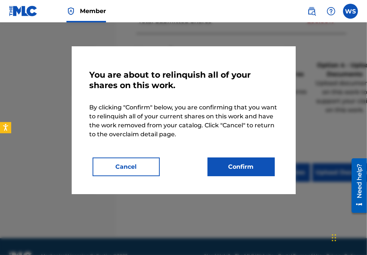
click at [247, 171] on button "Confirm" at bounding box center [240, 166] width 67 height 19
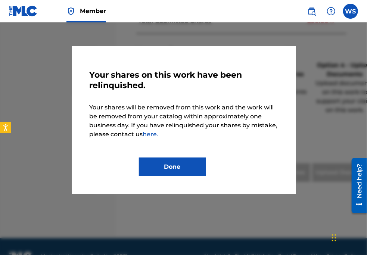
click at [166, 169] on button "Done" at bounding box center [172, 166] width 67 height 19
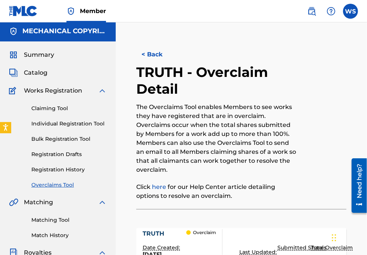
scroll to position [0, 0]
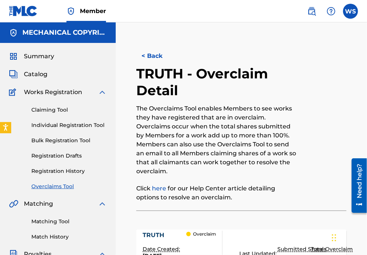
click at [159, 53] on button "< Back" at bounding box center [158, 56] width 45 height 19
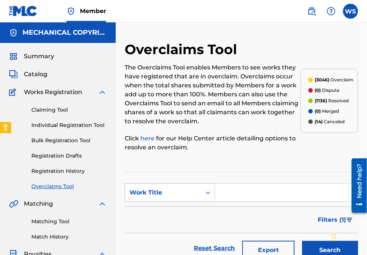
click at [176, 195] on div "Work Title" at bounding box center [163, 192] width 76 height 14
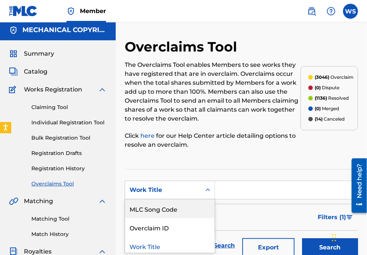
scroll to position [3, 0]
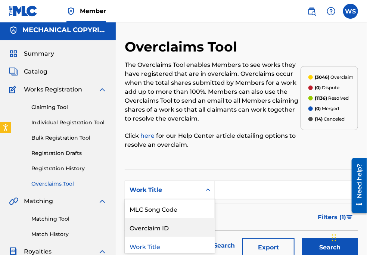
click at [159, 226] on div "Overclaim ID" at bounding box center [170, 227] width 90 height 19
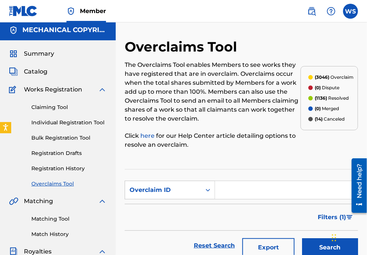
click at [257, 177] on section "SearchWithCriteria14c487b4-289a-4f05-b1f2-8bd243e4ab02 Overclaim ID Filter Stat…" at bounding box center [241, 220] width 233 height 103
click at [248, 187] on input "Search Form" at bounding box center [286, 190] width 143 height 18
paste input "35830"
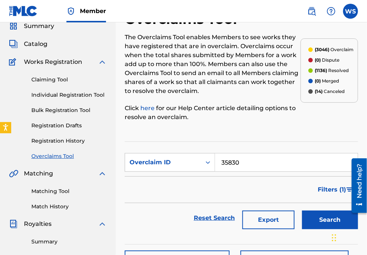
scroll to position [71, 0]
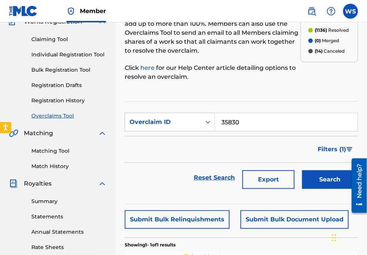
type input "35830"
click at [311, 176] on button "Search" at bounding box center [330, 179] width 56 height 19
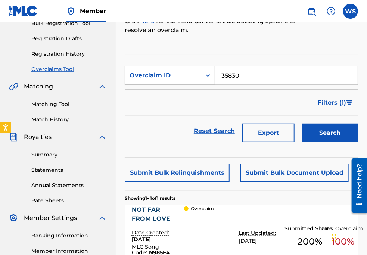
scroll to position [138, 0]
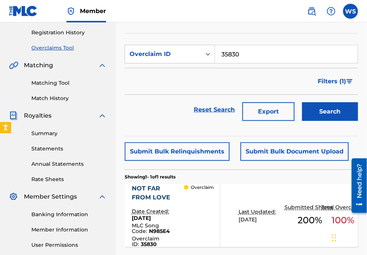
click at [157, 187] on div "NOT FAR FROM LOVE" at bounding box center [158, 193] width 53 height 18
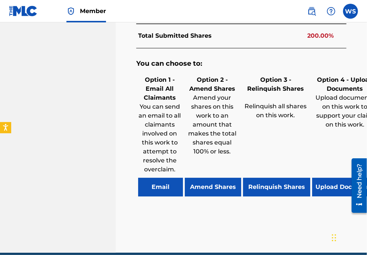
scroll to position [496, 0]
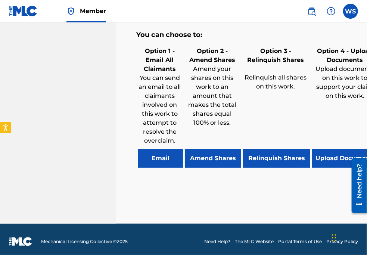
click at [281, 161] on button "Relinquish Shares" at bounding box center [276, 158] width 67 height 19
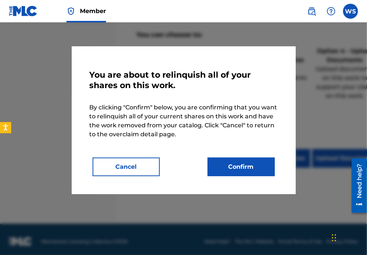
click at [249, 162] on button "Confirm" at bounding box center [240, 166] width 67 height 19
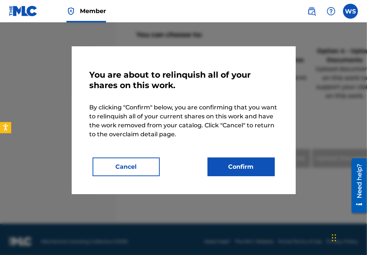
click at [232, 165] on button "Confirm" at bounding box center [240, 166] width 67 height 19
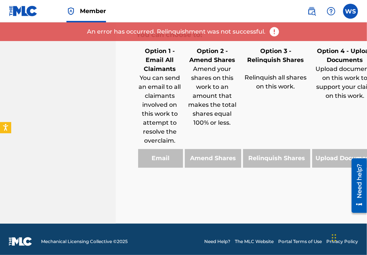
click at [176, 166] on div "You can choose to: Option 1 - Email All Claimants You can send an email to all …" at bounding box center [241, 102] width 210 height 167
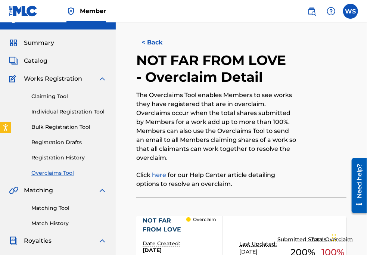
scroll to position [0, 0]
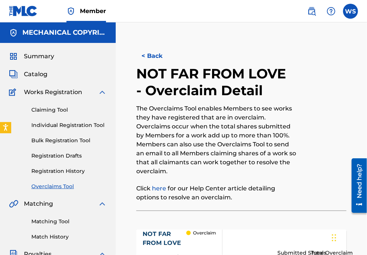
click at [155, 56] on button "< Back" at bounding box center [158, 56] width 45 height 19
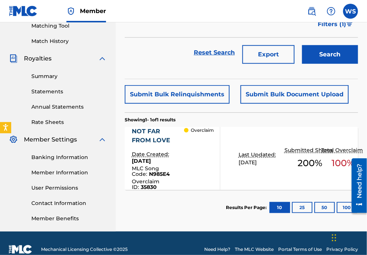
scroll to position [206, 0]
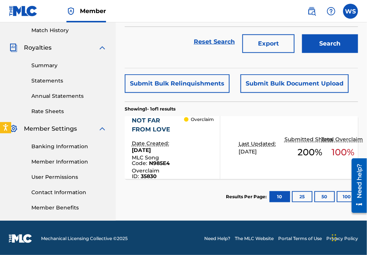
click at [145, 119] on div "NOT FAR FROM LOVE" at bounding box center [158, 125] width 53 height 18
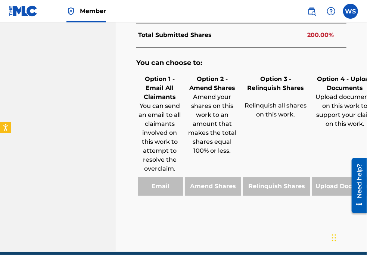
scroll to position [475, 0]
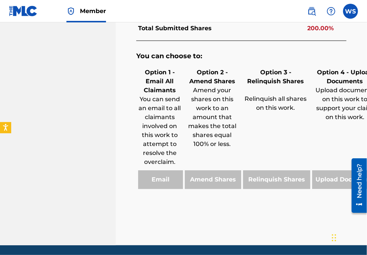
drag, startPoint x: 357, startPoint y: 53, endPoint x: 233, endPoint y: 33, distance: 126.1
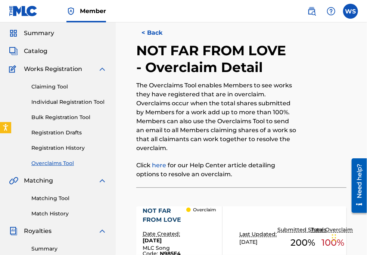
scroll to position [0, 0]
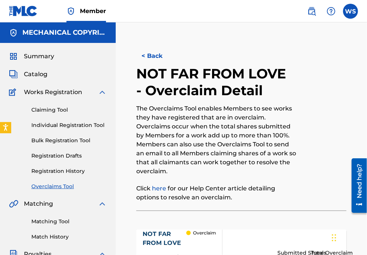
click at [158, 60] on button "< Back" at bounding box center [158, 56] width 45 height 19
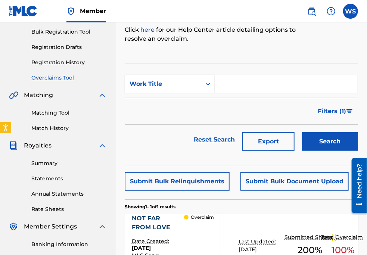
scroll to position [104, 0]
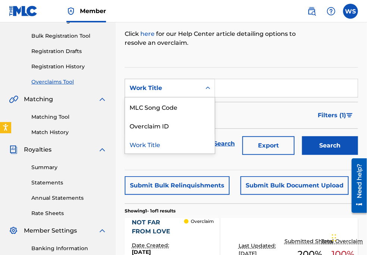
click at [171, 88] on div "Work Title" at bounding box center [162, 88] width 67 height 9
click at [175, 125] on div "Overclaim ID" at bounding box center [170, 125] width 90 height 19
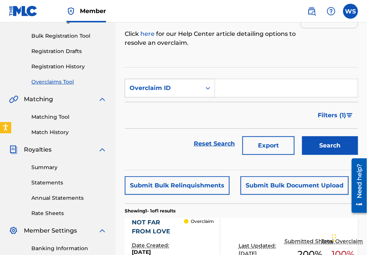
click at [251, 87] on input "Search Form" at bounding box center [286, 88] width 143 height 18
paste input "35851"
type input "35851"
click at [310, 146] on button "Search" at bounding box center [330, 145] width 56 height 19
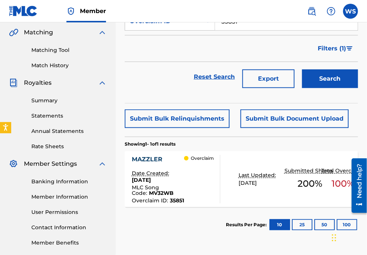
scroll to position [206, 0]
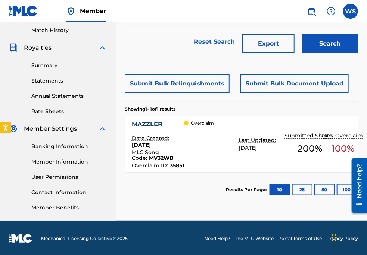
click at [150, 123] on div "MAZZLER" at bounding box center [158, 124] width 53 height 9
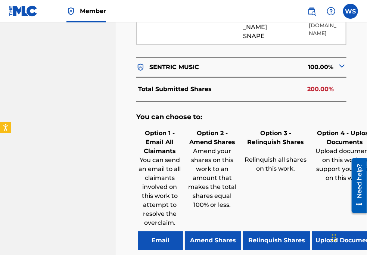
scroll to position [487, 0]
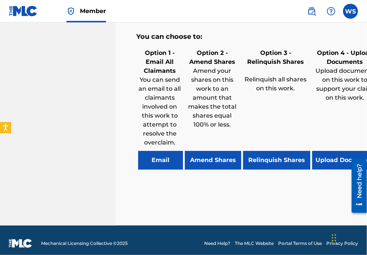
click at [264, 165] on div "You can choose to: Option 1 - Email All Claimants You can send an email to all …" at bounding box center [241, 104] width 210 height 167
click at [264, 161] on button "Relinquish Shares" at bounding box center [276, 160] width 67 height 19
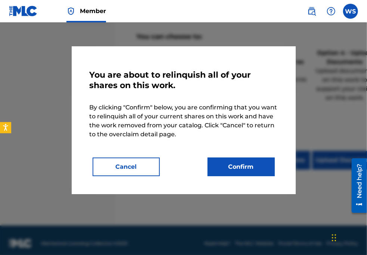
click at [242, 172] on button "Confirm" at bounding box center [240, 166] width 67 height 19
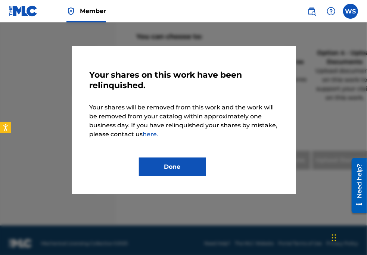
click at [183, 166] on button "Done" at bounding box center [172, 166] width 67 height 19
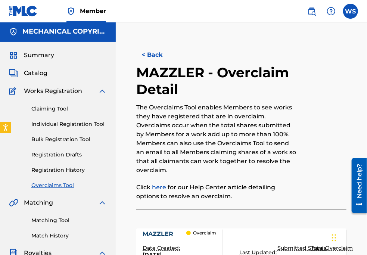
scroll to position [0, 0]
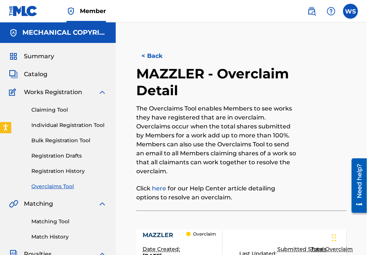
click at [150, 55] on button "< Back" at bounding box center [158, 56] width 45 height 19
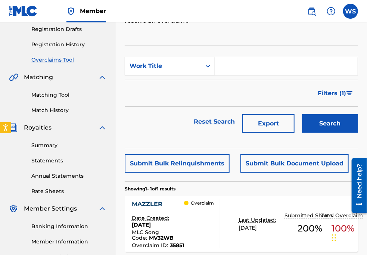
scroll to position [104, 0]
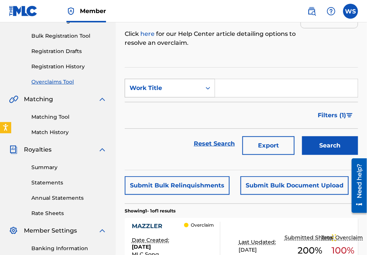
click at [186, 90] on div "Work Title" at bounding box center [162, 88] width 67 height 9
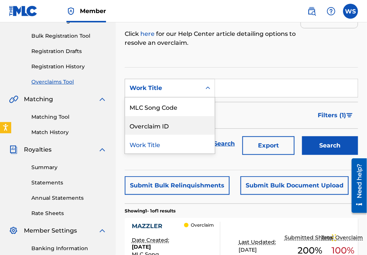
click at [179, 122] on div "Overclaim ID" at bounding box center [170, 125] width 90 height 19
click at [179, 122] on div "Filters ( 1 )" at bounding box center [241, 115] width 233 height 27
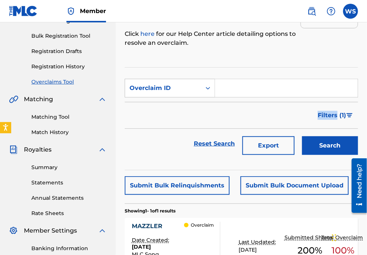
click at [219, 93] on input "Search Form" at bounding box center [286, 88] width 143 height 18
paste input "35804"
type input "35804"
click at [341, 143] on button "Search" at bounding box center [330, 145] width 56 height 19
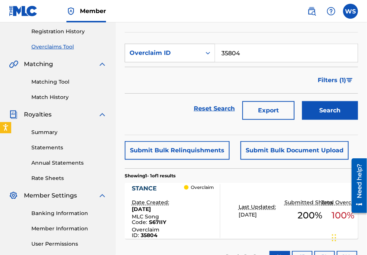
scroll to position [172, 0]
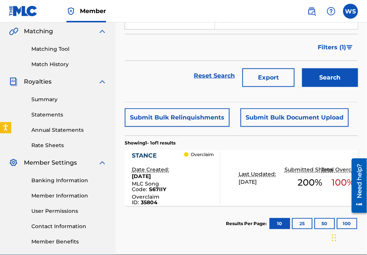
click at [143, 156] on div "STANCE" at bounding box center [158, 155] width 53 height 9
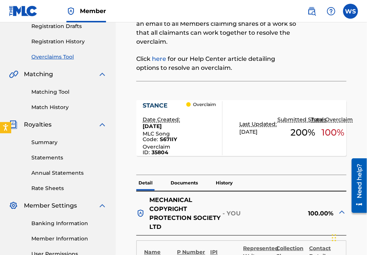
scroll to position [169, 0]
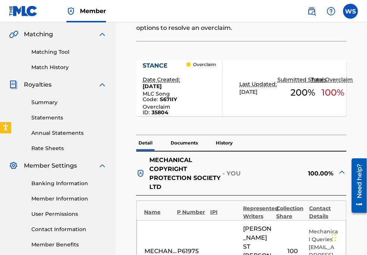
click at [156, 62] on div "STANCE" at bounding box center [165, 65] width 44 height 9
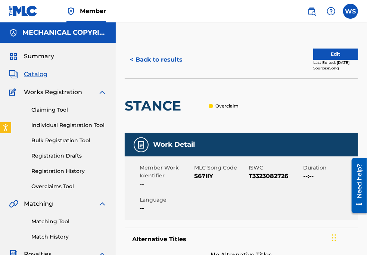
click at [146, 65] on button "< Back to results" at bounding box center [156, 59] width 63 height 19
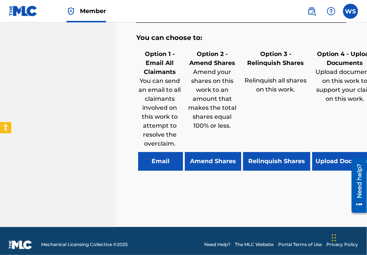
scroll to position [487, 0]
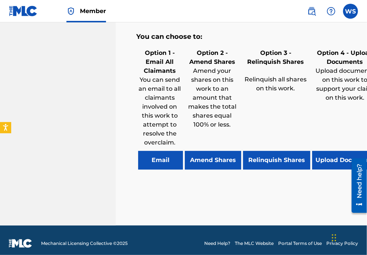
click at [265, 151] on button "Relinquish Shares" at bounding box center [276, 160] width 67 height 19
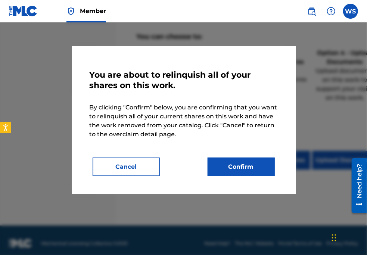
drag, startPoint x: 241, startPoint y: 168, endPoint x: 237, endPoint y: 173, distance: 6.1
click at [241, 168] on button "Confirm" at bounding box center [240, 166] width 67 height 19
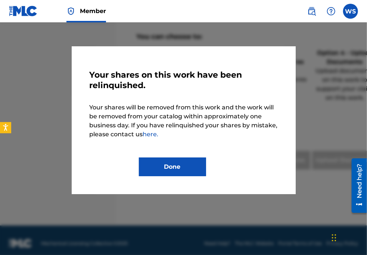
drag, startPoint x: 153, startPoint y: 169, endPoint x: 52, endPoint y: 160, distance: 100.7
click at [153, 169] on button "Done" at bounding box center [172, 166] width 67 height 19
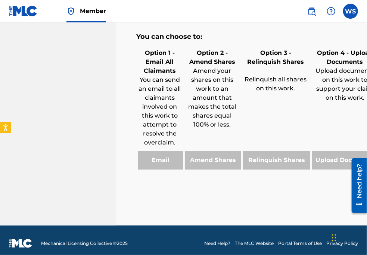
click at [366, 105] on div "Option 4 - Upload Documents Upload documents on this work to support your claim…" at bounding box center [344, 108] width 69 height 123
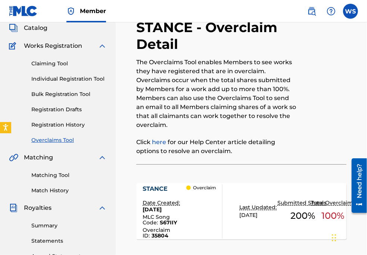
scroll to position [0, 0]
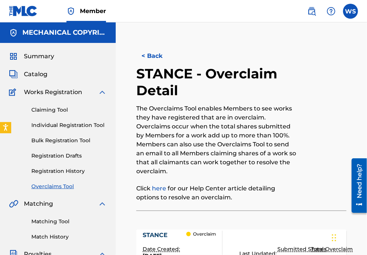
click at [151, 54] on button "< Back" at bounding box center [158, 56] width 45 height 19
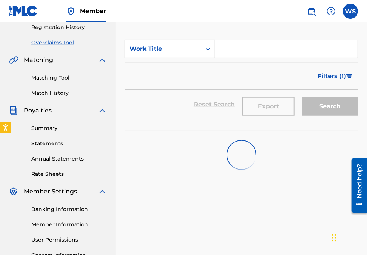
scroll to position [138, 0]
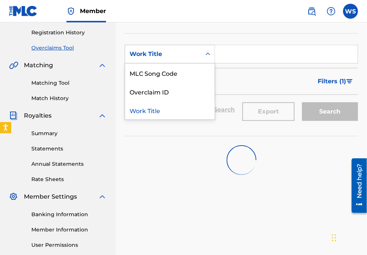
click at [162, 57] on div "Work Title" at bounding box center [162, 54] width 67 height 9
click at [159, 88] on div "Overclaim ID" at bounding box center [170, 91] width 90 height 19
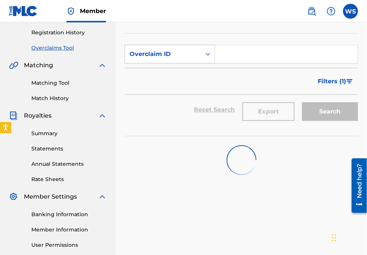
drag, startPoint x: 245, startPoint y: 57, endPoint x: 239, endPoint y: 56, distance: 6.0
click at [245, 57] on input "Search Form" at bounding box center [286, 54] width 143 height 18
paste input "35800"
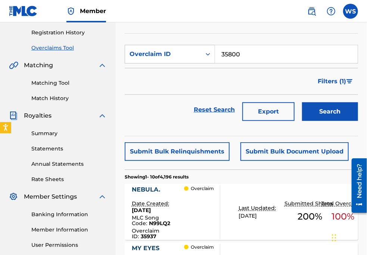
type input "35800"
click at [327, 106] on button "Search" at bounding box center [330, 111] width 56 height 19
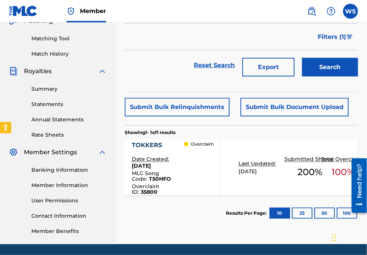
scroll to position [206, 0]
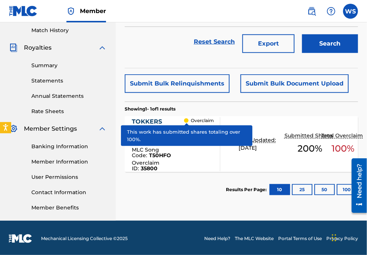
click at [148, 119] on div "TOKKERS" at bounding box center [158, 121] width 53 height 9
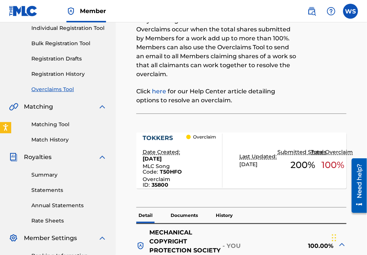
scroll to position [101, 0]
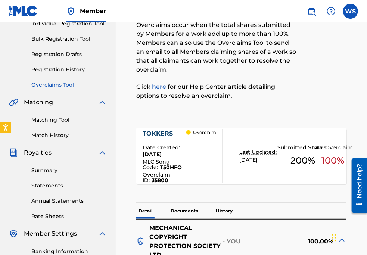
click at [156, 131] on div "TOKKERS" at bounding box center [165, 133] width 44 height 9
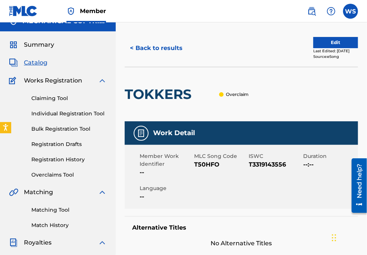
click at [141, 46] on button "< Back to results" at bounding box center [156, 48] width 63 height 19
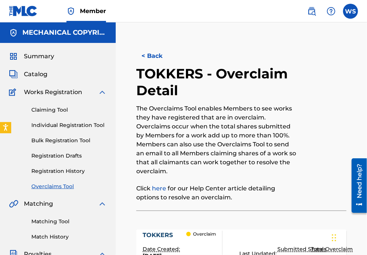
click at [150, 56] on button "< Back" at bounding box center [158, 56] width 45 height 19
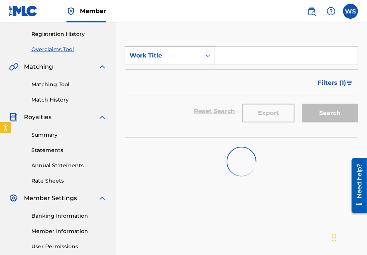
scroll to position [137, 0]
click at [182, 50] on div "Work Title" at bounding box center [163, 56] width 76 height 14
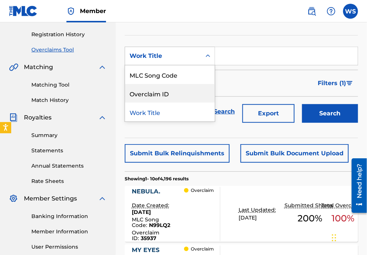
click at [145, 94] on div "Overclaim ID" at bounding box center [170, 93] width 90 height 19
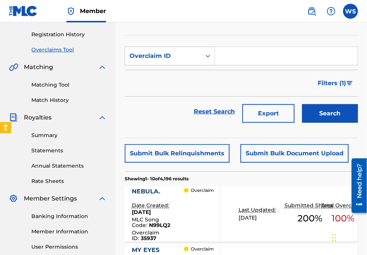
click at [239, 54] on input "Search Form" at bounding box center [286, 56] width 143 height 18
paste input "35800"
type input "35800"
click at [321, 111] on button "Search" at bounding box center [330, 113] width 56 height 19
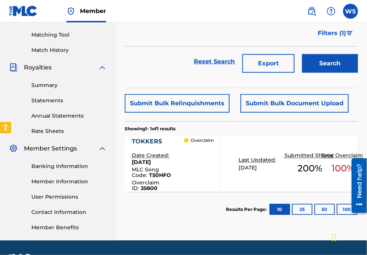
scroll to position [187, 0]
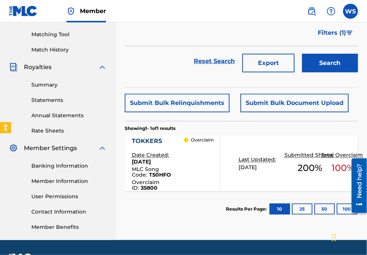
click at [135, 137] on div "TOKKERS" at bounding box center [158, 141] width 53 height 9
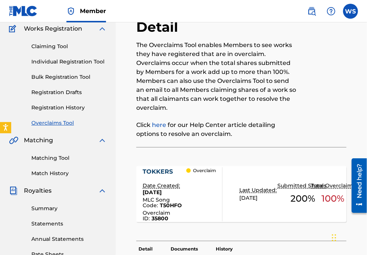
scroll to position [63, 0]
click at [150, 172] on div "TOKKERS" at bounding box center [165, 171] width 44 height 9
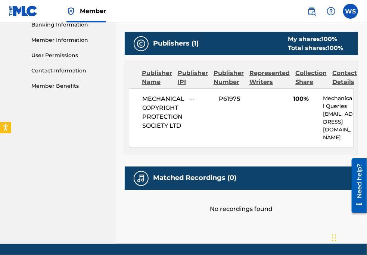
scroll to position [345, 0]
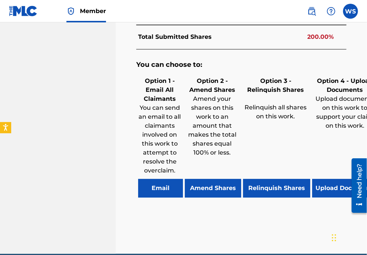
scroll to position [487, 0]
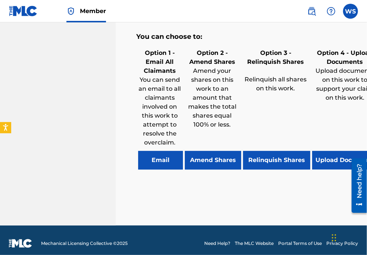
click at [262, 155] on button "Relinquish Shares" at bounding box center [276, 160] width 67 height 19
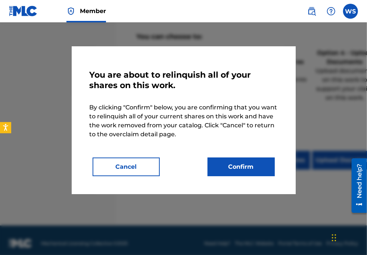
click at [244, 171] on button "Confirm" at bounding box center [240, 166] width 67 height 19
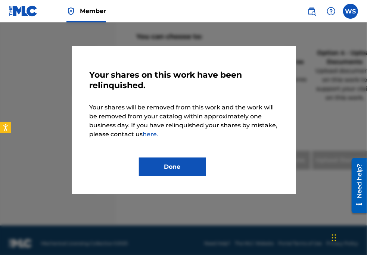
click at [186, 162] on button "Done" at bounding box center [172, 166] width 67 height 19
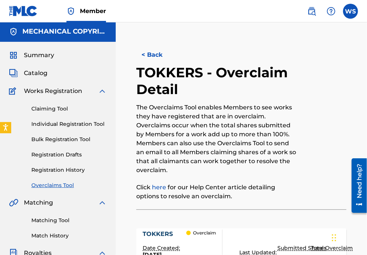
scroll to position [0, 0]
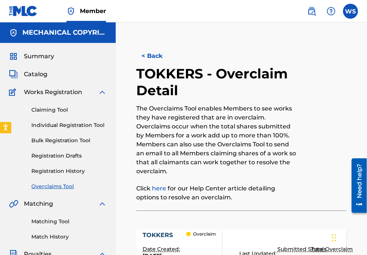
click at [152, 56] on button "< Back" at bounding box center [158, 56] width 45 height 19
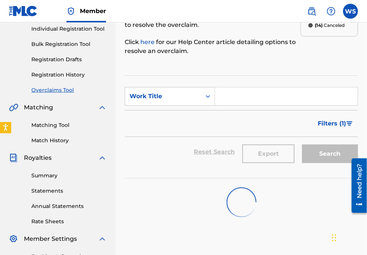
scroll to position [93, 0]
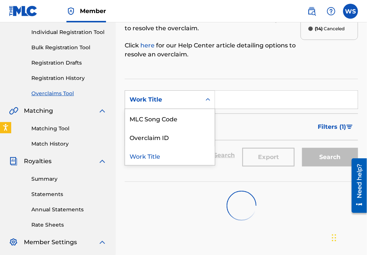
click at [182, 100] on div "Work Title" at bounding box center [162, 99] width 67 height 9
click at [162, 135] on div "Overclaim ID" at bounding box center [170, 137] width 90 height 19
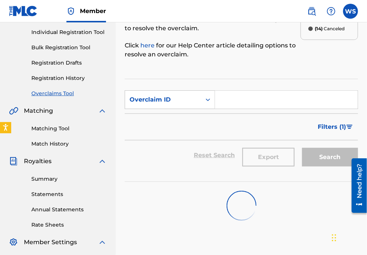
click at [230, 104] on input "Search Form" at bounding box center [286, 100] width 143 height 18
paste input "35847"
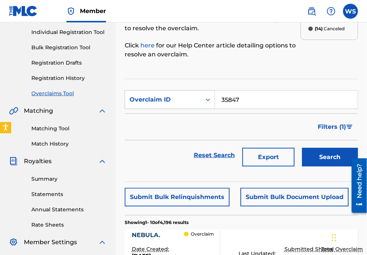
type input "35847"
click at [317, 153] on button "Search" at bounding box center [330, 157] width 56 height 19
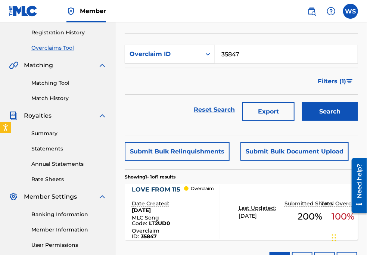
scroll to position [139, 0]
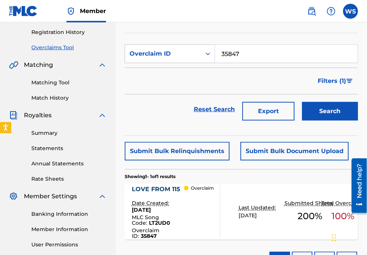
click at [360, 79] on div "Overclaims Tool The Overclaims Tool enables Members to see works they have regi…" at bounding box center [241, 95] width 251 height 386
click at [168, 185] on div "LOVE FROM 115" at bounding box center [158, 189] width 53 height 9
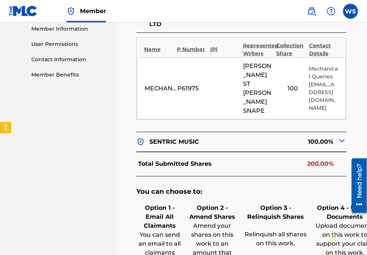
scroll to position [407, 0]
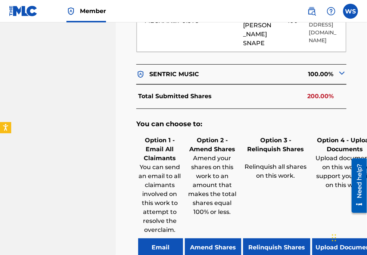
click at [274, 240] on button "Relinquish Shares" at bounding box center [276, 247] width 67 height 19
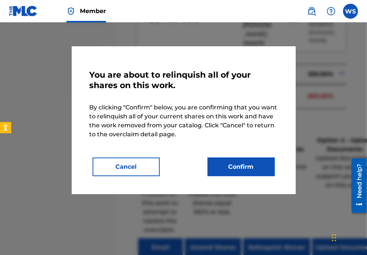
click at [241, 157] on div "You are about to relinquish all of your shares on this work. By clicking "Confi…" at bounding box center [184, 120] width 188 height 112
click at [241, 161] on button "Confirm" at bounding box center [240, 166] width 67 height 19
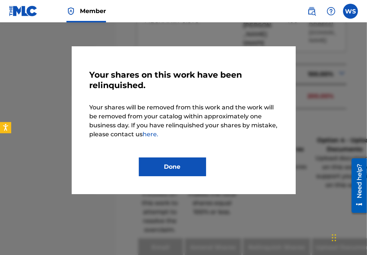
drag, startPoint x: 167, startPoint y: 166, endPoint x: 115, endPoint y: 159, distance: 52.3
click at [167, 166] on button "Done" at bounding box center [172, 166] width 67 height 19
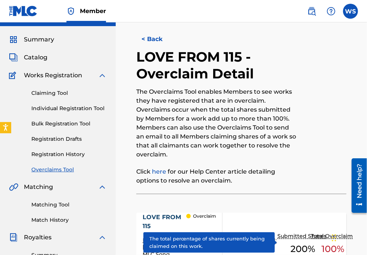
scroll to position [0, 0]
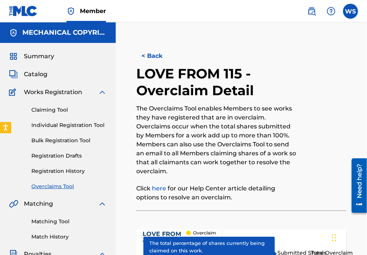
click at [151, 51] on button "< Back" at bounding box center [158, 56] width 45 height 19
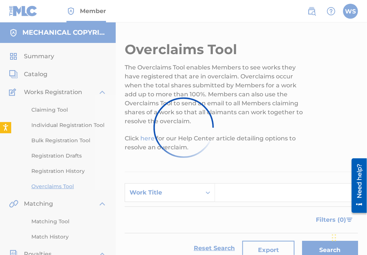
scroll to position [139, 0]
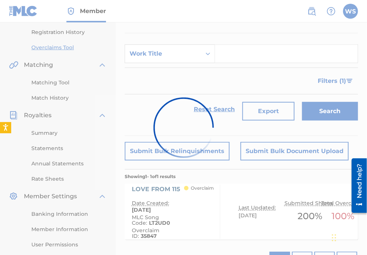
drag, startPoint x: 185, startPoint y: 48, endPoint x: 179, endPoint y: 68, distance: 19.9
click at [185, 48] on div at bounding box center [183, 127] width 367 height 255
drag, startPoint x: 158, startPoint y: 55, endPoint x: 163, endPoint y: 56, distance: 5.7
click at [158, 55] on div at bounding box center [183, 127] width 367 height 255
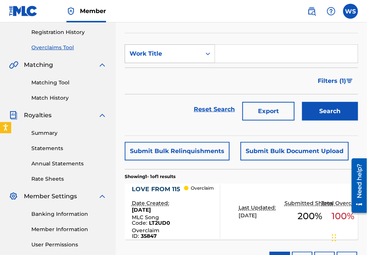
click at [184, 47] on div "Work Title" at bounding box center [163, 54] width 76 height 14
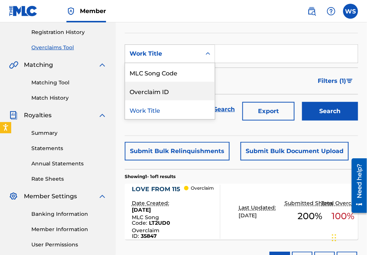
click at [179, 84] on div "Overclaim ID" at bounding box center [170, 91] width 90 height 19
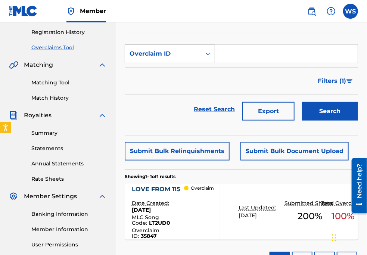
click at [216, 53] on input "Search Form" at bounding box center [286, 54] width 143 height 18
paste input "35803"
type input "35803"
drag, startPoint x: 331, startPoint y: 117, endPoint x: 326, endPoint y: 116, distance: 4.2
click at [331, 117] on button "Search" at bounding box center [330, 111] width 56 height 19
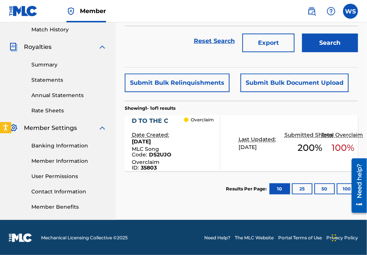
scroll to position [207, 0]
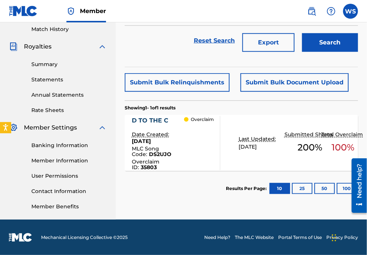
click at [141, 123] on div "D TO THE C" at bounding box center [158, 120] width 53 height 9
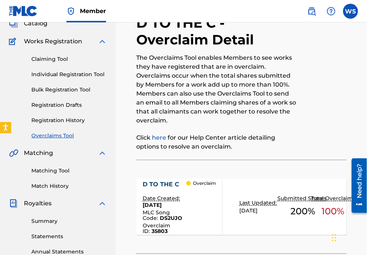
scroll to position [101, 0]
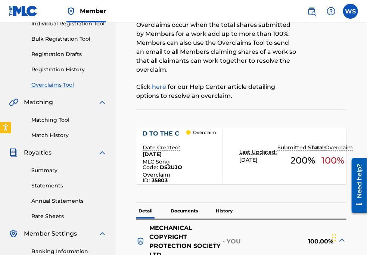
click at [161, 132] on div "D TO THE C" at bounding box center [165, 133] width 44 height 9
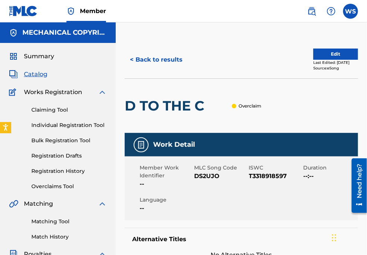
click at [157, 52] on button "< Back to results" at bounding box center [156, 59] width 63 height 19
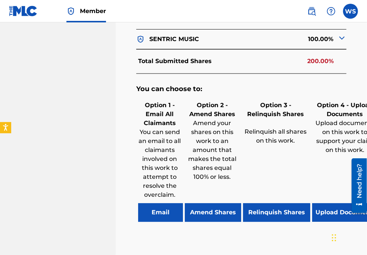
scroll to position [475, 0]
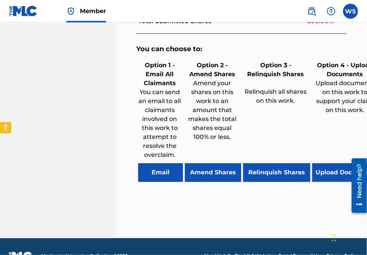
click at [289, 163] on button "Relinquish Shares" at bounding box center [276, 172] width 67 height 19
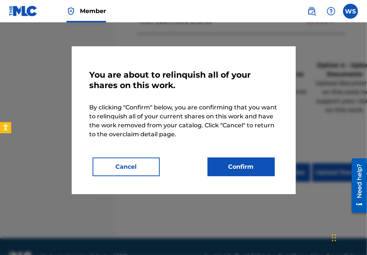
click at [150, 164] on button "Cancel" at bounding box center [126, 166] width 67 height 19
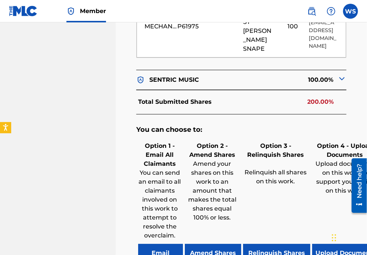
scroll to position [441, 0]
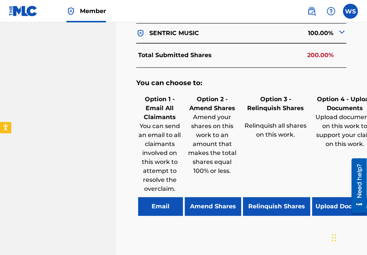
click at [293, 197] on button "Relinquish Shares" at bounding box center [276, 206] width 67 height 19
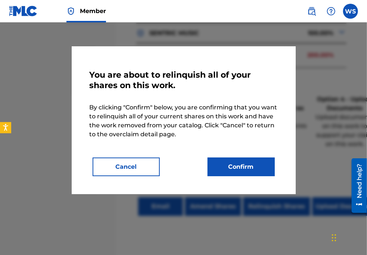
click at [236, 173] on button "Confirm" at bounding box center [240, 166] width 67 height 19
click at [240, 167] on button "Confirm" at bounding box center [240, 166] width 67 height 19
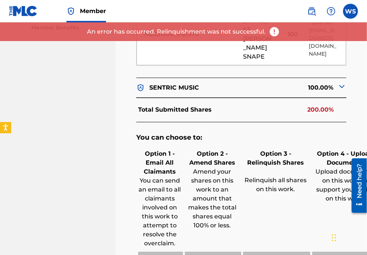
scroll to position [339, 0]
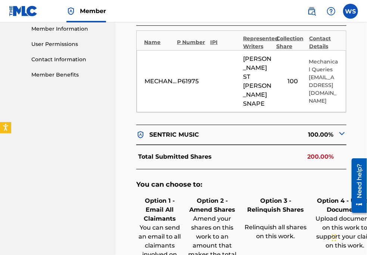
click at [363, 59] on div "< Back D TO THE C - Overclaim Detail The Overclaims Tool enables Members to see…" at bounding box center [241, 37] width 251 height 671
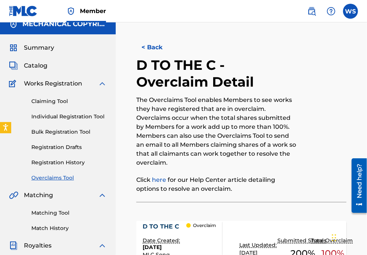
scroll to position [0, 0]
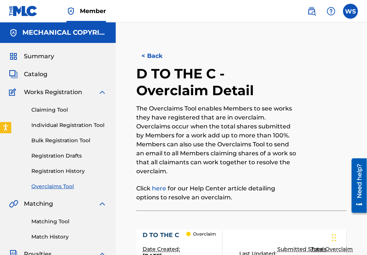
drag, startPoint x: 155, startPoint y: 56, endPoint x: 151, endPoint y: 55, distance: 4.1
click at [153, 55] on button "< Back" at bounding box center [158, 56] width 45 height 19
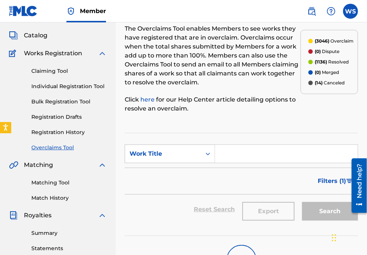
scroll to position [38, 0]
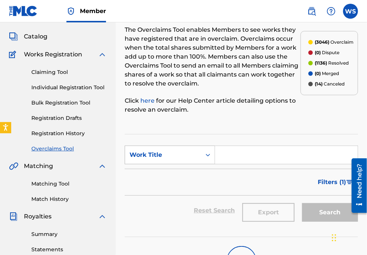
click at [174, 158] on div "Work Title" at bounding box center [162, 154] width 67 height 9
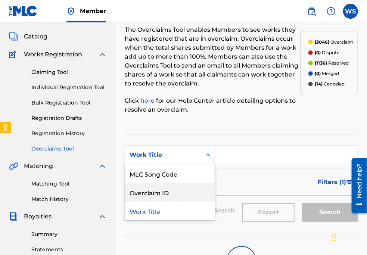
click at [179, 196] on div "Overclaim ID" at bounding box center [170, 192] width 90 height 19
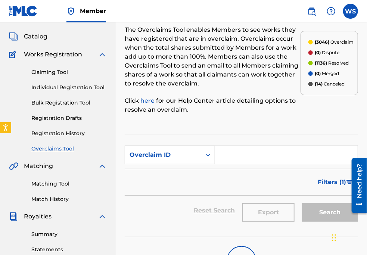
click at [248, 153] on input "Search Form" at bounding box center [286, 155] width 143 height 18
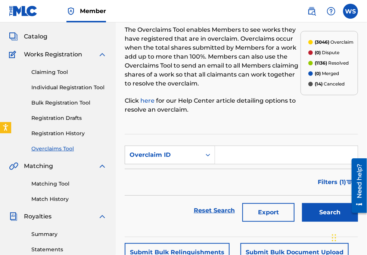
paste input "35806"
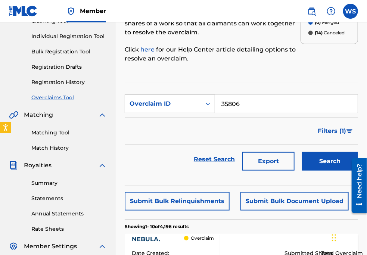
scroll to position [106, 0]
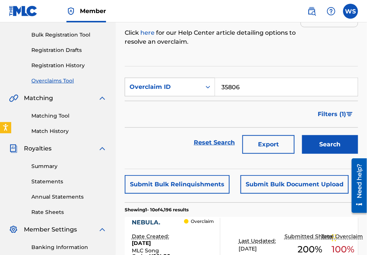
type input "35806"
click at [333, 152] on button "Search" at bounding box center [330, 144] width 56 height 19
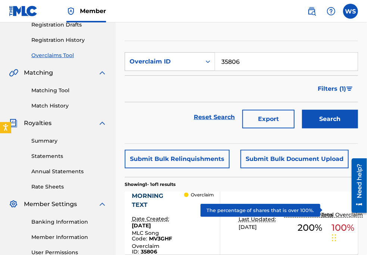
scroll to position [140, 0]
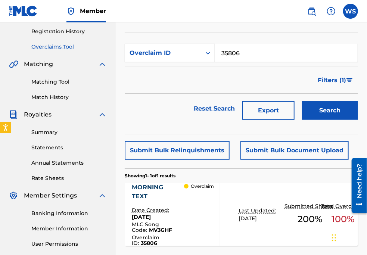
click at [182, 187] on div "MORNING TEXT" at bounding box center [158, 192] width 53 height 18
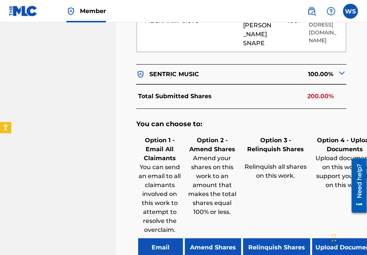
scroll to position [441, 0]
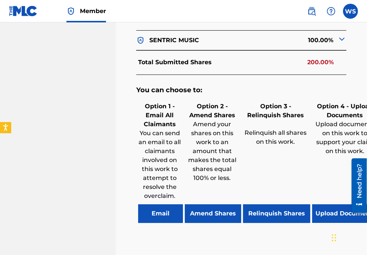
click at [260, 212] on button "Relinquish Shares" at bounding box center [276, 213] width 67 height 19
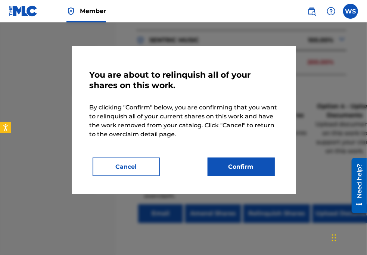
click at [250, 166] on button "Confirm" at bounding box center [240, 166] width 67 height 19
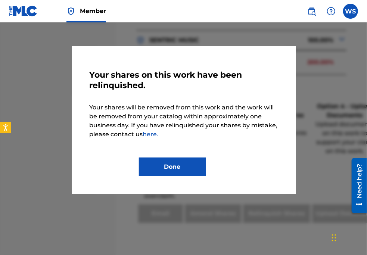
click at [175, 165] on button "Done" at bounding box center [172, 166] width 67 height 19
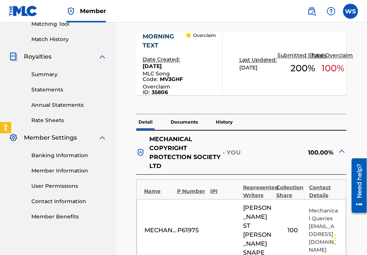
scroll to position [237, 0]
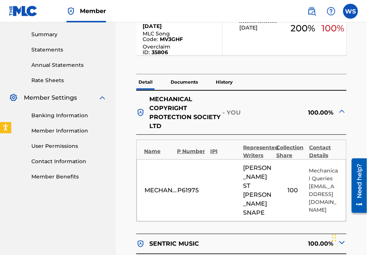
click at [358, 47] on div "< Back MORNING TEXT - Overclaim Detail The Overclaims Tool enables Members to s…" at bounding box center [241, 143] width 251 height 679
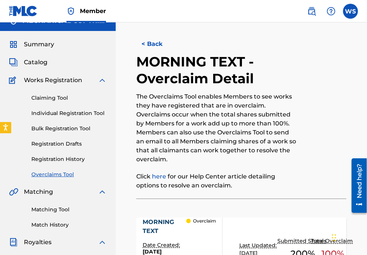
scroll to position [0, 0]
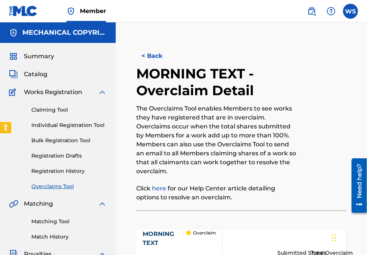
click at [160, 52] on button "< Back" at bounding box center [158, 56] width 45 height 19
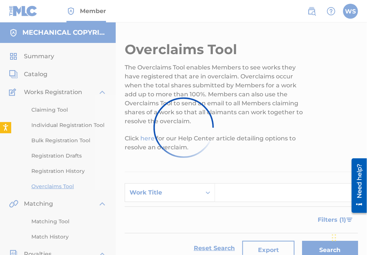
scroll to position [140, 0]
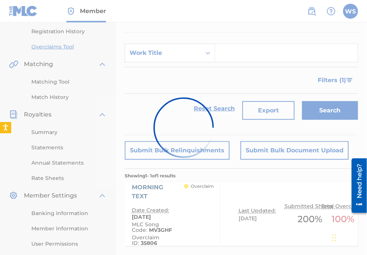
click at [160, 56] on div at bounding box center [183, 127] width 367 height 255
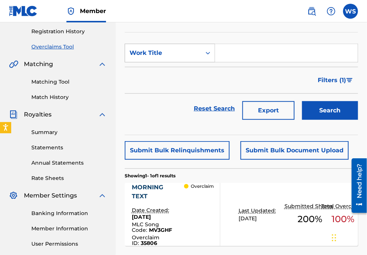
click at [160, 53] on div "Work Title" at bounding box center [162, 52] width 67 height 9
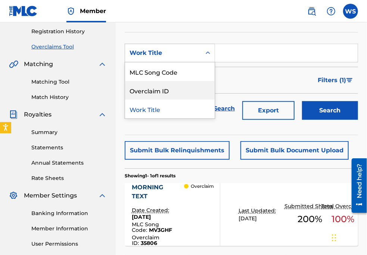
click at [165, 91] on div "Overclaim ID" at bounding box center [170, 90] width 90 height 19
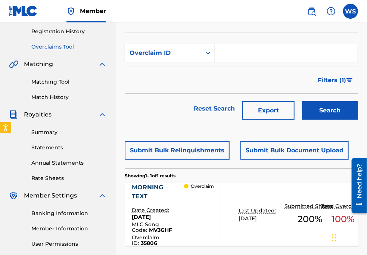
click at [241, 54] on input "Search Form" at bounding box center [286, 53] width 143 height 18
paste input "35834"
type input "35834"
drag, startPoint x: 327, startPoint y: 112, endPoint x: 302, endPoint y: 115, distance: 25.1
click at [326, 112] on button "Search" at bounding box center [330, 110] width 56 height 19
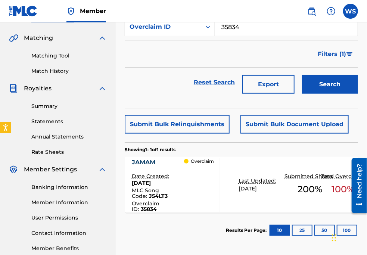
scroll to position [173, 0]
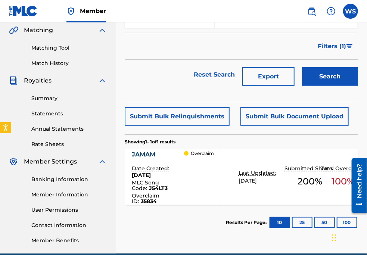
click at [144, 150] on div "JAMAM" at bounding box center [158, 154] width 53 height 9
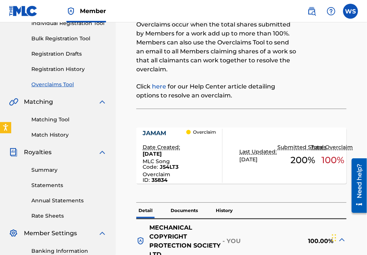
scroll to position [135, 0]
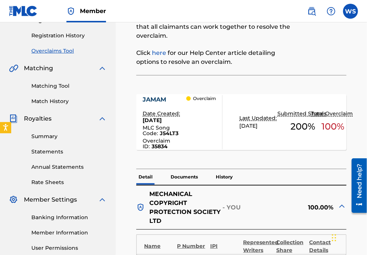
click at [155, 97] on div "JAMAM" at bounding box center [165, 99] width 44 height 9
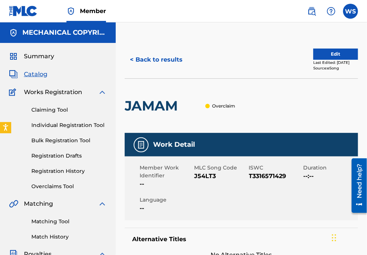
click at [156, 66] on button "< Back to results" at bounding box center [156, 59] width 63 height 19
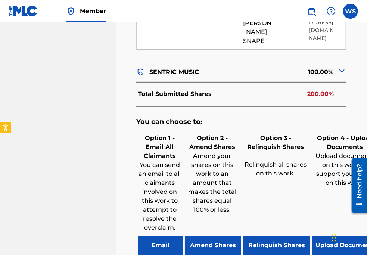
scroll to position [407, 0]
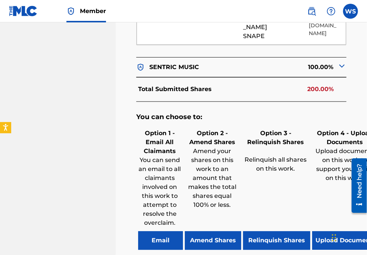
click at [269, 234] on button "Relinquish Shares" at bounding box center [276, 240] width 67 height 19
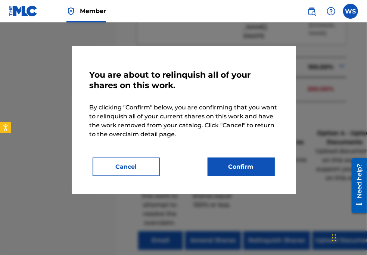
click at [250, 164] on button "Confirm" at bounding box center [240, 166] width 67 height 19
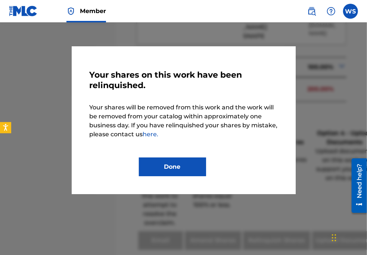
click at [201, 159] on button "Done" at bounding box center [172, 166] width 67 height 19
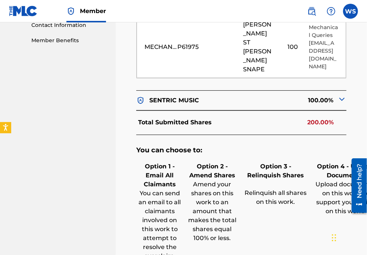
scroll to position [339, 0]
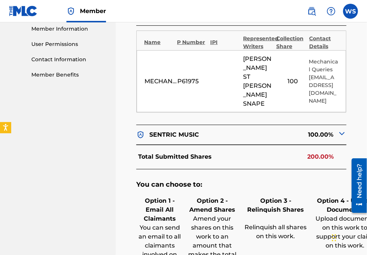
click at [364, 56] on div "< Back JAMAM - Overclaim Detail The Overclaims Tool enables Members to see work…" at bounding box center [241, 37] width 251 height 671
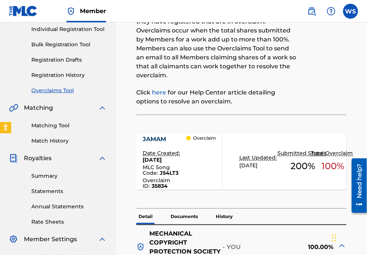
scroll to position [0, 0]
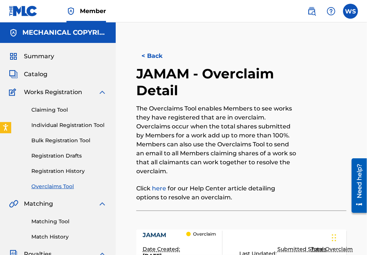
click at [142, 50] on button "< Back" at bounding box center [158, 56] width 45 height 19
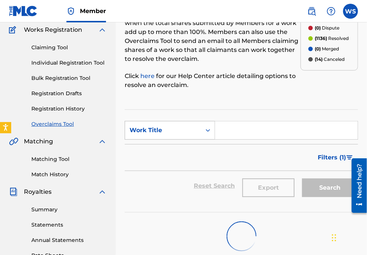
scroll to position [72, 0]
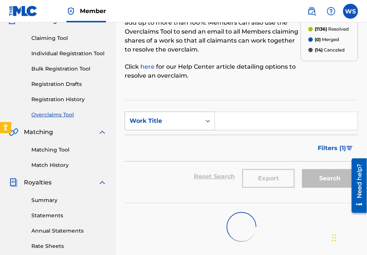
click at [163, 121] on div "Work Title" at bounding box center [162, 120] width 67 height 9
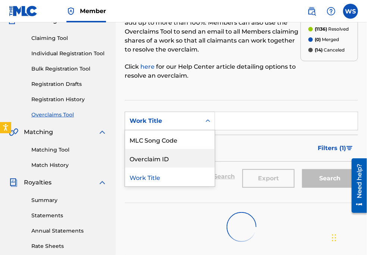
click at [168, 163] on div "Overclaim ID" at bounding box center [170, 158] width 90 height 19
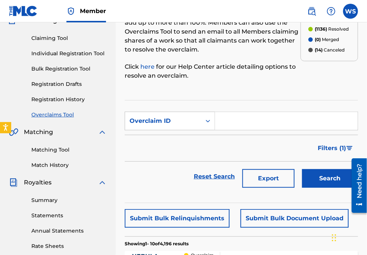
click at [277, 116] on input "Search Form" at bounding box center [286, 121] width 143 height 18
paste input "35831"
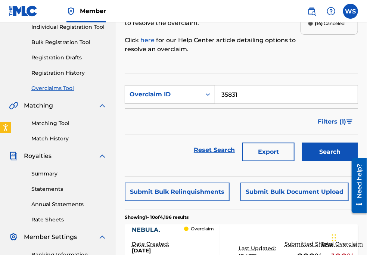
scroll to position [106, 0]
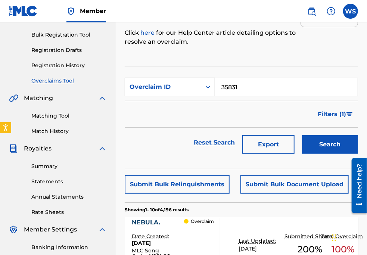
type input "35831"
click at [320, 133] on div "Search" at bounding box center [328, 143] width 60 height 30
click at [320, 136] on button "Search" at bounding box center [330, 144] width 56 height 19
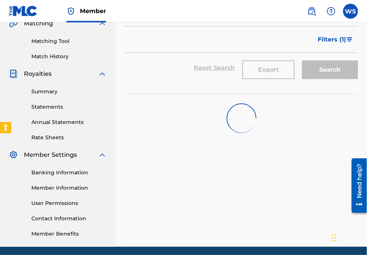
scroll to position [207, 0]
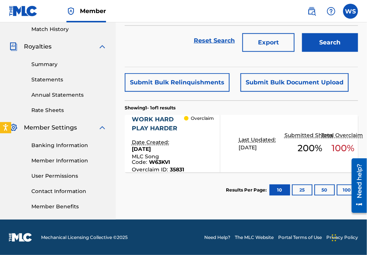
click at [154, 118] on div "WORK HARD PLAY HARDER" at bounding box center [158, 124] width 53 height 18
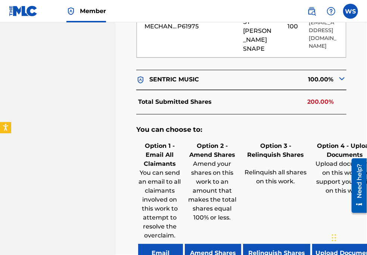
scroll to position [475, 0]
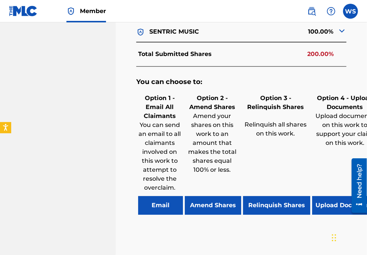
click at [264, 196] on button "Relinquish Shares" at bounding box center [276, 205] width 67 height 19
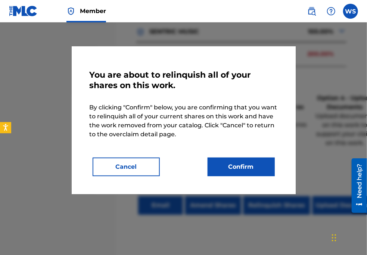
click at [242, 181] on div "You are about to relinquish all of your shares on this work. By clicking "Confi…" at bounding box center [184, 120] width 224 height 148
click at [236, 173] on button "Confirm" at bounding box center [240, 166] width 67 height 19
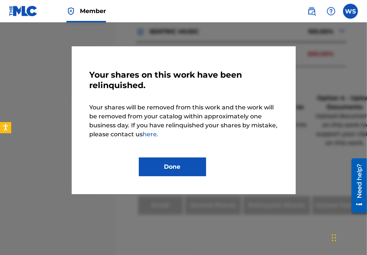
click at [207, 168] on div "Done" at bounding box center [184, 166] width 90 height 19
click at [194, 170] on button "Done" at bounding box center [172, 166] width 67 height 19
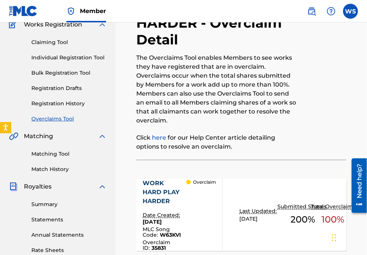
scroll to position [0, 0]
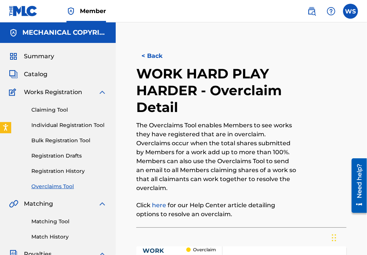
click at [150, 60] on button "< Back" at bounding box center [158, 56] width 45 height 19
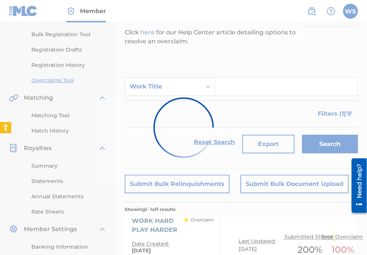
scroll to position [106, 0]
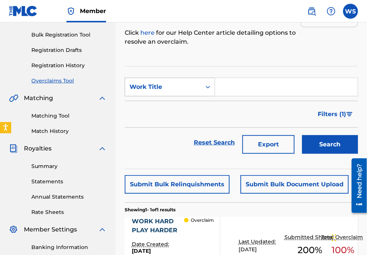
click at [148, 89] on div "Work Title" at bounding box center [162, 86] width 67 height 9
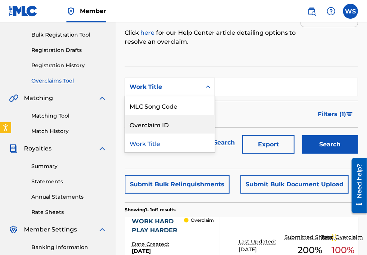
click at [171, 128] on div "Overclaim ID" at bounding box center [170, 124] width 90 height 19
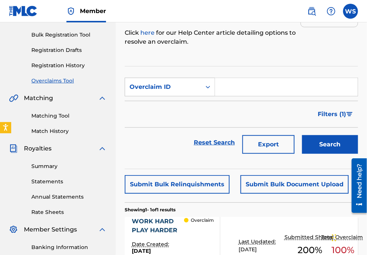
click at [252, 87] on input "Search Form" at bounding box center [286, 87] width 143 height 18
paste input "35843"
type input "35843"
click at [336, 155] on div "Search" at bounding box center [328, 143] width 60 height 30
click at [329, 148] on button "Search" at bounding box center [330, 144] width 56 height 19
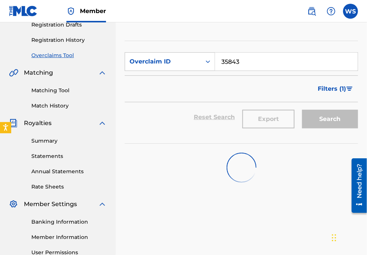
scroll to position [207, 0]
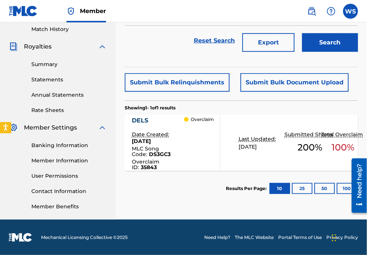
click at [136, 122] on div "DELS" at bounding box center [158, 120] width 53 height 9
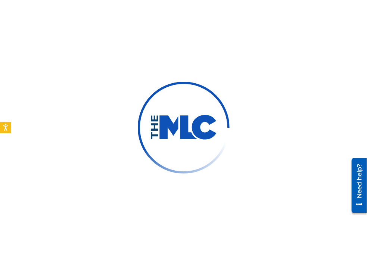
scroll to position [68, 0]
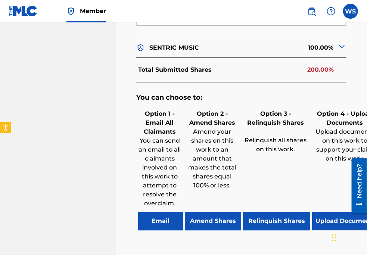
scroll to position [453, 0]
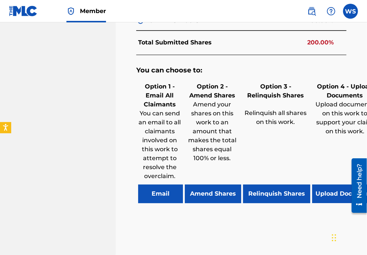
click at [275, 191] on button "Relinquish Shares" at bounding box center [276, 194] width 67 height 19
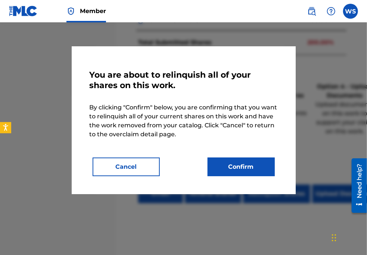
click at [223, 159] on button "Confirm" at bounding box center [240, 166] width 67 height 19
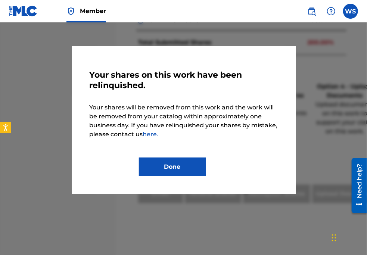
click at [184, 163] on button "Done" at bounding box center [172, 166] width 67 height 19
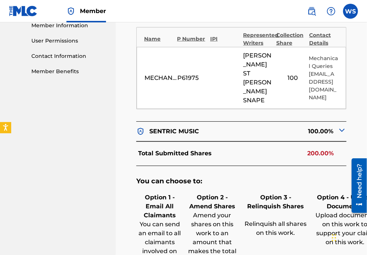
scroll to position [351, 0]
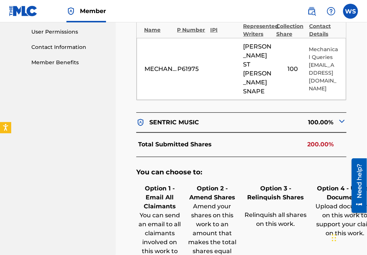
click at [362, 28] on div "< Back DELS - Overclaim Detail The Overclaims Tool enables Members to see works…" at bounding box center [241, 25] width 251 height 671
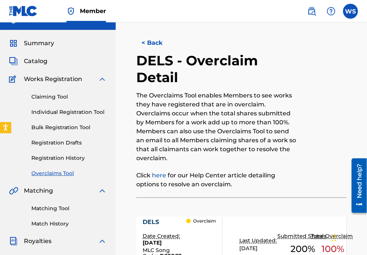
scroll to position [0, 0]
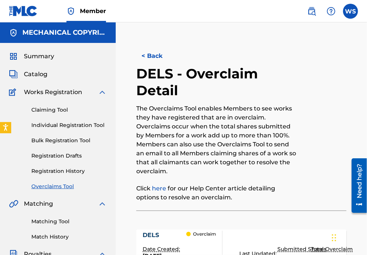
click at [143, 56] on button "< Back" at bounding box center [158, 56] width 45 height 19
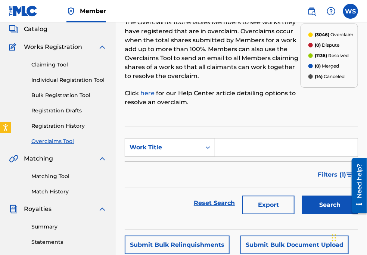
scroll to position [68, 0]
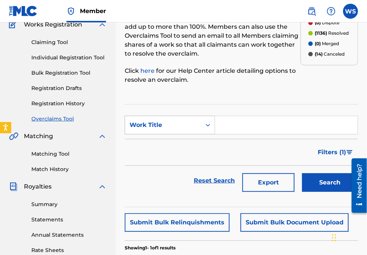
click at [180, 122] on div "Work Title" at bounding box center [162, 124] width 67 height 9
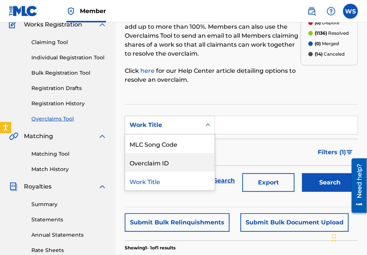
click at [159, 165] on div "Overclaim ID" at bounding box center [170, 162] width 90 height 19
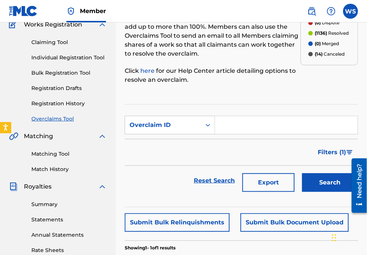
click at [363, 91] on div "Overclaims Tool The Overclaims Tool enables Members to see works they have regi…" at bounding box center [241, 167] width 251 height 386
click at [234, 128] on input "Search Form" at bounding box center [286, 125] width 143 height 18
paste input "35802"
type input "35802"
drag, startPoint x: 338, startPoint y: 191, endPoint x: 338, endPoint y: 186, distance: 5.6
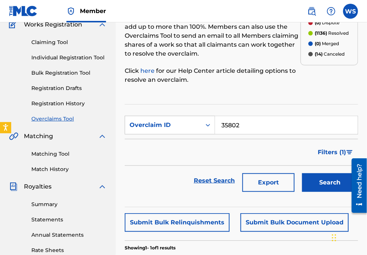
click at [338, 191] on div "Search" at bounding box center [328, 181] width 60 height 30
click at [337, 185] on button "Search" at bounding box center [330, 182] width 56 height 19
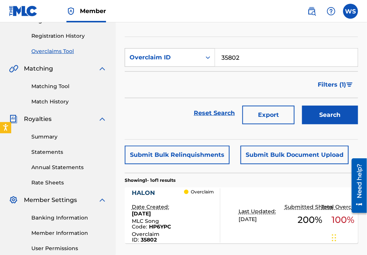
scroll to position [135, 0]
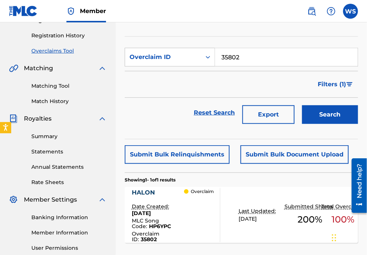
click at [147, 190] on div "HALON" at bounding box center [158, 192] width 53 height 9
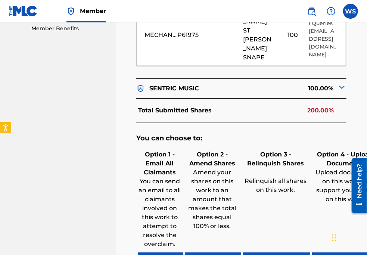
scroll to position [487, 0]
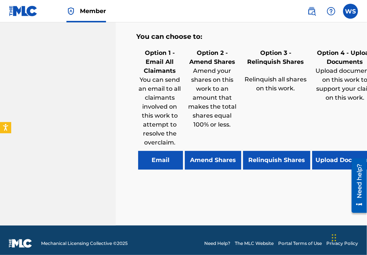
click at [270, 151] on button "Relinquish Shares" at bounding box center [276, 160] width 67 height 19
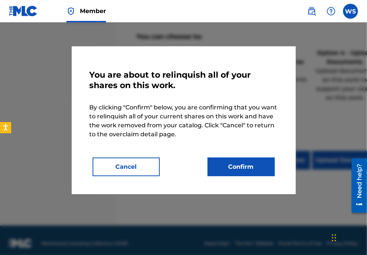
click at [234, 169] on button "Confirm" at bounding box center [240, 166] width 67 height 19
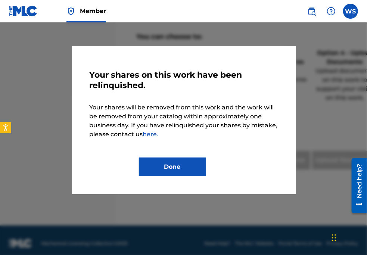
click at [361, 35] on div at bounding box center [183, 149] width 367 height 255
click at [178, 160] on button "Done" at bounding box center [172, 166] width 67 height 19
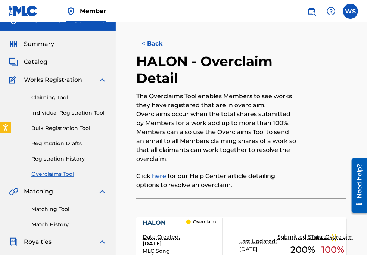
click at [145, 43] on button "< Back" at bounding box center [158, 43] width 45 height 19
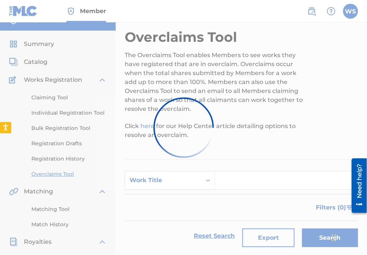
scroll to position [135, 0]
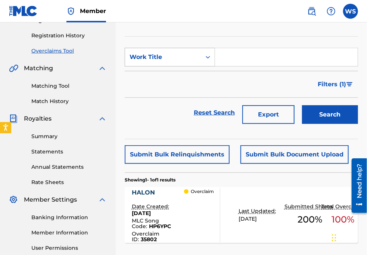
click at [165, 54] on div "Work Title" at bounding box center [162, 57] width 67 height 9
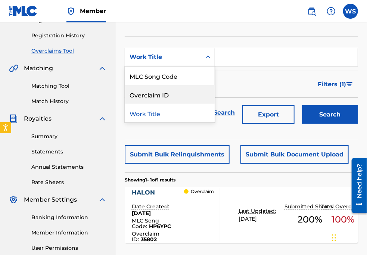
click at [168, 88] on div "Overclaim ID" at bounding box center [170, 94] width 90 height 19
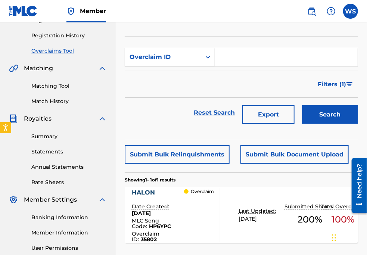
click at [233, 54] on input "Search Form" at bounding box center [286, 57] width 143 height 18
paste input "35833"
type input "35833"
click at [335, 118] on button "Search" at bounding box center [330, 114] width 56 height 19
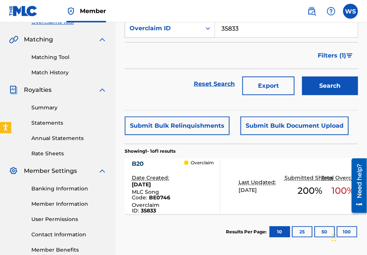
scroll to position [169, 0]
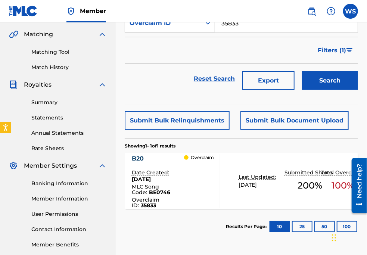
click at [138, 156] on div "B20" at bounding box center [158, 158] width 53 height 9
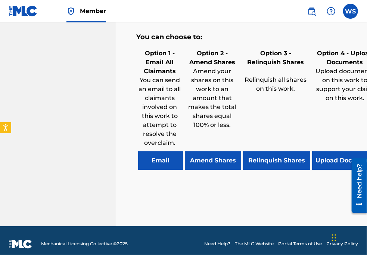
scroll to position [470, 0]
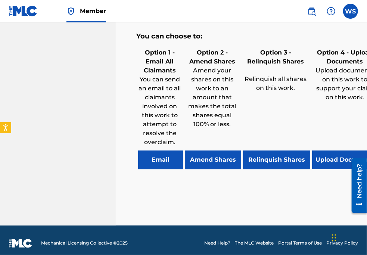
click at [257, 154] on button "Relinquish Shares" at bounding box center [276, 160] width 67 height 19
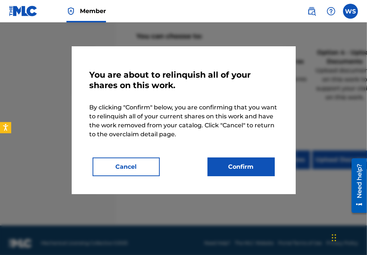
click at [236, 172] on button "Confirm" at bounding box center [240, 166] width 67 height 19
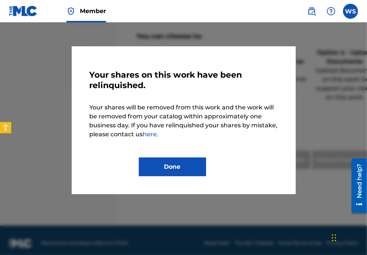
click at [190, 165] on button "Done" at bounding box center [172, 166] width 67 height 19
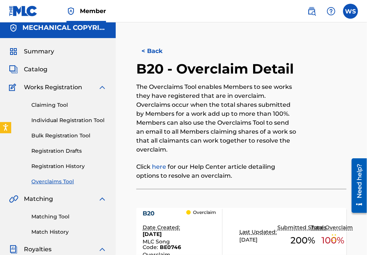
scroll to position [0, 0]
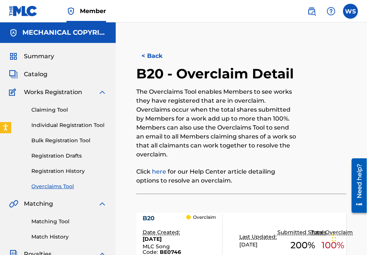
click at [151, 53] on button "< Back" at bounding box center [158, 56] width 45 height 19
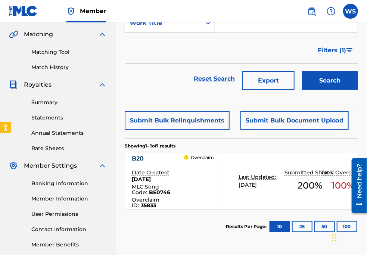
scroll to position [68, 0]
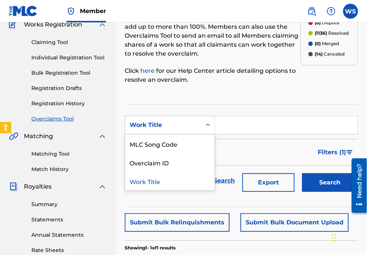
click at [176, 122] on div "Work Title" at bounding box center [162, 124] width 67 height 9
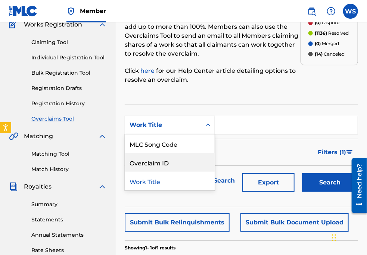
click at [176, 162] on div "Overclaim ID" at bounding box center [170, 162] width 90 height 19
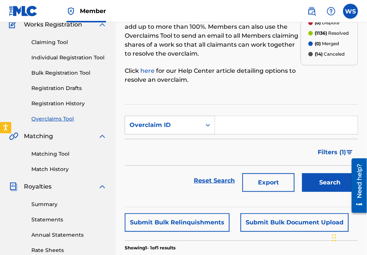
click at [234, 124] on input "Search Form" at bounding box center [286, 125] width 143 height 18
paste input "35809"
type input "35809"
click at [317, 178] on button "Search" at bounding box center [330, 182] width 56 height 19
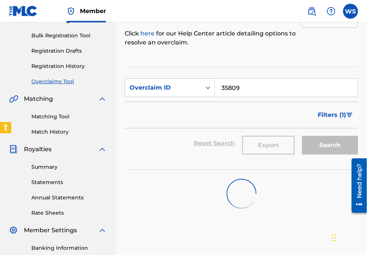
scroll to position [169, 0]
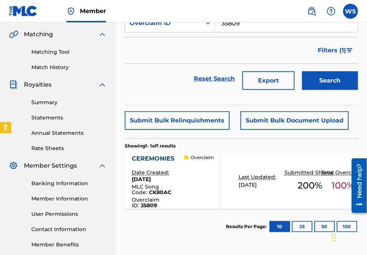
click at [156, 157] on div "CEREMONIES" at bounding box center [158, 158] width 53 height 9
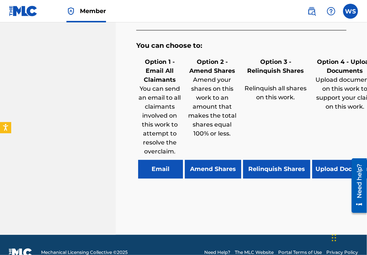
scroll to position [487, 0]
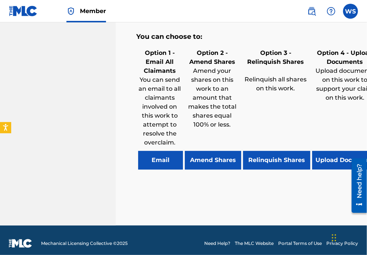
click at [262, 159] on button "Relinquish Shares" at bounding box center [276, 160] width 67 height 19
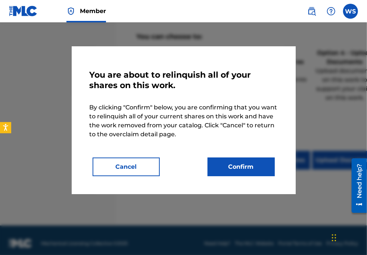
click at [242, 165] on button "Confirm" at bounding box center [240, 166] width 67 height 19
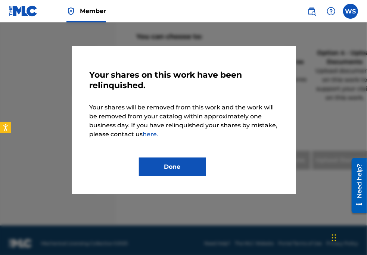
click at [172, 166] on button "Done" at bounding box center [172, 166] width 67 height 19
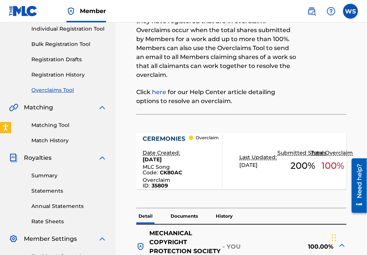
scroll to position [0, 0]
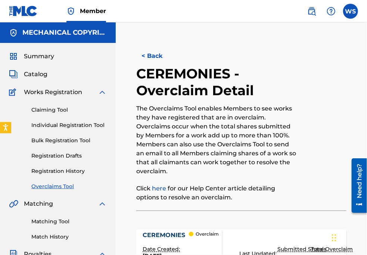
click at [153, 53] on button "< Back" at bounding box center [158, 56] width 45 height 19
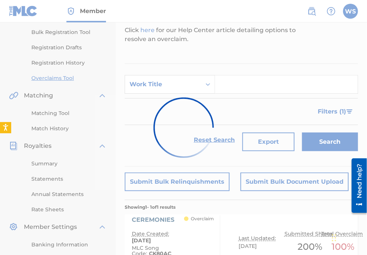
scroll to position [101, 0]
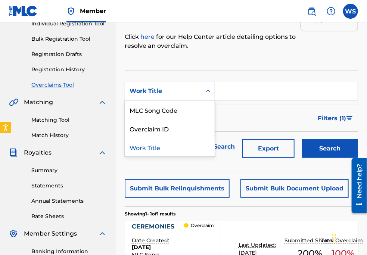
click at [175, 84] on div "Work Title" at bounding box center [163, 91] width 76 height 14
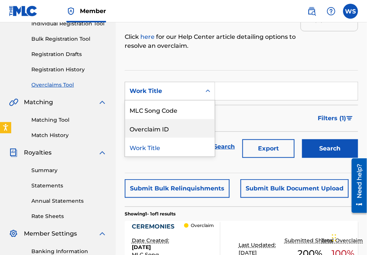
click at [173, 127] on div "Overclaim ID" at bounding box center [170, 128] width 90 height 19
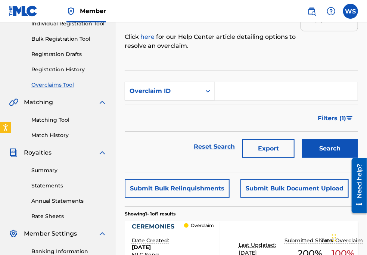
click at [213, 99] on div "Search Form" at bounding box center [207, 91] width 13 height 18
click at [226, 93] on input "Search Form" at bounding box center [286, 91] width 143 height 18
paste input "From Subject Received Size Categories The MLC - Overclaims Overclaim on your wo…"
type input "From Subject Received Size Categories The MLC - Overclaims Overclaim on your wo…"
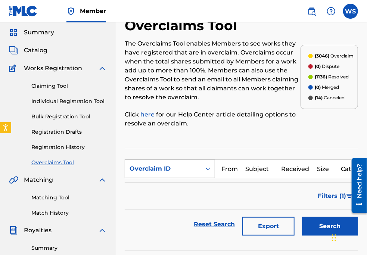
scroll to position [68, 0]
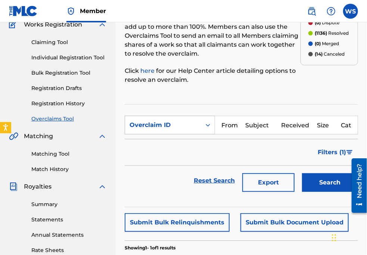
click at [180, 119] on div "Overclaim ID" at bounding box center [163, 125] width 76 height 14
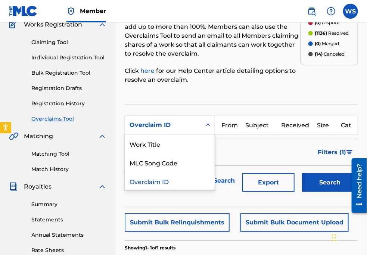
click at [148, 178] on div "Overclaim ID" at bounding box center [170, 181] width 90 height 19
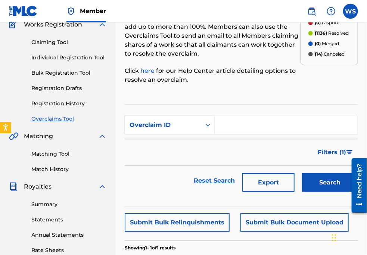
click at [260, 128] on input "Search Form" at bounding box center [286, 125] width 143 height 18
paste input "35837"
type input "35837"
click at [332, 185] on button "Search" at bounding box center [330, 182] width 56 height 19
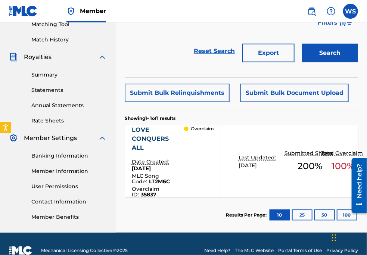
scroll to position [203, 0]
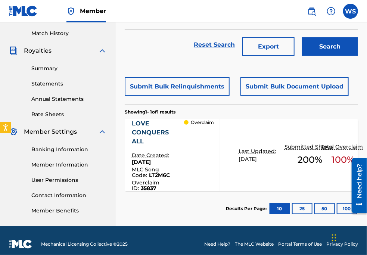
click at [145, 135] on div "LOVE CONQUERS ALL" at bounding box center [158, 132] width 53 height 27
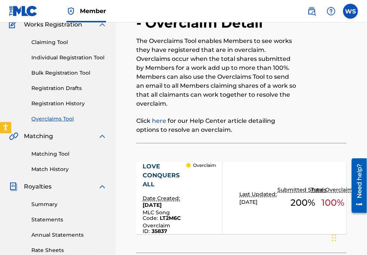
scroll to position [68, 0]
click at [157, 175] on div "LOVE CONQUERS ALL" at bounding box center [165, 175] width 44 height 27
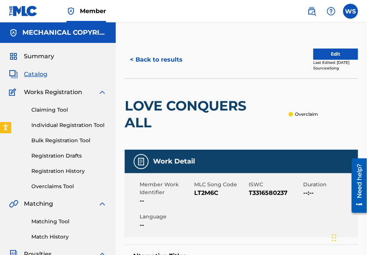
click at [137, 62] on button "< Back to results" at bounding box center [156, 59] width 63 height 19
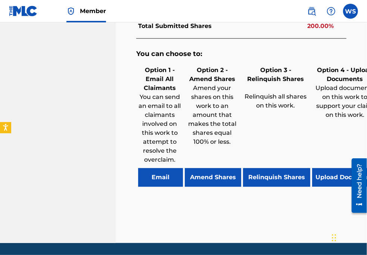
scroll to position [505, 0]
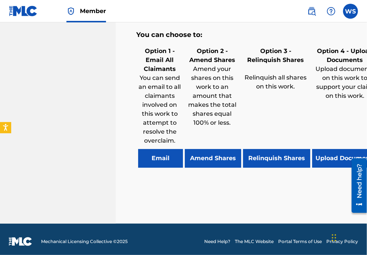
click at [267, 155] on button "Relinquish Shares" at bounding box center [276, 158] width 67 height 19
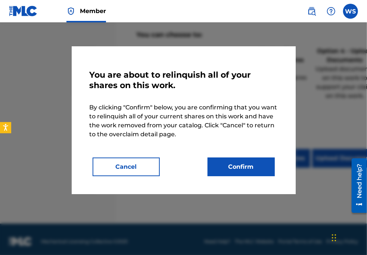
click at [225, 166] on button "Confirm" at bounding box center [240, 166] width 67 height 19
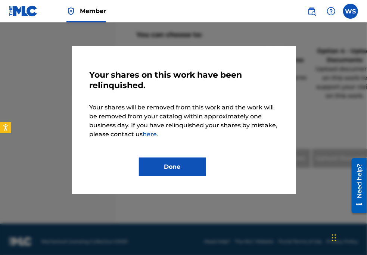
click at [180, 163] on button "Done" at bounding box center [172, 166] width 67 height 19
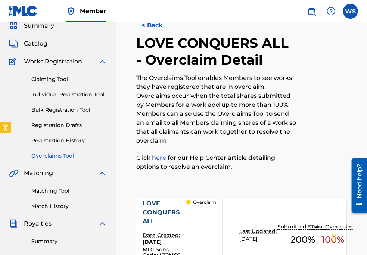
click at [150, 31] on button "< Back" at bounding box center [158, 25] width 45 height 19
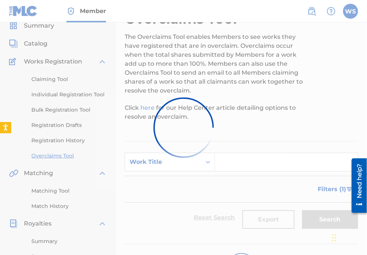
scroll to position [203, 0]
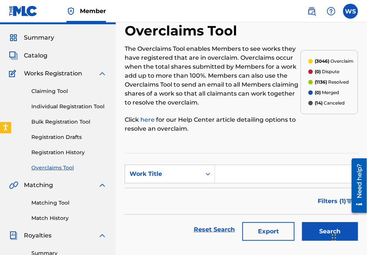
scroll to position [0, 0]
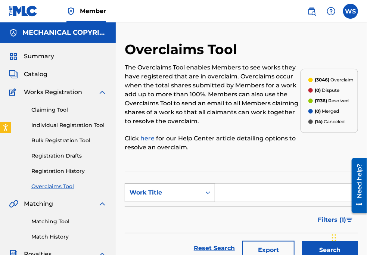
click at [154, 193] on div "Work Title" at bounding box center [162, 192] width 67 height 9
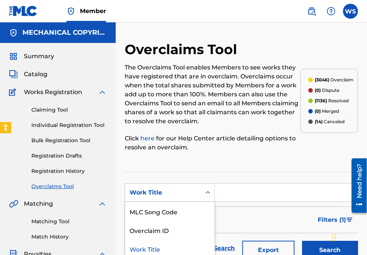
scroll to position [3, 0]
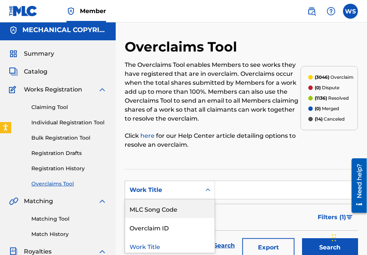
click at [170, 220] on div "Overclaim ID" at bounding box center [170, 227] width 90 height 19
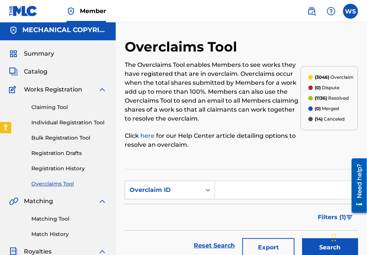
click at [218, 186] on input "Search Form" at bounding box center [286, 190] width 143 height 18
paste input "35807"
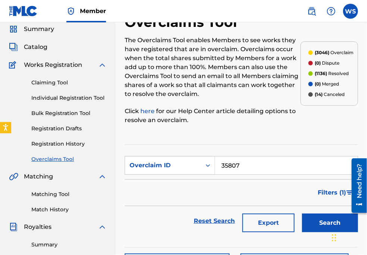
scroll to position [37, 0]
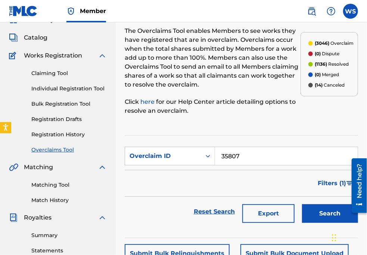
type input "35807"
click at [323, 210] on button "Search" at bounding box center [330, 213] width 56 height 19
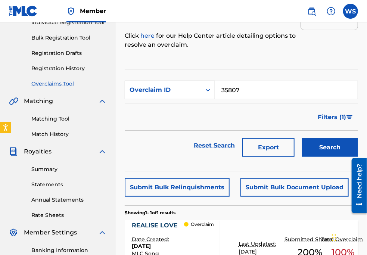
scroll to position [138, 0]
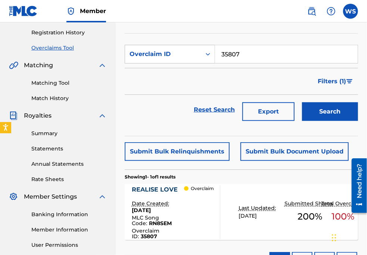
click at [170, 185] on div "REALISE LOVE" at bounding box center [158, 189] width 53 height 9
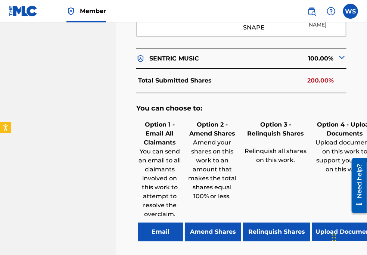
scroll to position [441, 0]
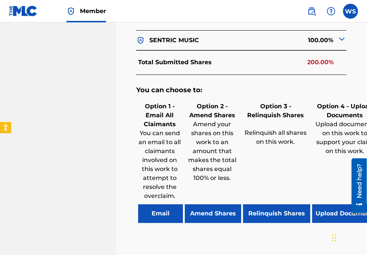
click at [262, 204] on button "Relinquish Shares" at bounding box center [276, 213] width 67 height 19
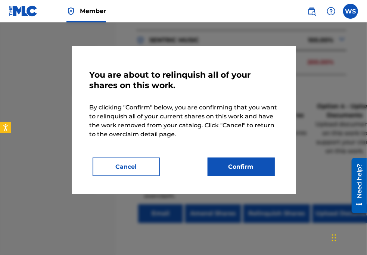
click at [247, 164] on button "Confirm" at bounding box center [240, 166] width 67 height 19
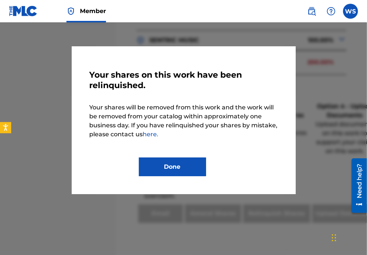
click at [160, 163] on button "Done" at bounding box center [172, 166] width 67 height 19
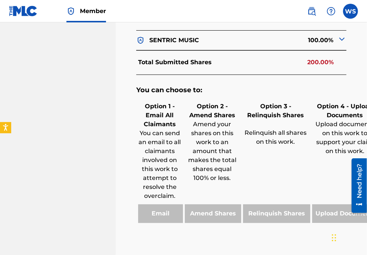
drag, startPoint x: 357, startPoint y: 53, endPoint x: 334, endPoint y: 49, distance: 23.4
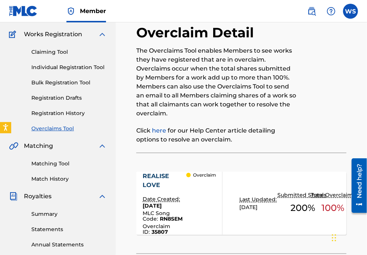
scroll to position [0, 0]
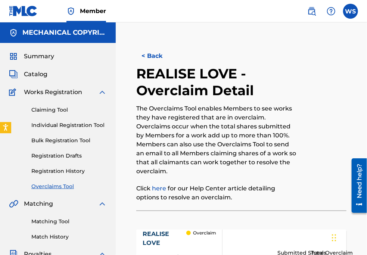
click at [152, 57] on button "< Back" at bounding box center [158, 56] width 45 height 19
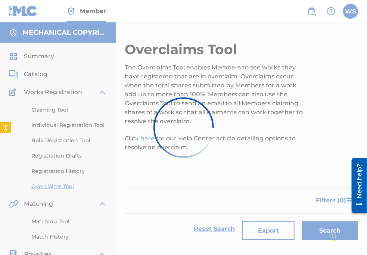
scroll to position [138, 0]
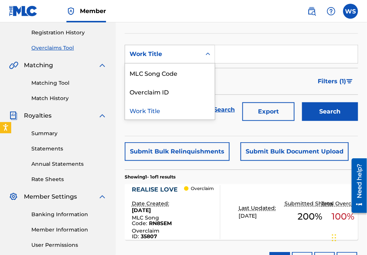
drag, startPoint x: 158, startPoint y: 48, endPoint x: 159, endPoint y: 53, distance: 4.6
click at [158, 48] on div "Work Title" at bounding box center [163, 54] width 76 height 14
drag, startPoint x: 154, startPoint y: 95, endPoint x: 198, endPoint y: 79, distance: 47.1
click at [153, 94] on div "Overclaim ID" at bounding box center [170, 91] width 90 height 19
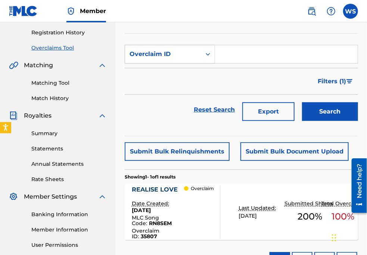
click at [226, 63] on form "SearchWithCriteriae145937a-7986-4f11-836d-e52268271983 Overclaim ID Filter Stat…" at bounding box center [241, 85] width 233 height 80
click at [226, 57] on input "Search Form" at bounding box center [286, 54] width 143 height 18
paste input "35811"
type input "35811"
click at [318, 112] on button "Search" at bounding box center [330, 111] width 56 height 19
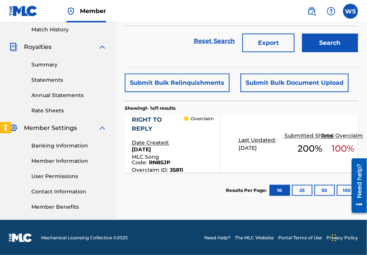
scroll to position [207, 0]
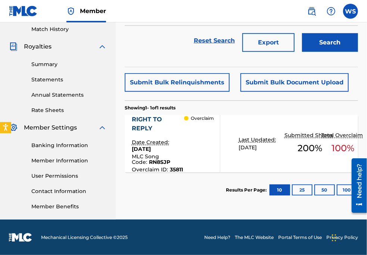
click at [146, 117] on div "RIGHT TO REPLY" at bounding box center [158, 124] width 53 height 18
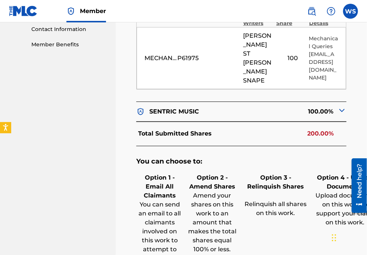
scroll to position [407, 0]
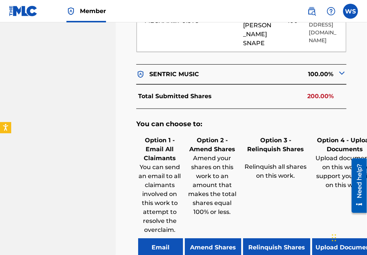
click at [267, 241] on button "Relinquish Shares" at bounding box center [276, 247] width 67 height 19
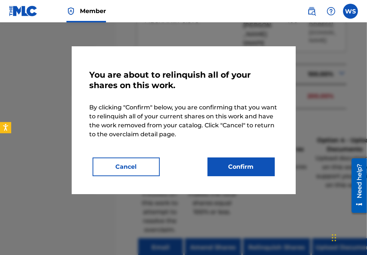
click at [242, 172] on button "Confirm" at bounding box center [240, 166] width 67 height 19
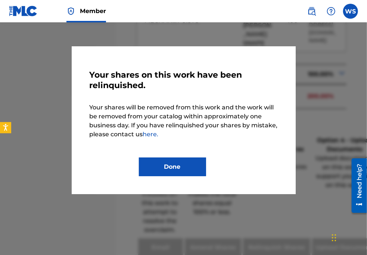
click at [195, 166] on button "Done" at bounding box center [172, 166] width 67 height 19
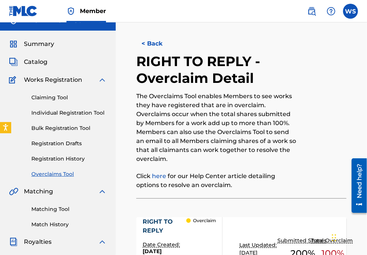
scroll to position [0, 0]
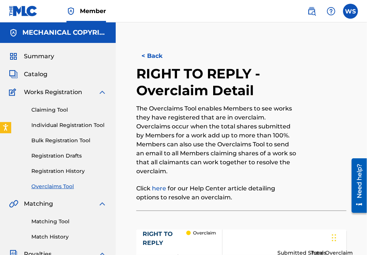
click at [151, 54] on button "< Back" at bounding box center [158, 56] width 45 height 19
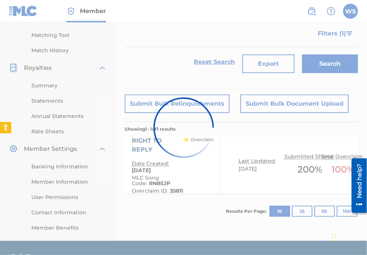
scroll to position [106, 0]
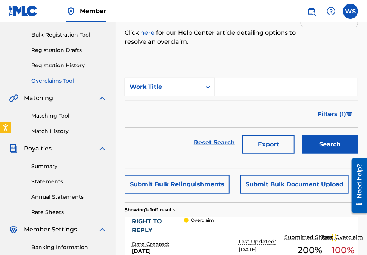
click at [174, 86] on div "Work Title" at bounding box center [162, 86] width 67 height 9
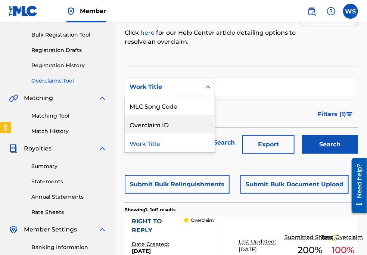
click at [171, 124] on div "Overclaim ID" at bounding box center [170, 124] width 90 height 19
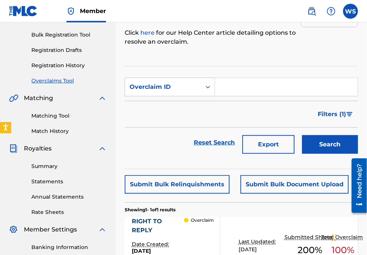
click at [235, 88] on input "Search Form" at bounding box center [286, 87] width 143 height 18
paste input "35829"
type input "35829"
click at [311, 143] on button "Search" at bounding box center [330, 144] width 56 height 19
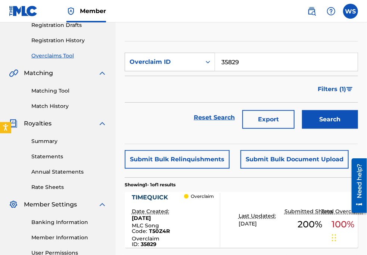
scroll to position [140, 0]
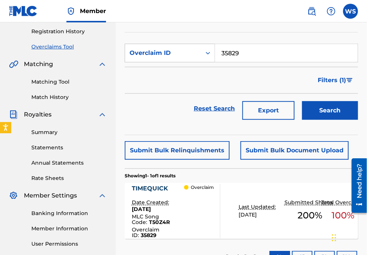
click at [156, 191] on div "TIMEQUICK" at bounding box center [158, 188] width 53 height 9
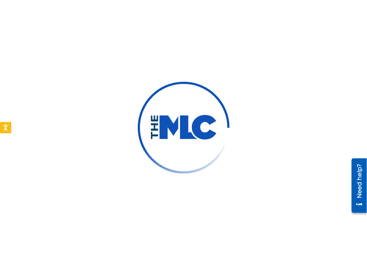
scroll to position [34, 0]
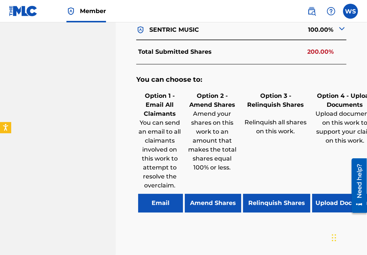
scroll to position [488, 0]
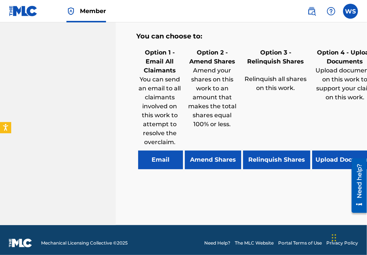
click at [260, 159] on button "Relinquish Shares" at bounding box center [276, 159] width 67 height 19
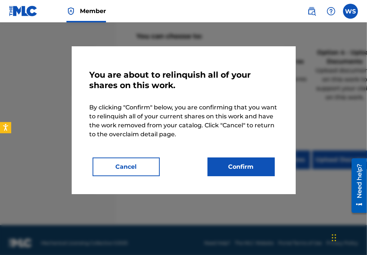
click at [242, 166] on button "Confirm" at bounding box center [240, 166] width 67 height 19
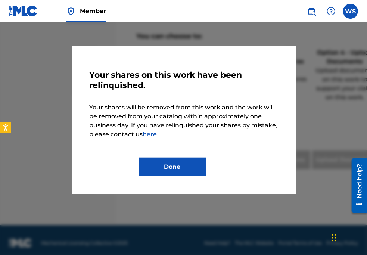
click at [148, 167] on button "Done" at bounding box center [172, 166] width 67 height 19
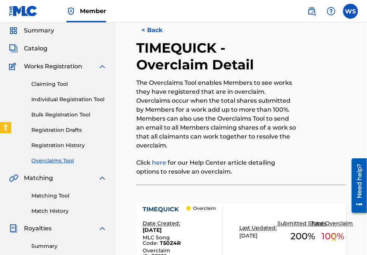
scroll to position [0, 0]
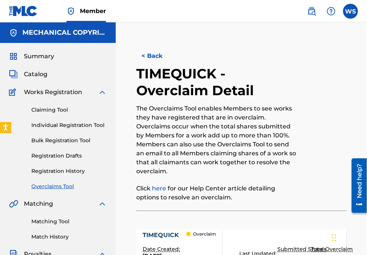
click at [156, 53] on button "< Back" at bounding box center [158, 56] width 45 height 19
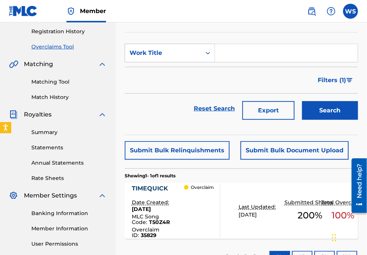
click at [362, 46] on div "Overclaims Tool The Overclaims Tool enables Members to see works they have regi…" at bounding box center [241, 95] width 251 height 386
click at [153, 54] on div "Work Title" at bounding box center [162, 52] width 67 height 9
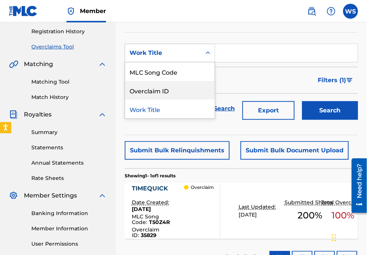
click at [171, 87] on div "Overclaim ID" at bounding box center [170, 90] width 90 height 19
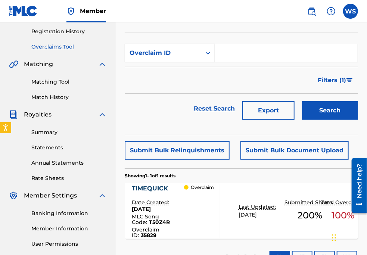
click at [235, 57] on input "Search Form" at bounding box center [286, 53] width 143 height 18
paste input "35832"
type input "35832"
click at [310, 104] on button "Search" at bounding box center [330, 110] width 56 height 19
click at [152, 188] on div "JACK R3" at bounding box center [158, 188] width 53 height 9
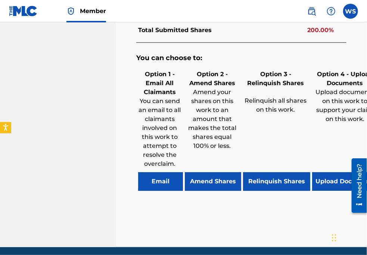
scroll to position [488, 0]
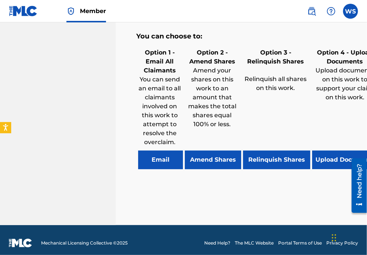
click at [269, 156] on button "Relinquish Shares" at bounding box center [276, 159] width 67 height 19
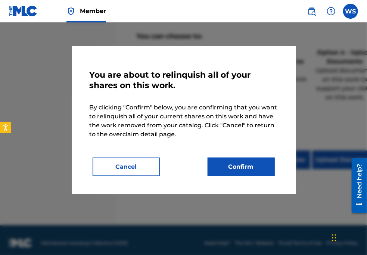
click at [242, 167] on button "Confirm" at bounding box center [240, 166] width 67 height 19
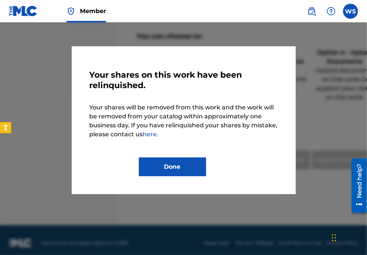
click at [175, 171] on button "Done" at bounding box center [172, 166] width 67 height 19
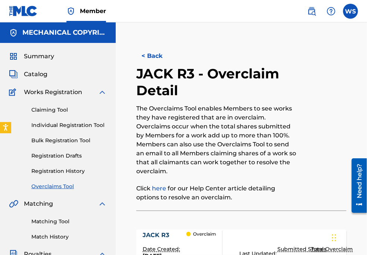
scroll to position [0, 0]
click at [150, 58] on button "< Back" at bounding box center [158, 56] width 45 height 19
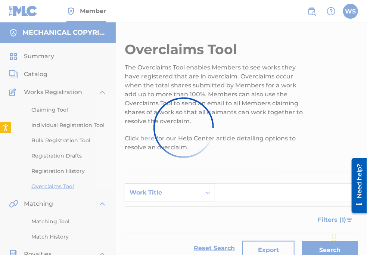
scroll to position [140, 0]
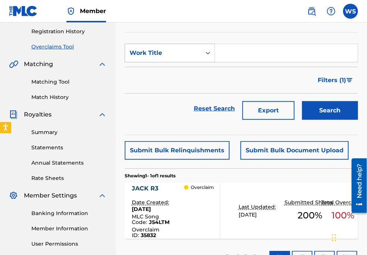
click at [158, 57] on div "Work Title" at bounding box center [163, 53] width 76 height 14
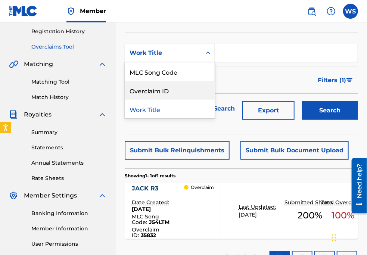
click at [161, 87] on div "Overclaim ID" at bounding box center [170, 90] width 90 height 19
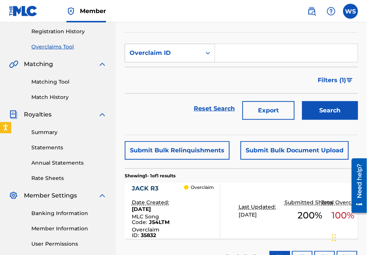
drag, startPoint x: 228, startPoint y: 62, endPoint x: 228, endPoint y: 58, distance: 4.2
click at [229, 62] on form "SearchWithCriteriabc2b3a0f-961b-4b4e-b27a-8137a25451b1 Overclaim ID Filter Stat…" at bounding box center [241, 84] width 233 height 80
click at [227, 57] on input "Search Form" at bounding box center [286, 53] width 143 height 18
paste input "35838"
type input "35838"
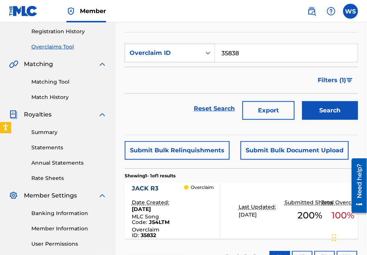
click at [327, 103] on button "Search" at bounding box center [330, 110] width 56 height 19
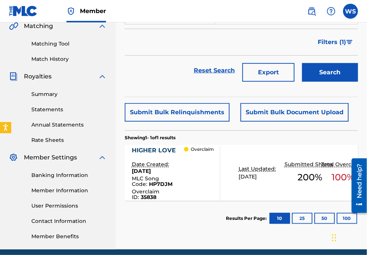
scroll to position [207, 0]
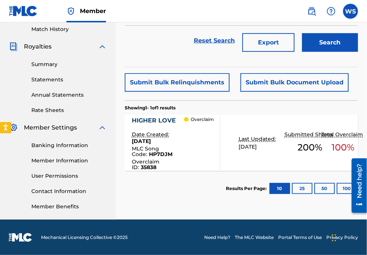
click at [153, 118] on div "HIGHER LOVE" at bounding box center [158, 120] width 53 height 9
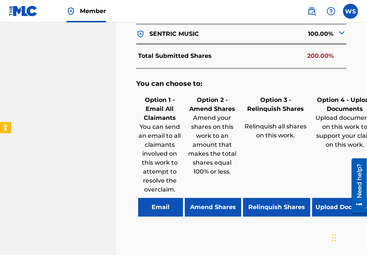
scroll to position [497, 0]
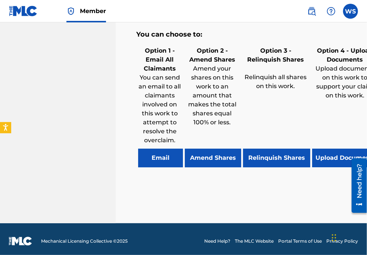
click at [353, 102] on div "Option 4 - Upload Documents Upload documents on this work to support your claim…" at bounding box center [344, 105] width 69 height 123
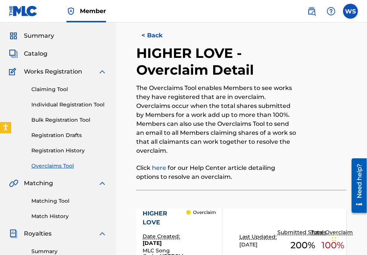
scroll to position [0, 0]
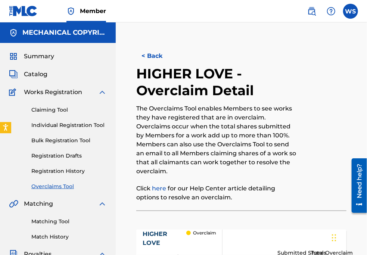
click at [145, 57] on button "< Back" at bounding box center [158, 56] width 45 height 19
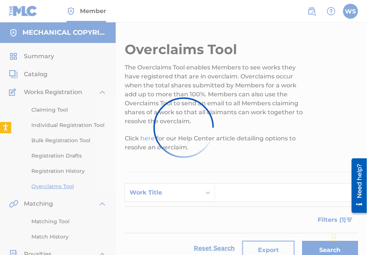
scroll to position [207, 0]
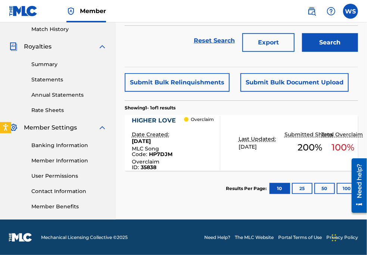
click at [155, 120] on div "HIGHER LOVE" at bounding box center [158, 120] width 53 height 9
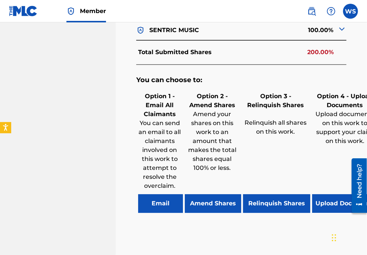
scroll to position [475, 0]
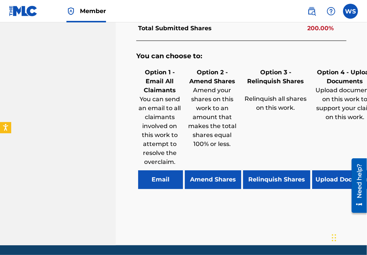
click at [263, 173] on button "Relinquish Shares" at bounding box center [276, 179] width 67 height 19
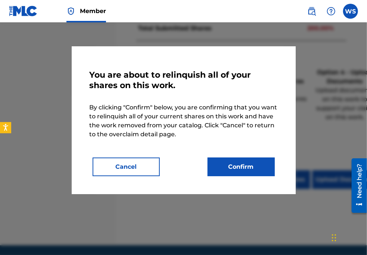
click at [256, 169] on button "Confirm" at bounding box center [240, 166] width 67 height 19
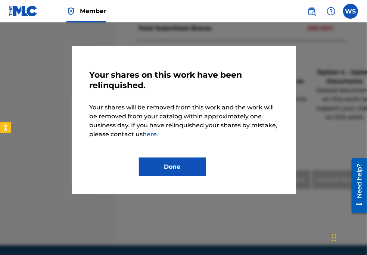
click at [187, 167] on button "Done" at bounding box center [172, 166] width 67 height 19
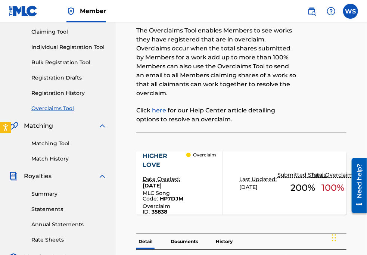
scroll to position [0, 0]
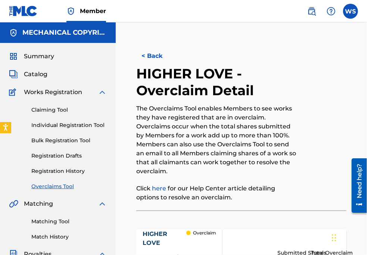
click at [157, 54] on button "< Back" at bounding box center [158, 56] width 45 height 19
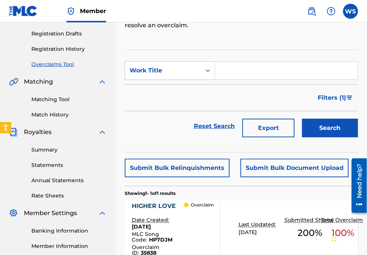
scroll to position [72, 0]
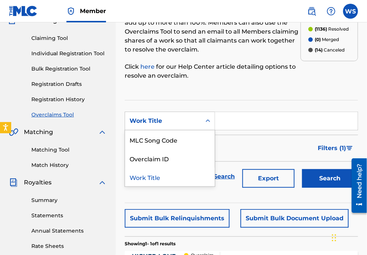
click at [162, 122] on div "Work Title" at bounding box center [162, 120] width 67 height 9
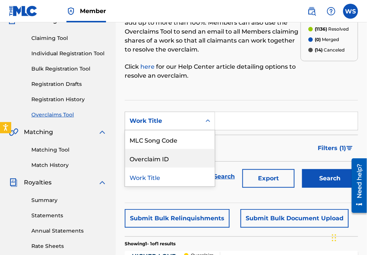
click at [168, 163] on div "Overclaim ID" at bounding box center [170, 158] width 90 height 19
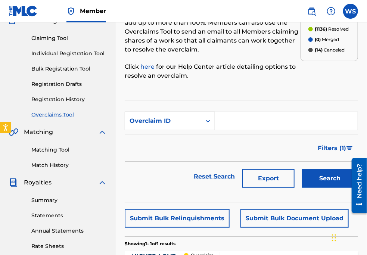
click at [228, 120] on input "Search Form" at bounding box center [286, 121] width 143 height 18
paste input "35801"
type input "35801"
click at [335, 187] on button "Search" at bounding box center [330, 178] width 56 height 19
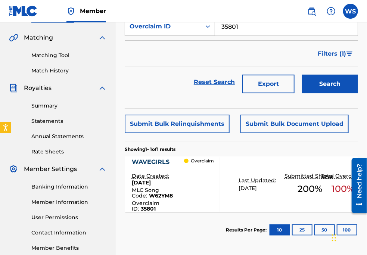
scroll to position [173, 0]
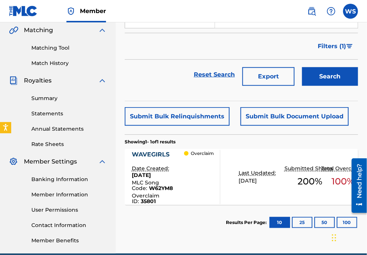
click at [137, 154] on div "WAVEGIRLS" at bounding box center [158, 154] width 53 height 9
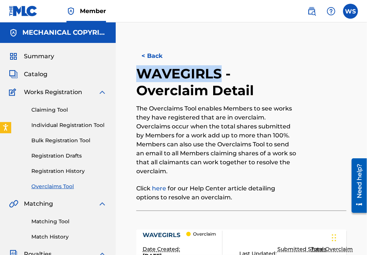
drag, startPoint x: 140, startPoint y: 71, endPoint x: 220, endPoint y: 70, distance: 80.2
click at [220, 70] on h2 "WAVEGIRLS - Overclaim Detail" at bounding box center [217, 82] width 162 height 34
copy h2 "WAVEGIRLS"
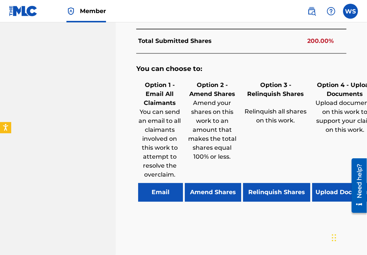
scroll to position [475, 0]
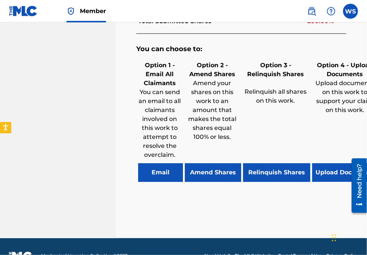
click at [270, 182] on div "You can choose to: Option 1 - Email All Claimants You can send an email to all …" at bounding box center [241, 117] width 210 height 167
click at [262, 169] on button "Relinquish Shares" at bounding box center [276, 172] width 67 height 19
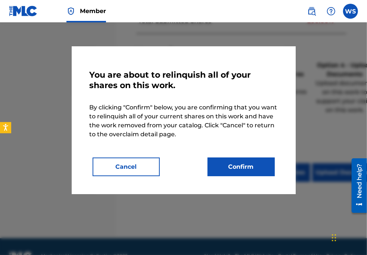
click at [232, 164] on button "Confirm" at bounding box center [240, 166] width 67 height 19
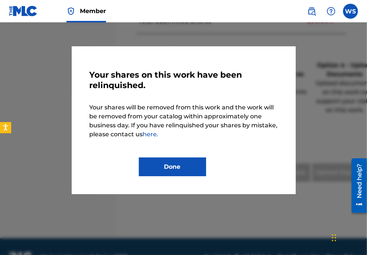
click at [195, 168] on button "Done" at bounding box center [172, 166] width 67 height 19
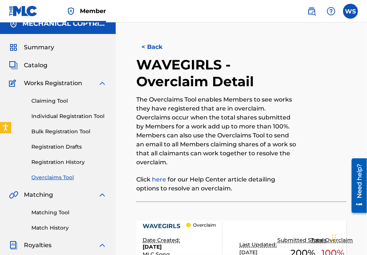
scroll to position [0, 0]
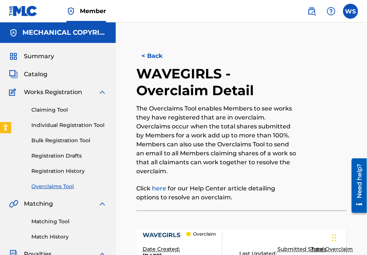
click at [153, 63] on button "< Back" at bounding box center [158, 56] width 45 height 19
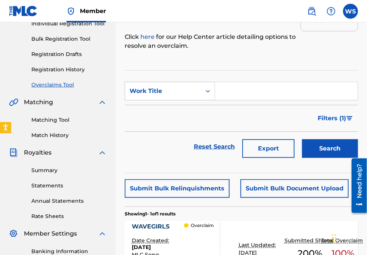
scroll to position [72, 0]
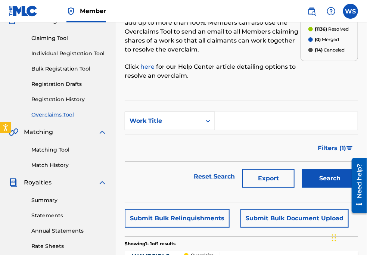
click at [170, 117] on div "Work Title" at bounding box center [162, 120] width 67 height 9
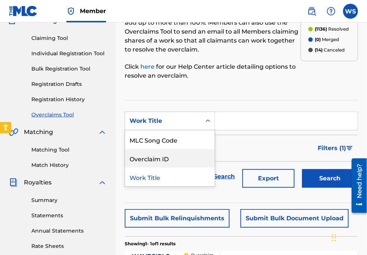
click at [168, 154] on div "Overclaim ID" at bounding box center [170, 158] width 90 height 19
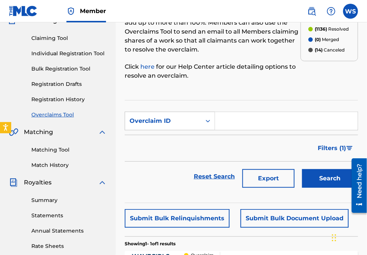
click at [226, 116] on input "Search Form" at bounding box center [286, 121] width 143 height 18
paste input "35821"
type input "35821"
click at [312, 171] on button "Search" at bounding box center [330, 178] width 56 height 19
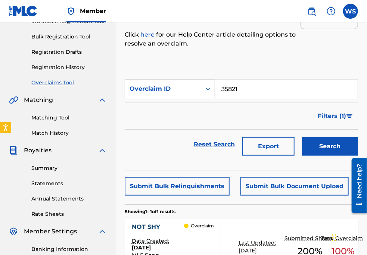
scroll to position [173, 0]
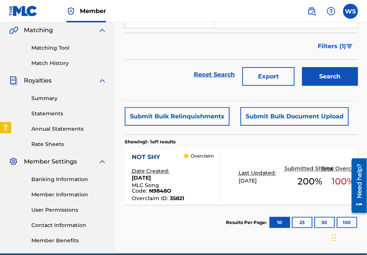
click at [143, 159] on div "NOT SHY" at bounding box center [158, 157] width 53 height 9
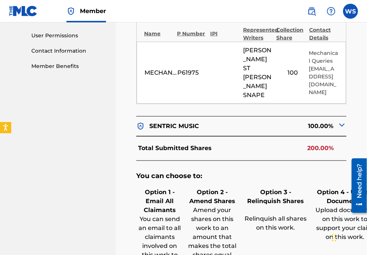
scroll to position [441, 0]
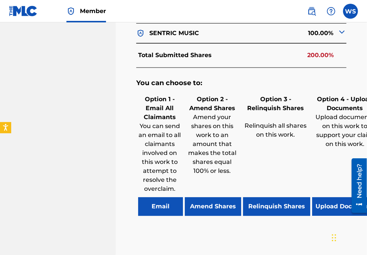
click at [261, 205] on button "Relinquish Shares" at bounding box center [276, 206] width 67 height 19
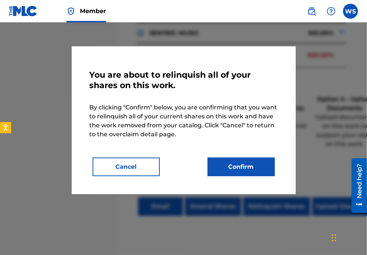
click at [234, 165] on button "Confirm" at bounding box center [240, 166] width 67 height 19
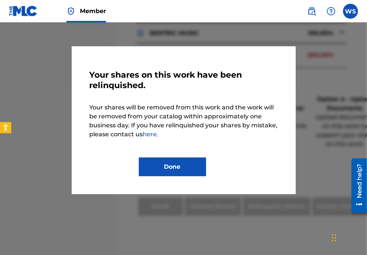
click at [191, 160] on button "Done" at bounding box center [172, 166] width 67 height 19
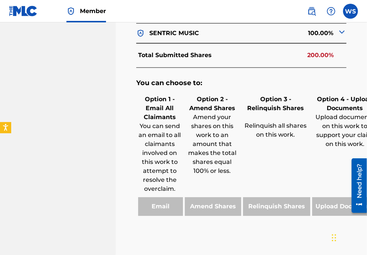
drag, startPoint x: 365, startPoint y: 55, endPoint x: 357, endPoint y: 55, distance: 7.8
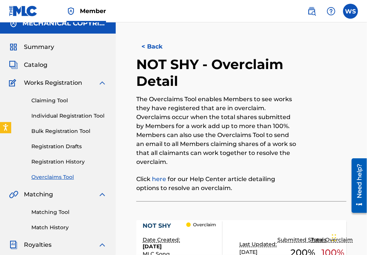
scroll to position [0, 0]
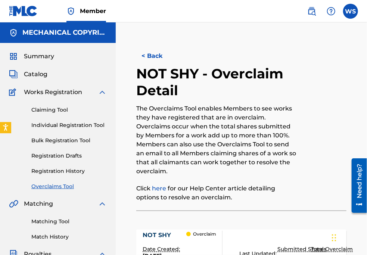
click at [59, 186] on link "Overclaims Tool" at bounding box center [68, 186] width 75 height 8
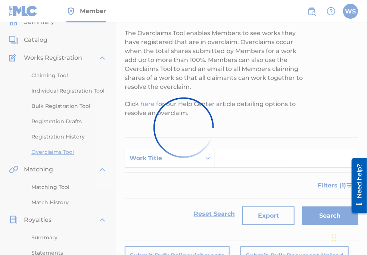
scroll to position [68, 0]
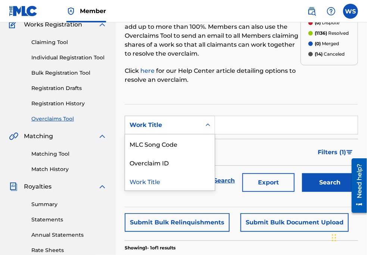
click at [162, 123] on div "Work Title" at bounding box center [162, 124] width 67 height 9
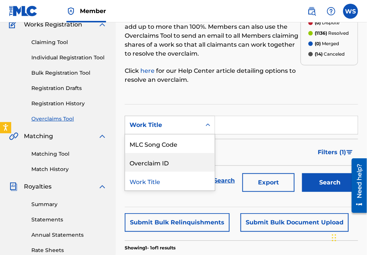
click at [166, 159] on div "Overclaim ID" at bounding box center [170, 162] width 90 height 19
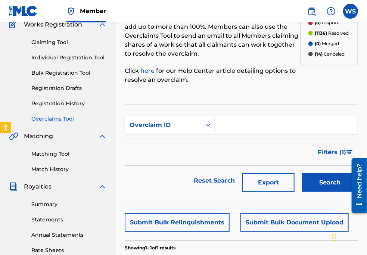
click at [236, 129] on input "Search Form" at bounding box center [286, 125] width 143 height 18
paste input "35820"
type input "35820"
click at [312, 178] on button "Search" at bounding box center [330, 182] width 56 height 19
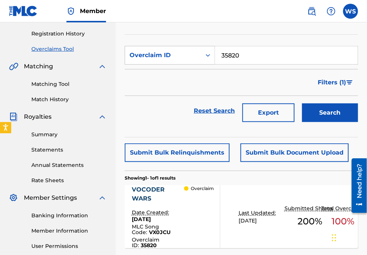
scroll to position [169, 0]
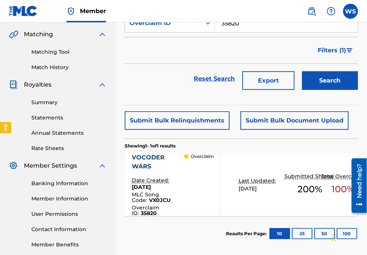
click at [147, 155] on div "VOCODER WARS" at bounding box center [158, 162] width 53 height 18
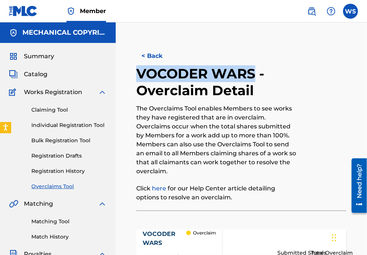
drag, startPoint x: 137, startPoint y: 71, endPoint x: 252, endPoint y: 72, distance: 114.9
click at [252, 72] on h2 "VOCODER WARS - Overclaim Detail" at bounding box center [217, 82] width 162 height 34
copy h2 "VOCODER WARS"
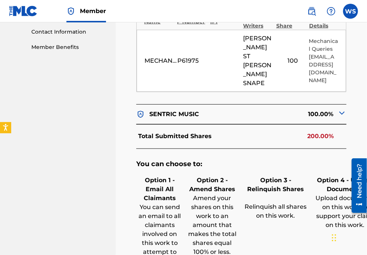
scroll to position [475, 0]
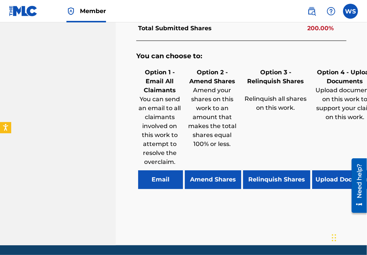
click at [262, 179] on button "Relinquish Shares" at bounding box center [276, 179] width 67 height 19
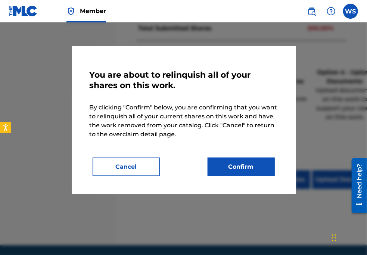
click at [236, 167] on button "Confirm" at bounding box center [240, 166] width 67 height 19
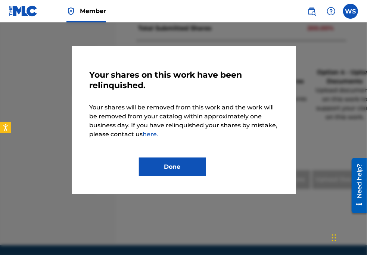
click at [184, 166] on button "Done" at bounding box center [172, 166] width 67 height 19
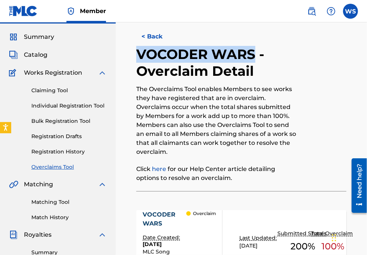
scroll to position [0, 0]
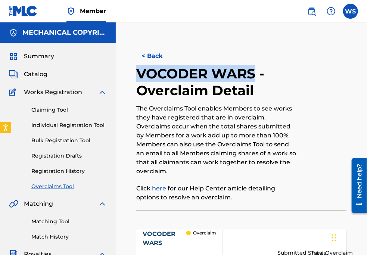
click at [148, 57] on button "< Back" at bounding box center [158, 56] width 45 height 19
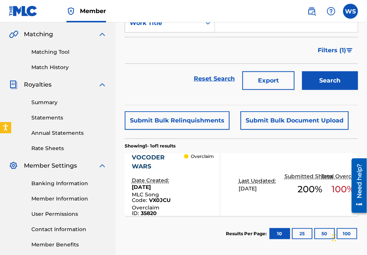
scroll to position [68, 0]
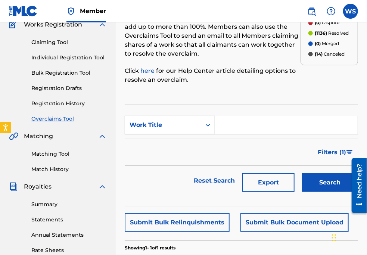
click at [170, 121] on div "Work Title" at bounding box center [162, 124] width 67 height 9
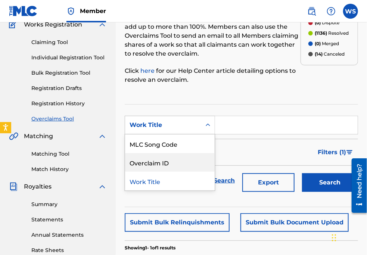
click at [176, 154] on div "Overclaim ID" at bounding box center [170, 162] width 90 height 19
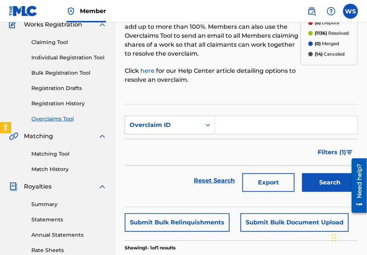
click at [232, 124] on input "Search Form" at bounding box center [286, 125] width 143 height 18
paste input "35823"
type input "35823"
click at [324, 182] on button "Search" at bounding box center [330, 182] width 56 height 19
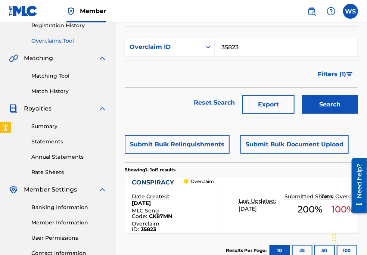
scroll to position [169, 0]
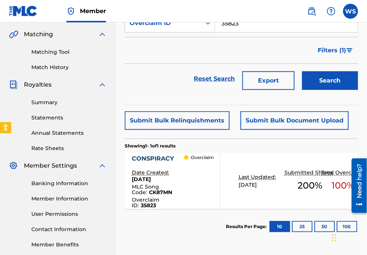
click at [167, 157] on div "CONSPIRACY" at bounding box center [158, 158] width 53 height 9
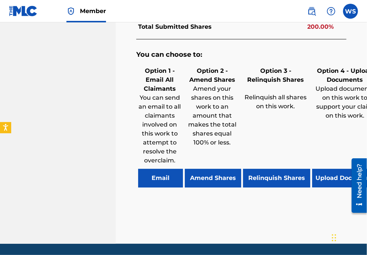
scroll to position [488, 0]
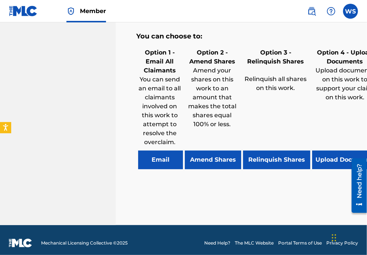
click at [263, 158] on button "Relinquish Shares" at bounding box center [276, 159] width 67 height 19
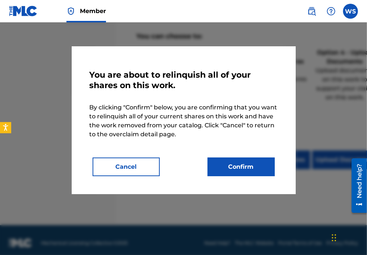
click at [245, 167] on button "Confirm" at bounding box center [240, 166] width 67 height 19
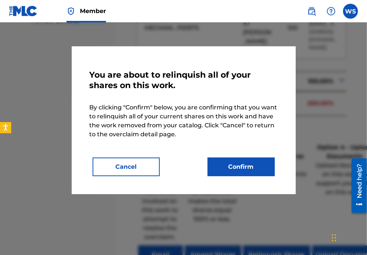
scroll to position [352, 0]
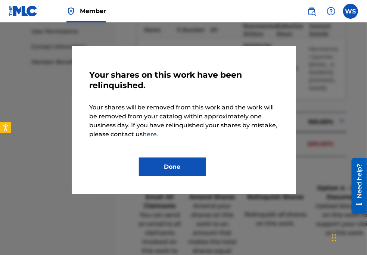
click at [171, 163] on button "Done" at bounding box center [172, 166] width 67 height 19
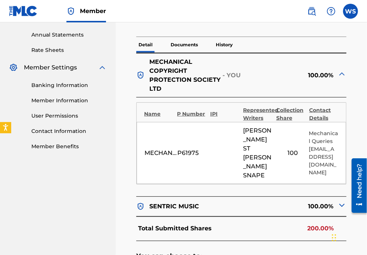
scroll to position [250, 0]
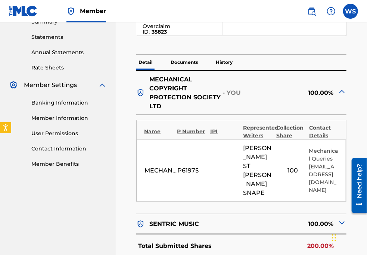
click at [361, 46] on div "< Back CONSPIRACY - Overclaim Detail The Overclaims Tool enables Members to see…" at bounding box center [241, 126] width 251 height 671
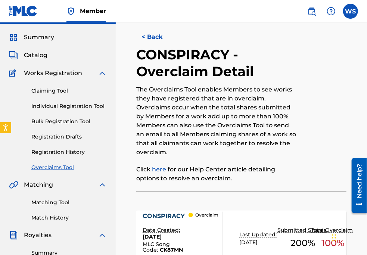
scroll to position [0, 0]
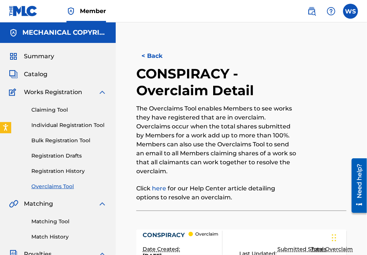
click at [154, 58] on button "< Back" at bounding box center [158, 56] width 45 height 19
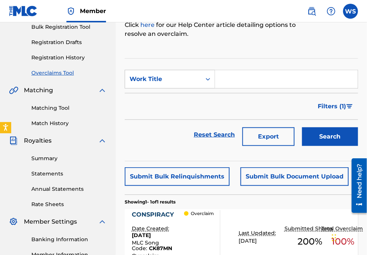
scroll to position [68, 0]
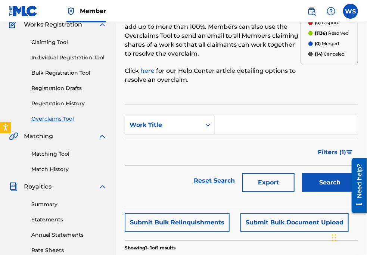
click at [183, 122] on div "Work Title" at bounding box center [162, 124] width 67 height 9
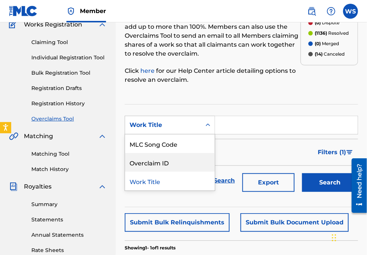
click at [180, 158] on div "Overclaim ID" at bounding box center [170, 162] width 90 height 19
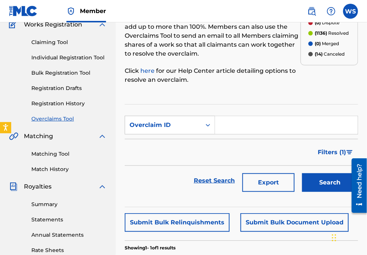
click at [249, 125] on input "Search Form" at bounding box center [286, 125] width 143 height 18
paste input "35818"
type input "35818"
click at [318, 179] on button "Search" at bounding box center [330, 182] width 56 height 19
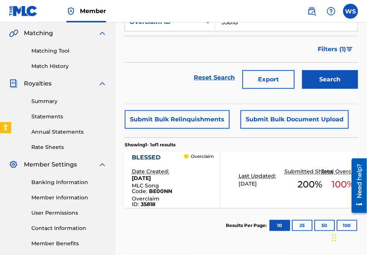
scroll to position [203, 0]
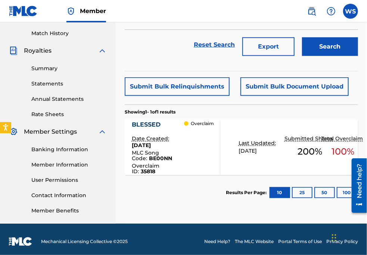
click at [150, 126] on div "BLESSED" at bounding box center [158, 124] width 53 height 9
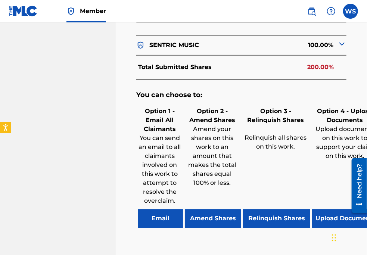
scroll to position [488, 0]
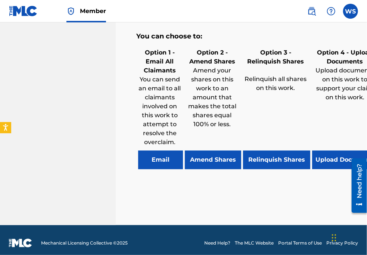
click at [262, 161] on button "Relinquish Shares" at bounding box center [276, 159] width 67 height 19
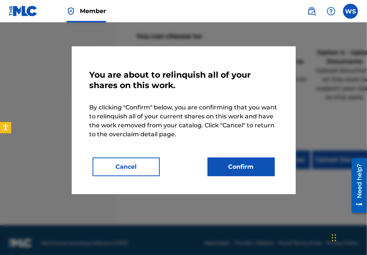
drag, startPoint x: 238, startPoint y: 166, endPoint x: 228, endPoint y: 174, distance: 12.5
click at [238, 166] on button "Confirm" at bounding box center [240, 166] width 67 height 19
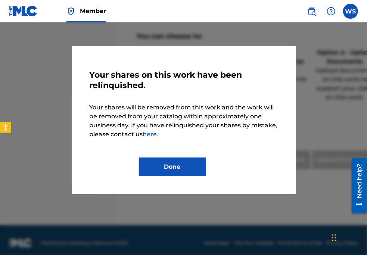
click at [167, 161] on button "Done" at bounding box center [172, 166] width 67 height 19
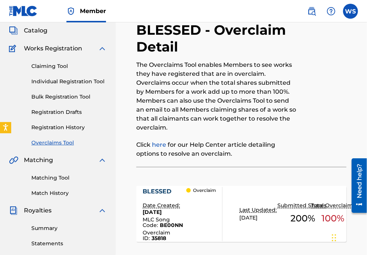
scroll to position [0, 0]
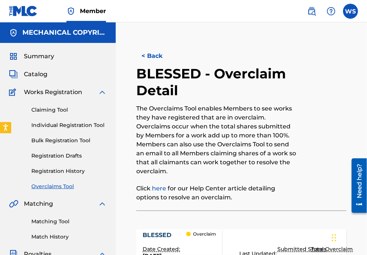
click at [153, 57] on button "< Back" at bounding box center [158, 56] width 45 height 19
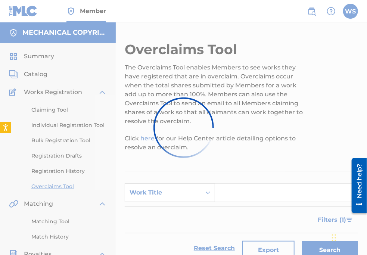
scroll to position [203, 0]
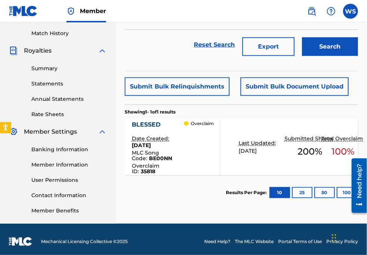
click at [363, 47] on div "Overclaims Tool The Overclaims Tool enables Members to see works they have regi…" at bounding box center [241, 31] width 251 height 386
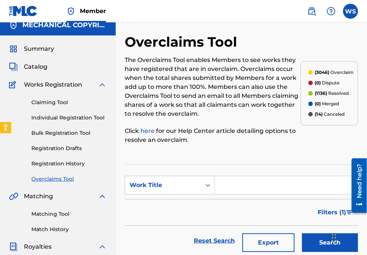
scroll to position [0, 0]
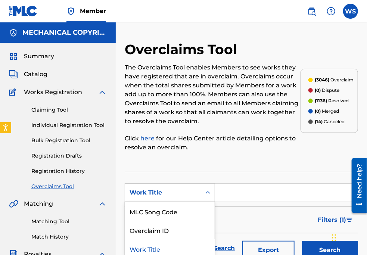
click at [160, 192] on div "Work Title" at bounding box center [162, 192] width 67 height 9
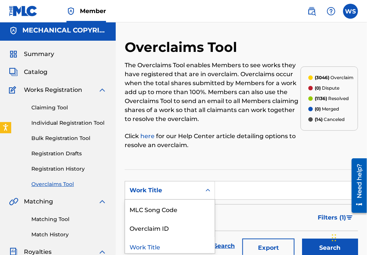
scroll to position [3, 0]
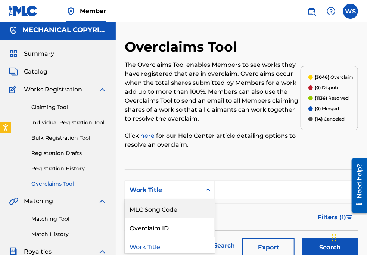
click at [160, 222] on div "Overclaim ID" at bounding box center [170, 227] width 90 height 19
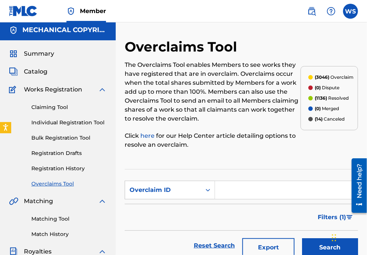
click at [229, 185] on input "Search Form" at bounding box center [286, 190] width 143 height 18
paste input "35819"
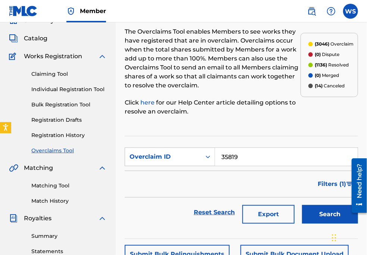
scroll to position [71, 0]
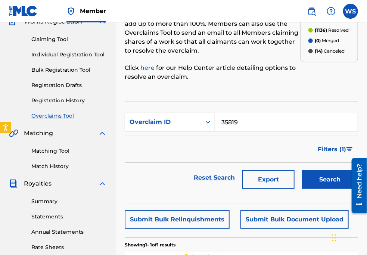
type input "35819"
click at [316, 184] on button "Search" at bounding box center [330, 179] width 56 height 19
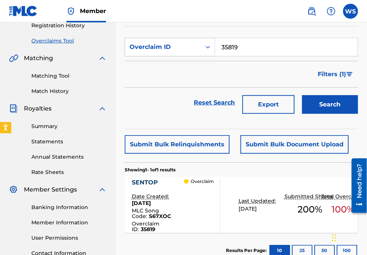
scroll to position [172, 0]
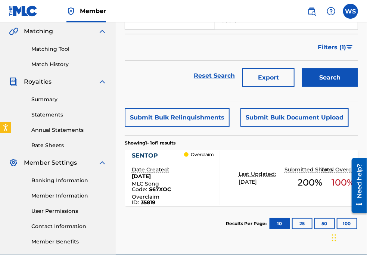
click at [153, 156] on div "SENTOP" at bounding box center [158, 155] width 53 height 9
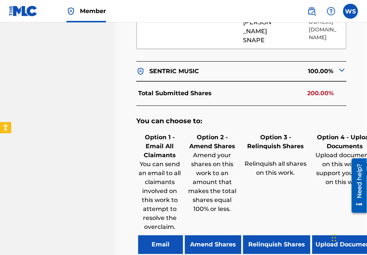
scroll to position [407, 0]
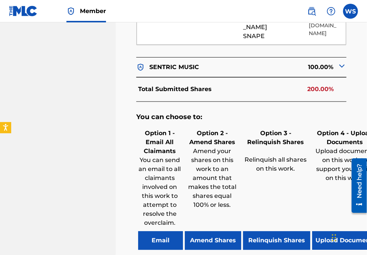
click at [269, 231] on button "Relinquish Shares" at bounding box center [276, 240] width 67 height 19
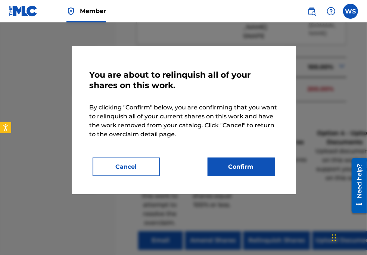
click at [238, 172] on button "Confirm" at bounding box center [240, 166] width 67 height 19
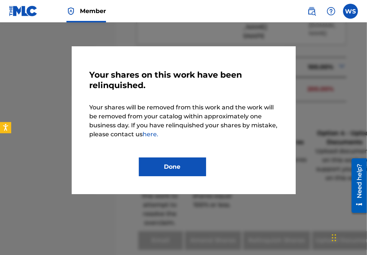
click at [191, 167] on button "Done" at bounding box center [172, 166] width 67 height 19
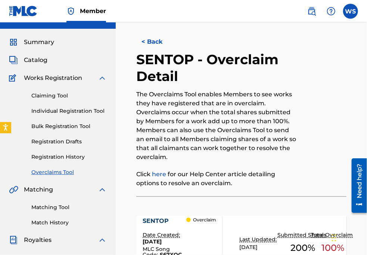
scroll to position [0, 0]
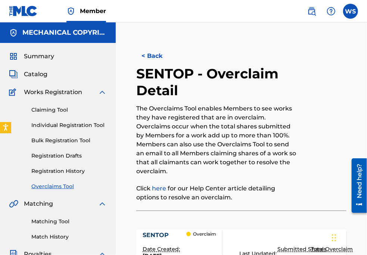
click at [147, 54] on button "< Back" at bounding box center [158, 56] width 45 height 19
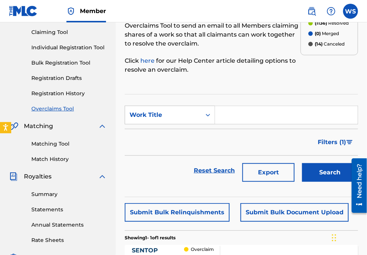
scroll to position [71, 0]
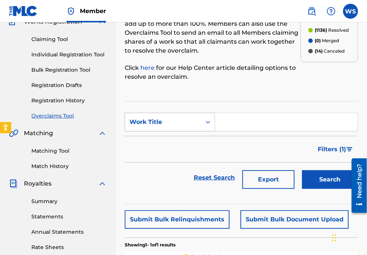
click at [171, 119] on div "Work Title" at bounding box center [162, 122] width 67 height 9
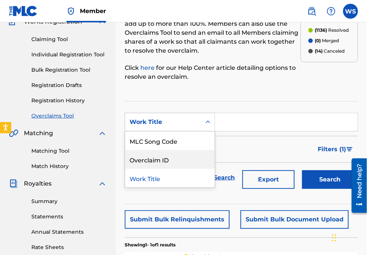
click at [173, 159] on div "Overclaim ID" at bounding box center [170, 159] width 90 height 19
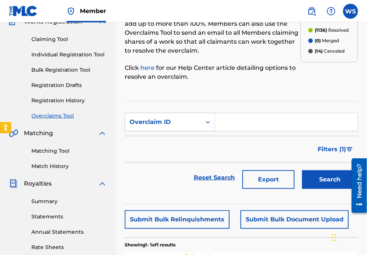
click at [264, 118] on input "Search Form" at bounding box center [286, 122] width 143 height 18
paste input "35822"
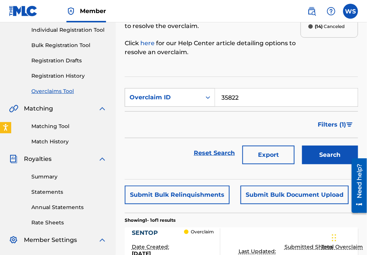
scroll to position [104, 0]
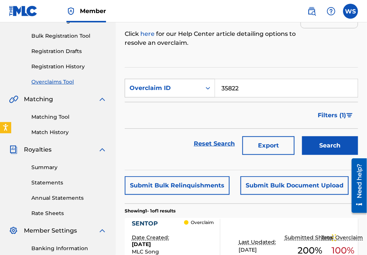
type input "35822"
click at [320, 148] on button "Search" at bounding box center [330, 145] width 56 height 19
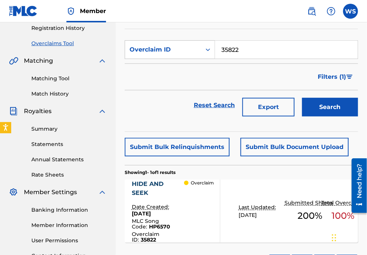
scroll to position [172, 0]
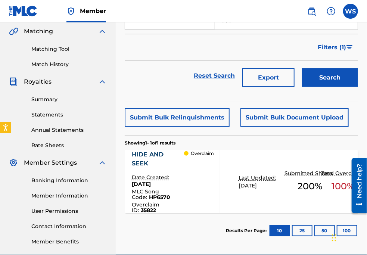
click at [147, 153] on div "HIDE AND SEEK" at bounding box center [158, 159] width 53 height 18
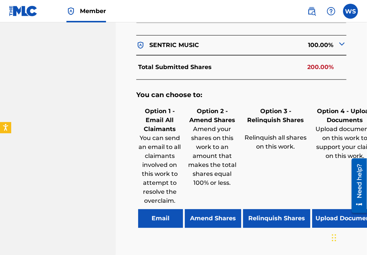
scroll to position [497, 0]
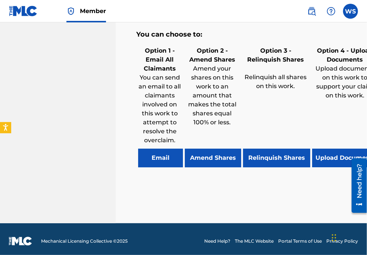
click at [271, 150] on button "Relinquish Shares" at bounding box center [276, 157] width 67 height 19
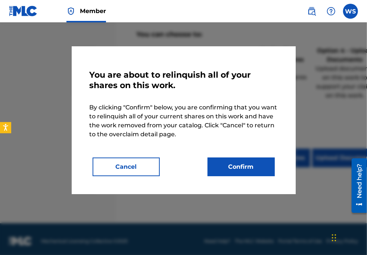
click at [258, 165] on button "Confirm" at bounding box center [240, 166] width 67 height 19
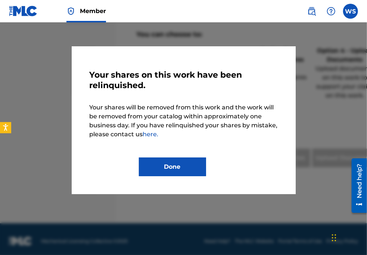
click at [181, 164] on button "Done" at bounding box center [172, 166] width 67 height 19
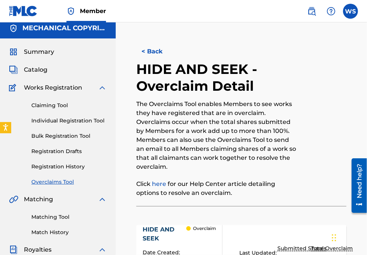
scroll to position [0, 0]
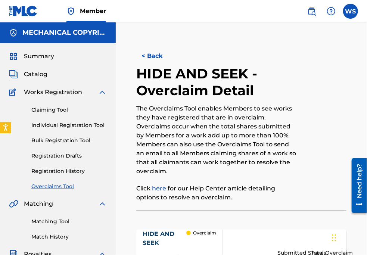
click at [148, 55] on button "< Back" at bounding box center [158, 56] width 45 height 19
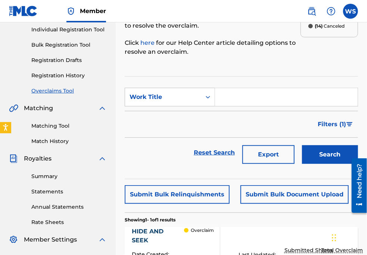
scroll to position [71, 0]
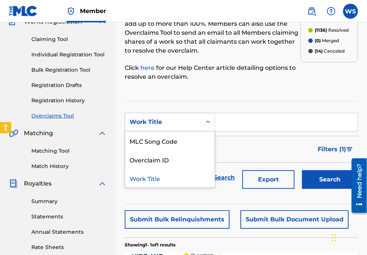
click at [163, 118] on div "Work Title" at bounding box center [162, 122] width 67 height 9
click at [167, 160] on div "Overclaim ID" at bounding box center [170, 159] width 90 height 19
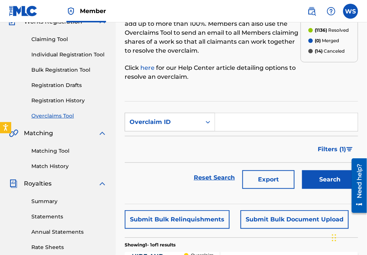
click at [214, 118] on div "Search Form" at bounding box center [207, 121] width 13 height 13
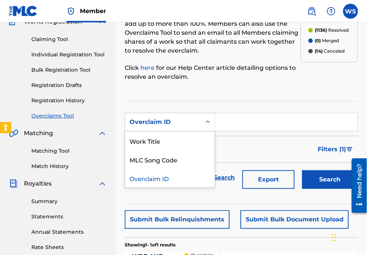
click at [228, 119] on input "Search Form" at bounding box center [286, 122] width 143 height 18
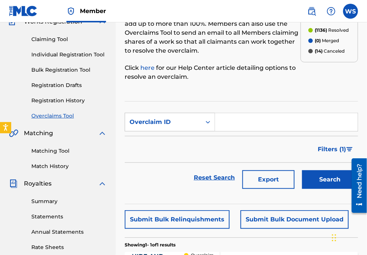
paste input "35815"
type input "35815"
click at [340, 178] on button "Search" at bounding box center [330, 179] width 56 height 19
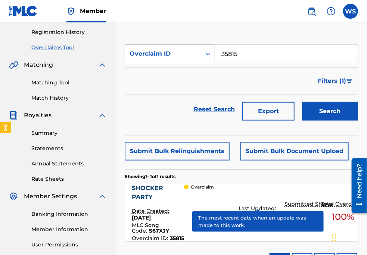
scroll to position [206, 0]
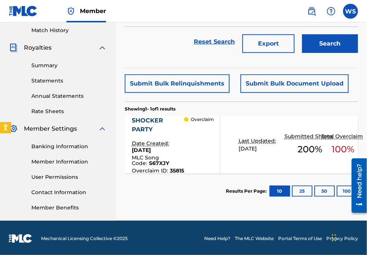
click at [151, 116] on div "SHOCKER PARTY" at bounding box center [158, 125] width 53 height 18
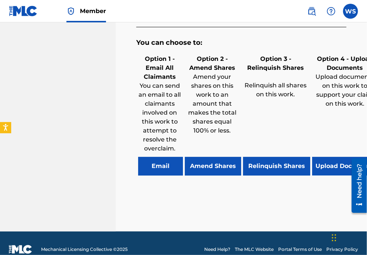
scroll to position [497, 0]
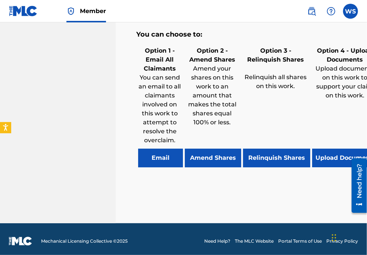
click at [267, 157] on button "Relinquish Shares" at bounding box center [276, 157] width 67 height 19
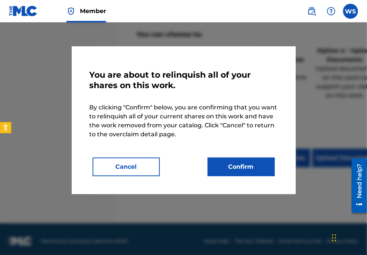
click at [228, 166] on button "Confirm" at bounding box center [240, 166] width 67 height 19
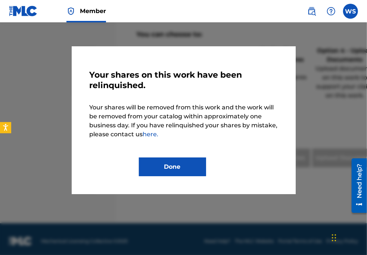
click at [192, 166] on button "Done" at bounding box center [172, 166] width 67 height 19
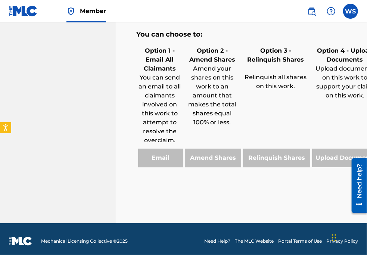
drag, startPoint x: 358, startPoint y: 105, endPoint x: 310, endPoint y: 114, distance: 49.0
click at [358, 105] on div "Option 4 - Upload Documents Upload documents on this work to support your claim…" at bounding box center [344, 105] width 69 height 123
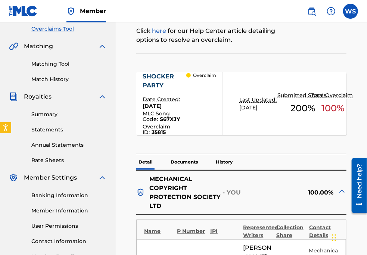
scroll to position [22, 0]
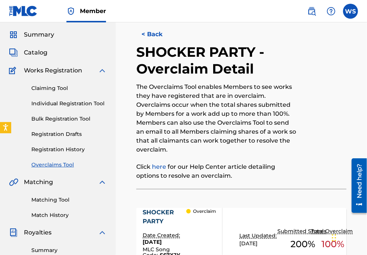
click at [153, 39] on button "< Back" at bounding box center [158, 34] width 45 height 19
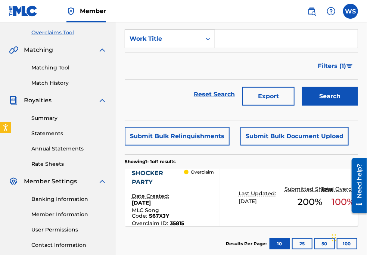
scroll to position [104, 0]
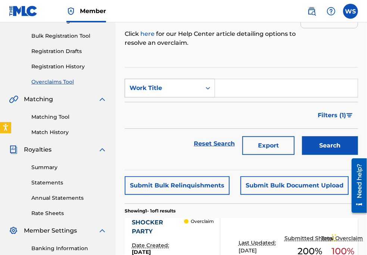
click at [168, 92] on div "Work Title" at bounding box center [163, 88] width 76 height 14
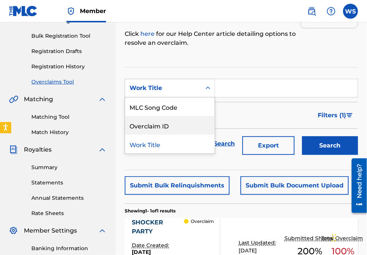
click at [168, 125] on div "Overclaim ID" at bounding box center [170, 125] width 90 height 19
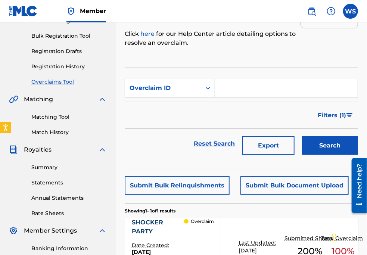
drag, startPoint x: 225, startPoint y: 88, endPoint x: 226, endPoint y: 82, distance: 5.2
click at [226, 85] on input "Search Form" at bounding box center [286, 88] width 143 height 18
paste input "35824"
type input "35824"
click at [316, 142] on button "Search" at bounding box center [330, 145] width 56 height 19
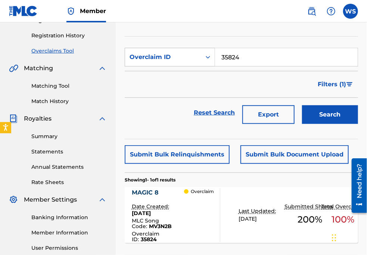
scroll to position [206, 0]
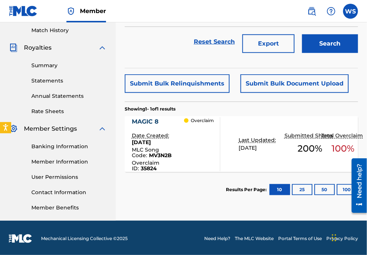
click at [153, 119] on div "MAGIC 8" at bounding box center [158, 121] width 53 height 9
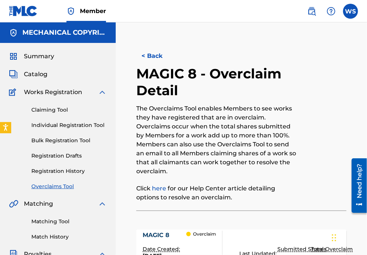
click at [161, 56] on button "< Back" at bounding box center [158, 56] width 45 height 19
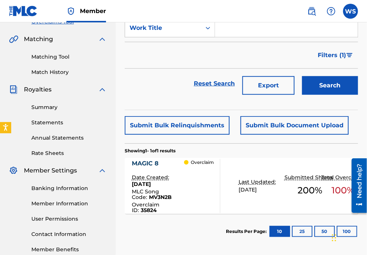
scroll to position [173, 0]
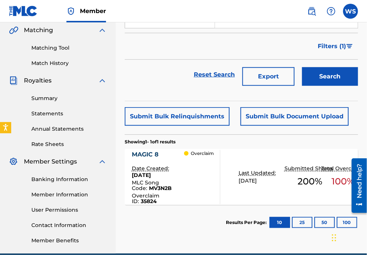
click at [141, 154] on div "MAGIC 8" at bounding box center [158, 154] width 53 height 9
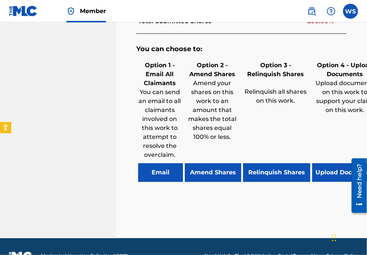
scroll to position [475, 0]
click at [264, 171] on button "Relinquish Shares" at bounding box center [276, 172] width 67 height 19
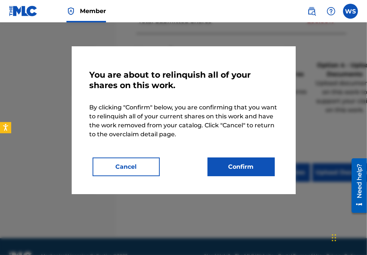
click at [232, 162] on button "Confirm" at bounding box center [240, 166] width 67 height 19
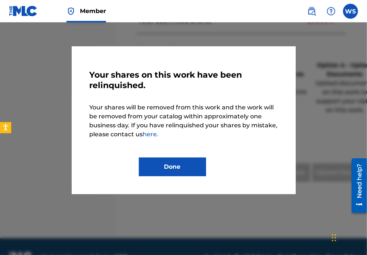
click at [192, 160] on button "Done" at bounding box center [172, 166] width 67 height 19
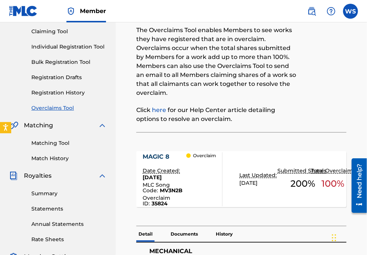
scroll to position [0, 0]
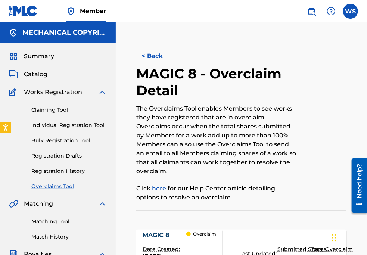
click at [158, 58] on button "< Back" at bounding box center [158, 56] width 45 height 19
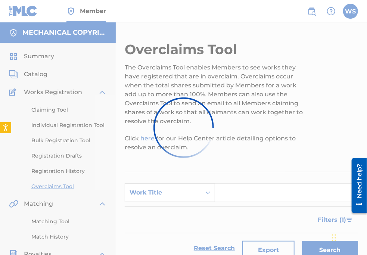
scroll to position [173, 0]
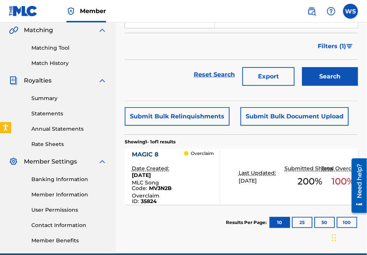
click at [358, 49] on div "Overclaims Tool The Overclaims Tool enables Members to see works they have regi…" at bounding box center [241, 61] width 251 height 386
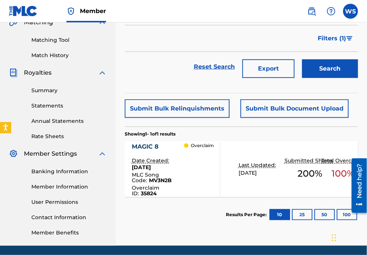
scroll to position [72, 0]
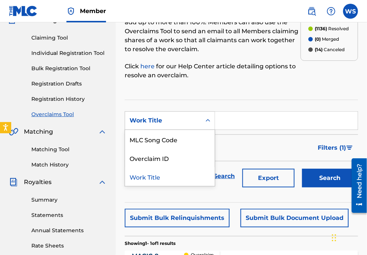
click at [176, 118] on div "Work Title" at bounding box center [162, 120] width 67 height 9
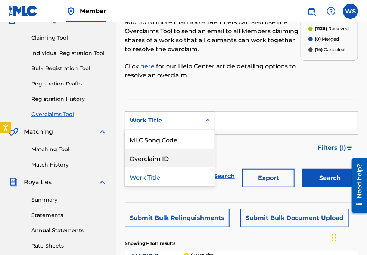
click at [172, 161] on div "Overclaim ID" at bounding box center [170, 157] width 90 height 19
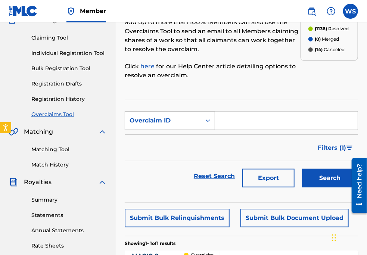
click at [231, 124] on input "Search Form" at bounding box center [286, 121] width 143 height 18
paste input "35826"
type input "35826"
click at [309, 172] on button "Search" at bounding box center [330, 178] width 56 height 19
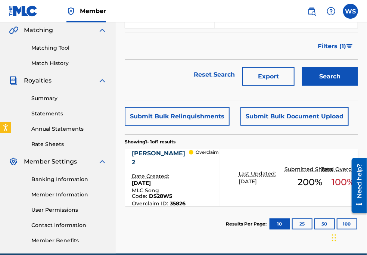
click at [149, 152] on div "[PERSON_NAME] 2" at bounding box center [160, 158] width 57 height 18
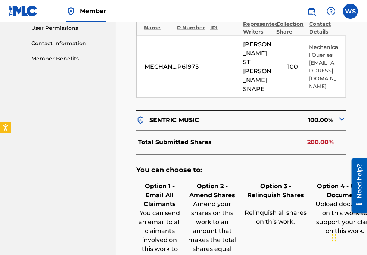
scroll to position [434, 0]
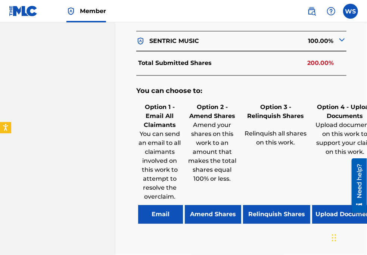
click at [272, 205] on button "Relinquish Shares" at bounding box center [276, 214] width 67 height 19
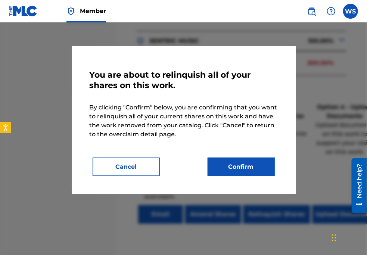
click at [247, 172] on button "Confirm" at bounding box center [240, 166] width 67 height 19
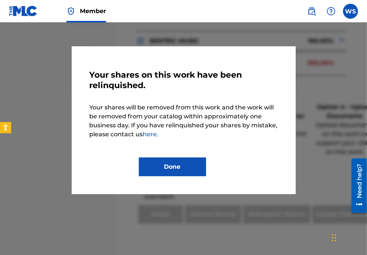
click at [194, 163] on button "Done" at bounding box center [172, 166] width 67 height 19
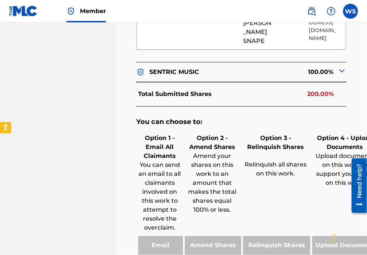
scroll to position [366, 0]
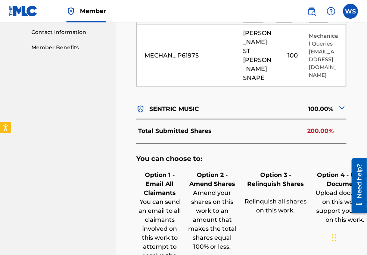
click at [357, 60] on div "< Back [PERSON_NAME] 2 - Overclaim Detail The Overclaims Tool enables Members t…" at bounding box center [241, 11] width 233 height 673
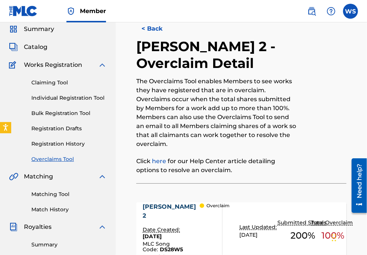
click at [151, 37] on button "< Back" at bounding box center [158, 28] width 45 height 19
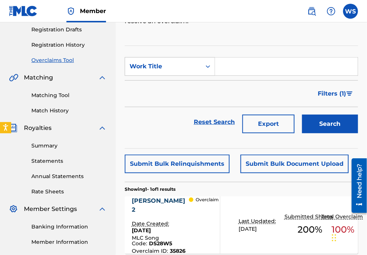
scroll to position [72, 0]
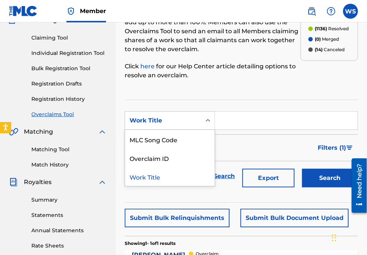
click at [165, 115] on div "Work Title" at bounding box center [163, 120] width 76 height 14
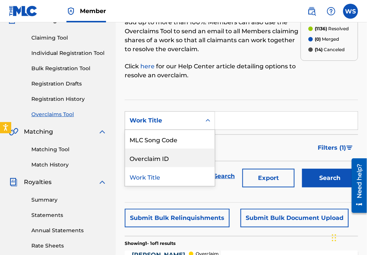
drag, startPoint x: 173, startPoint y: 166, endPoint x: 181, endPoint y: 152, distance: 15.7
click at [173, 166] on div "Overclaim ID" at bounding box center [170, 157] width 90 height 19
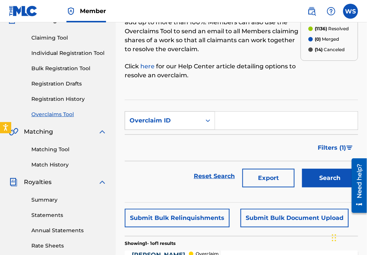
drag, startPoint x: 233, startPoint y: 107, endPoint x: 231, endPoint y: 116, distance: 9.1
click at [233, 107] on section "SearchWithCriteria9a3dcb6c-07a6-4f3f-b7ba-8089caef0c1f Overclaim ID Filter Stat…" at bounding box center [241, 151] width 233 height 103
click at [231, 116] on input "Search Form" at bounding box center [286, 121] width 143 height 18
paste input "35814"
type input "35814"
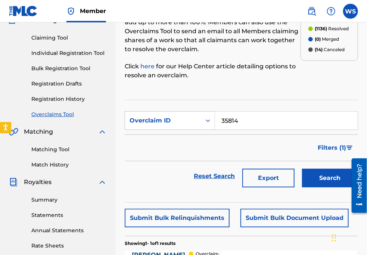
click at [318, 169] on button "Search" at bounding box center [330, 178] width 56 height 19
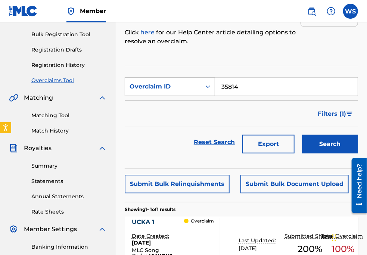
scroll to position [173, 0]
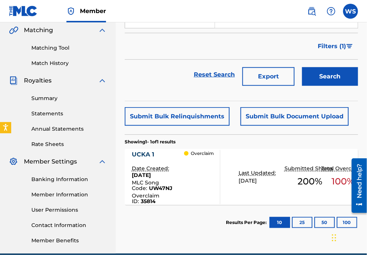
click at [140, 151] on div "UCKA 1" at bounding box center [158, 154] width 53 height 9
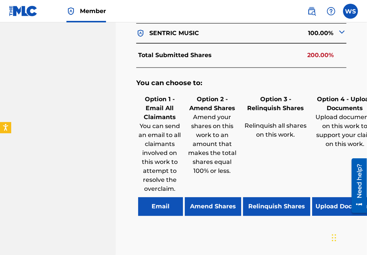
scroll to position [441, 0]
click at [270, 197] on button "Relinquish Shares" at bounding box center [276, 206] width 67 height 19
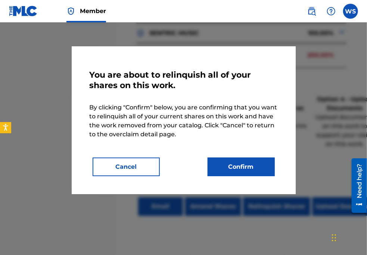
click at [224, 176] on div "You are about to relinquish all of your shares on this work. By clicking "Confi…" at bounding box center [184, 120] width 224 height 148
click at [225, 164] on button "Confirm" at bounding box center [240, 166] width 67 height 19
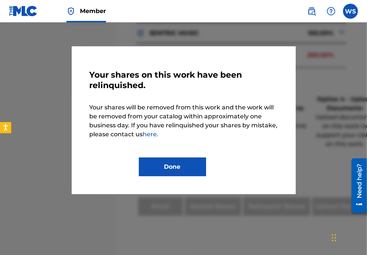
click at [181, 171] on button "Done" at bounding box center [172, 166] width 67 height 19
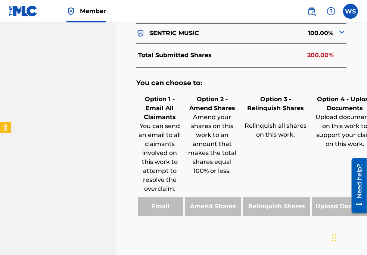
drag, startPoint x: 363, startPoint y: 53, endPoint x: 320, endPoint y: 43, distance: 43.7
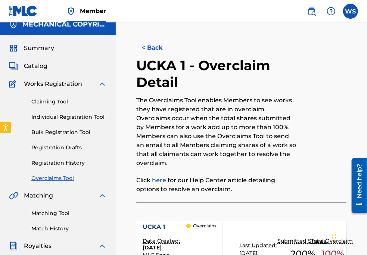
scroll to position [0, 0]
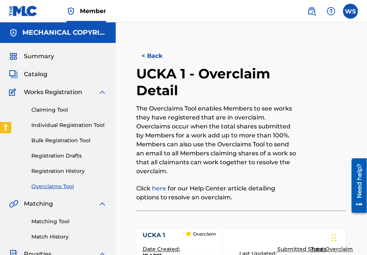
click at [150, 54] on button "< Back" at bounding box center [158, 56] width 45 height 19
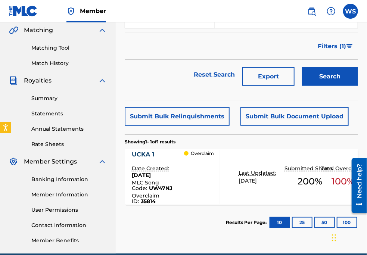
scroll to position [106, 0]
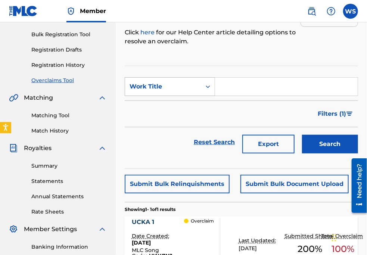
click at [174, 89] on div "Work Title" at bounding box center [162, 86] width 67 height 9
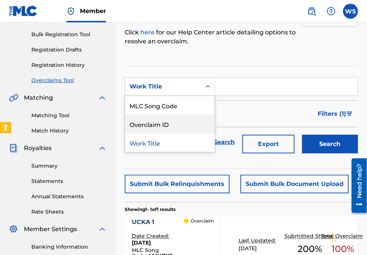
click at [177, 119] on div "Overclaim ID" at bounding box center [170, 124] width 90 height 19
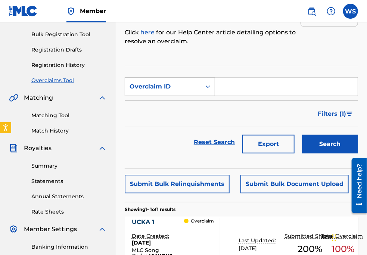
click at [233, 88] on input "Search Form" at bounding box center [286, 87] width 143 height 18
paste input "35810"
type input "35810"
click at [315, 141] on button "Search" at bounding box center [330, 144] width 56 height 19
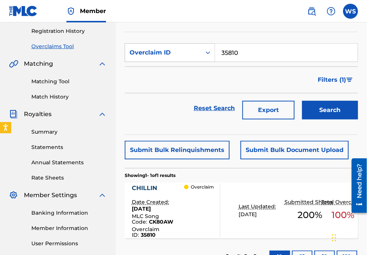
scroll to position [207, 0]
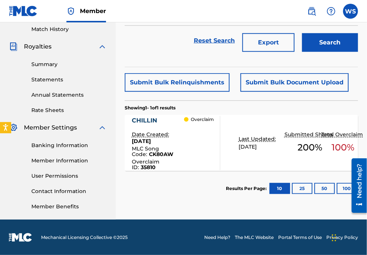
click at [145, 124] on div "CHILLIN" at bounding box center [158, 120] width 53 height 9
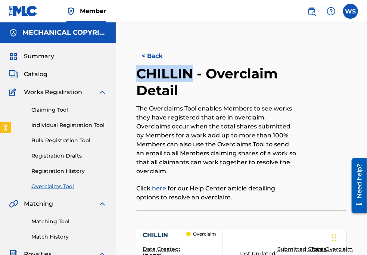
drag, startPoint x: 139, startPoint y: 71, endPoint x: 192, endPoint y: 72, distance: 53.0
click at [192, 72] on h2 "CHILLIN - Overclaim Detail" at bounding box center [217, 82] width 162 height 34
copy h2 "CHILLIN"
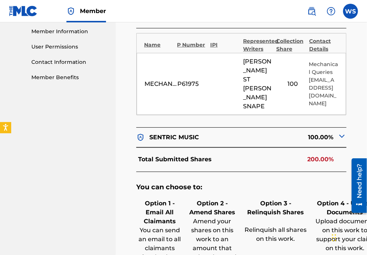
scroll to position [407, 0]
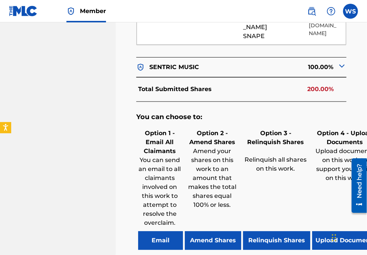
click at [272, 234] on button "Relinquish Shares" at bounding box center [276, 240] width 67 height 19
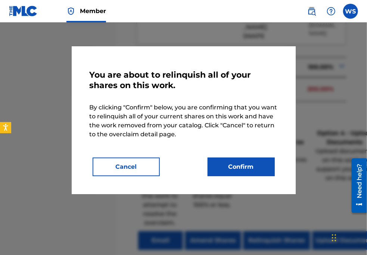
click at [234, 172] on button "Confirm" at bounding box center [240, 166] width 67 height 19
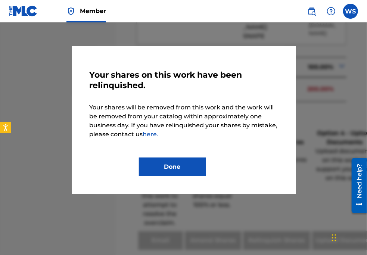
click at [151, 166] on button "Done" at bounding box center [172, 166] width 67 height 19
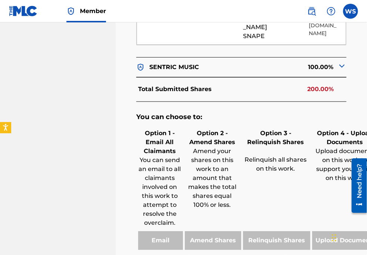
drag, startPoint x: 366, startPoint y: 56, endPoint x: 330, endPoint y: 61, distance: 36.2
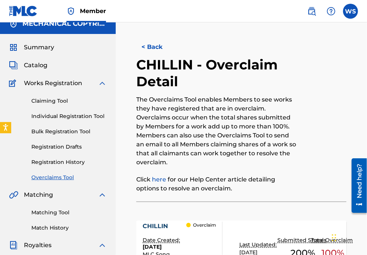
scroll to position [0, 0]
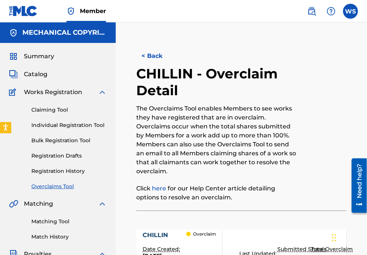
click at [143, 59] on button "< Back" at bounding box center [158, 56] width 45 height 19
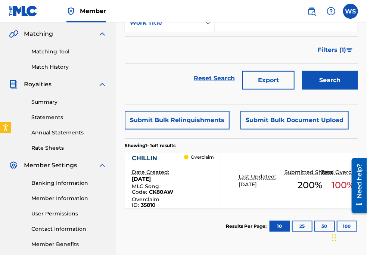
scroll to position [38, 0]
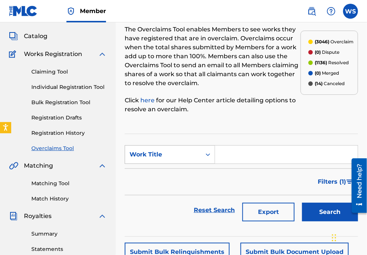
click at [162, 160] on div "Work Title" at bounding box center [163, 154] width 76 height 14
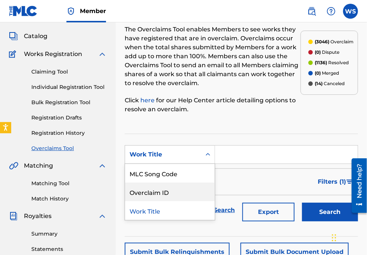
click at [166, 188] on div "Overclaim ID" at bounding box center [170, 191] width 90 height 19
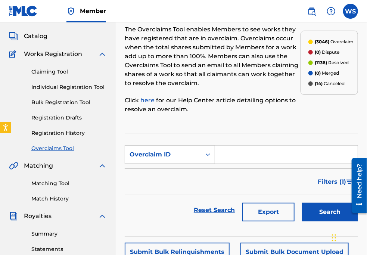
drag, startPoint x: 236, startPoint y: 163, endPoint x: 237, endPoint y: 157, distance: 5.6
click at [237, 159] on input "Search Form" at bounding box center [286, 154] width 143 height 18
paste input "35816"
type input "35816"
click at [302, 203] on button "Search" at bounding box center [330, 212] width 56 height 19
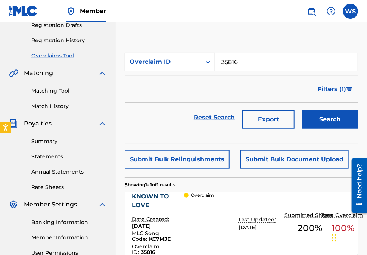
scroll to position [140, 0]
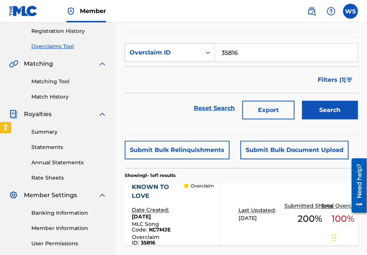
click at [157, 186] on div "KNOWN TO LOVE" at bounding box center [158, 191] width 53 height 18
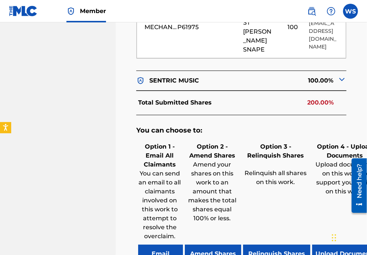
scroll to position [441, 0]
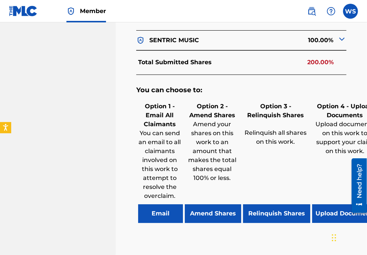
click at [277, 204] on button "Relinquish Shares" at bounding box center [276, 213] width 67 height 19
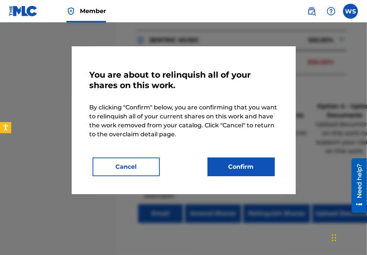
click at [221, 166] on button "Confirm" at bounding box center [240, 166] width 67 height 19
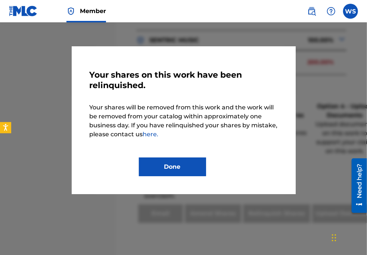
click at [362, 53] on div at bounding box center [183, 149] width 367 height 255
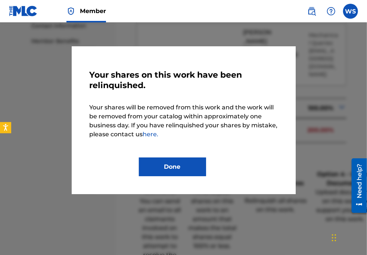
click at [176, 167] on button "Done" at bounding box center [172, 166] width 67 height 19
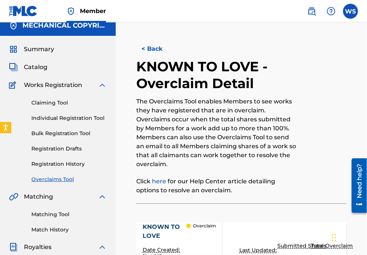
scroll to position [0, 0]
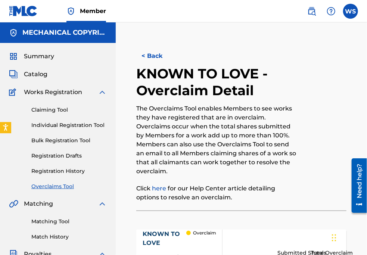
click at [147, 56] on button "< Back" at bounding box center [158, 56] width 45 height 19
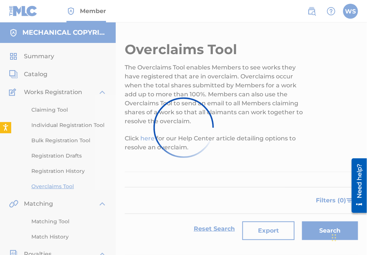
scroll to position [140, 0]
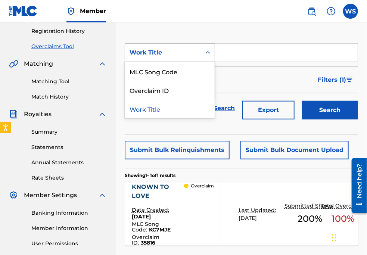
click at [164, 57] on div "Work Title" at bounding box center [163, 53] width 76 height 14
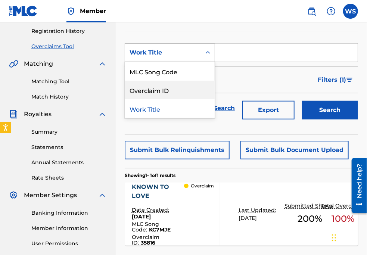
click at [170, 84] on div "Overclaim ID" at bounding box center [170, 90] width 90 height 19
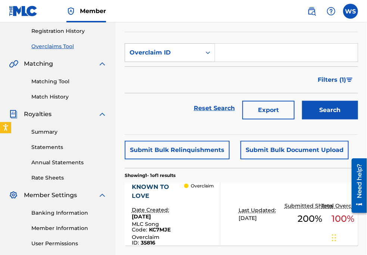
click at [237, 50] on input "Search Form" at bounding box center [286, 53] width 143 height 18
paste input "35937"
type input "35937"
click at [317, 111] on button "Search" at bounding box center [330, 110] width 56 height 19
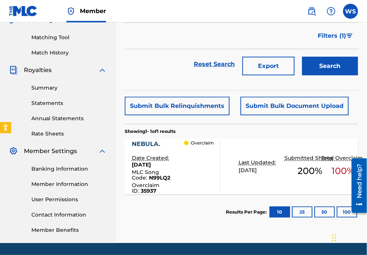
scroll to position [207, 0]
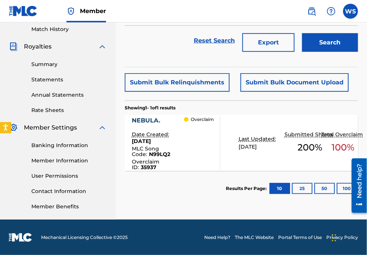
click at [150, 117] on div "NEBULA." at bounding box center [158, 120] width 53 height 9
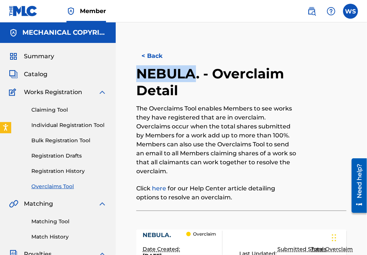
drag, startPoint x: 138, startPoint y: 74, endPoint x: 197, endPoint y: 74, distance: 59.3
click at [197, 74] on h2 "NEBULA. - Overclaim Detail" at bounding box center [217, 82] width 162 height 34
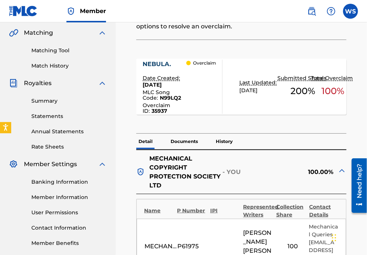
scroll to position [237, 0]
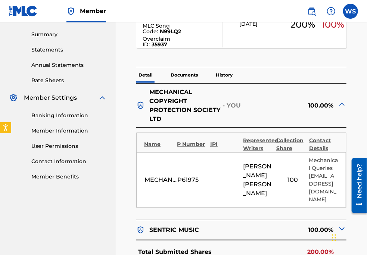
drag, startPoint x: 239, startPoint y: 162, endPoint x: 273, endPoint y: 201, distance: 51.3
click at [273, 201] on div "MECHANICAL COPYRIGHT PROTECTION SOCIETY LTD P61975 [PERSON_NAME] 100 Mechanical…" at bounding box center [241, 179] width 209 height 55
copy span "[PERSON_NAME]"
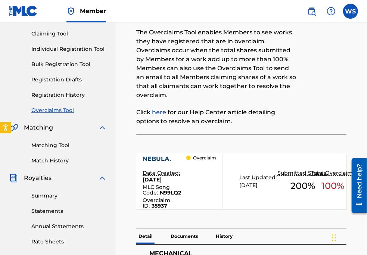
scroll to position [34, 0]
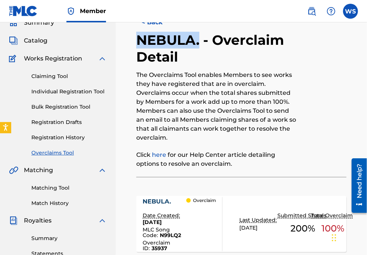
drag, startPoint x: 137, startPoint y: 32, endPoint x: 198, endPoint y: 39, distance: 62.0
click at [198, 39] on h2 "NEBULA. - Overclaim Detail" at bounding box center [217, 49] width 162 height 34
copy h2 "NEBULA."
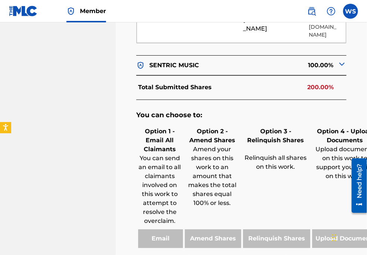
scroll to position [475, 0]
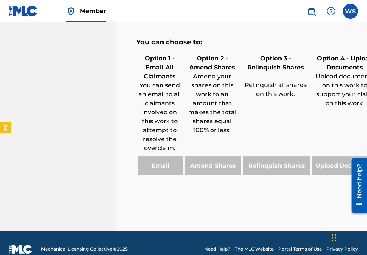
drag, startPoint x: 355, startPoint y: 42, endPoint x: 336, endPoint y: 49, distance: 20.0
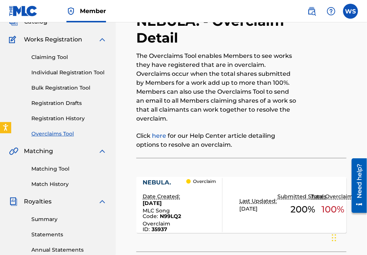
scroll to position [0, 0]
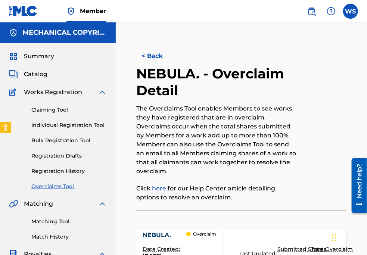
click at [160, 60] on button "< Back" at bounding box center [158, 56] width 45 height 19
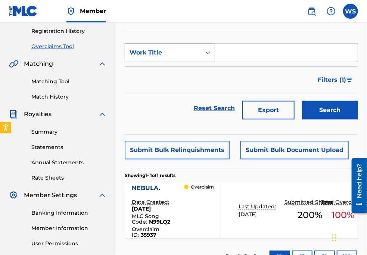
scroll to position [72, 0]
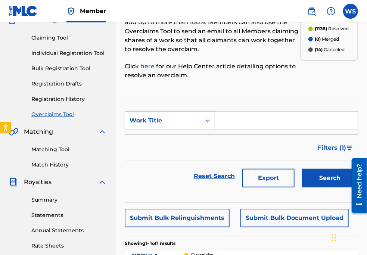
click at [168, 110] on section "SearchWithCriteria425c52ec-8a78-47a7-8f5e-e512adcb357d Work Title Filter Status…" at bounding box center [241, 151] width 233 height 103
click at [171, 122] on div "Work Title" at bounding box center [162, 120] width 67 height 9
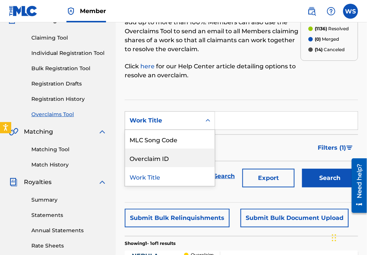
click at [170, 152] on div "Overclaim ID" at bounding box center [170, 157] width 90 height 19
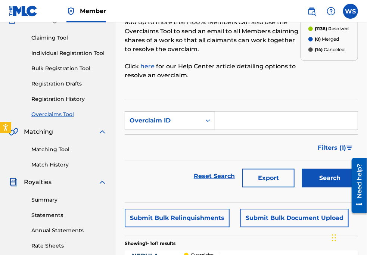
click at [231, 120] on input "Search Form" at bounding box center [286, 121] width 143 height 18
paste input "35883"
type input "35883"
click at [311, 172] on button "Search" at bounding box center [330, 178] width 56 height 19
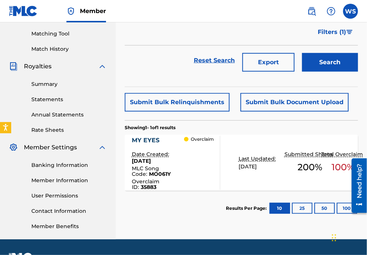
scroll to position [207, 0]
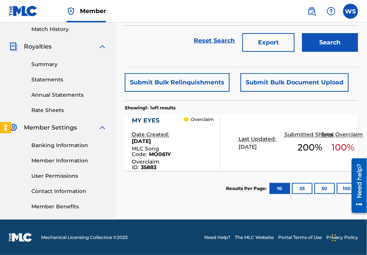
click at [149, 119] on div "MY EYES" at bounding box center [158, 120] width 53 height 9
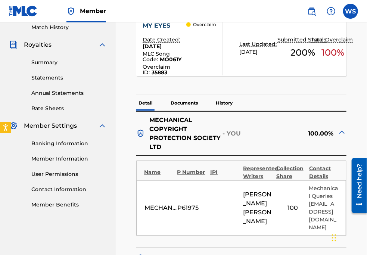
scroll to position [271, 0]
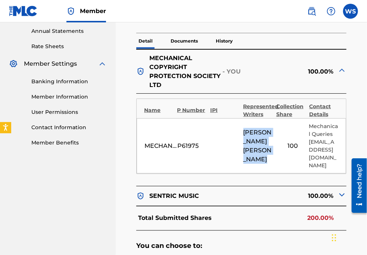
drag, startPoint x: 244, startPoint y: 136, endPoint x: 275, endPoint y: 154, distance: 36.3
click at [275, 154] on div "MECHANICAL COPYRIGHT PROTECTION SOCIETY LTD P61975 [PERSON_NAME] 100 Mechanical…" at bounding box center [241, 145] width 209 height 55
drag, startPoint x: 238, startPoint y: 132, endPoint x: 274, endPoint y: 159, distance: 45.3
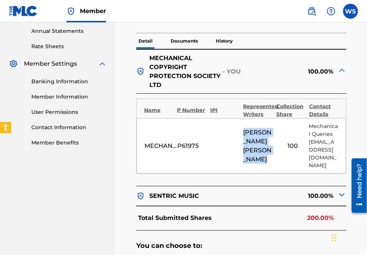
click at [274, 159] on div "MECHANICAL COPYRIGHT PROTECTION SOCIETY LTD P61975 [PERSON_NAME] 100 Mechanical…" at bounding box center [241, 145] width 209 height 55
copy span "[PERSON_NAME]"
drag, startPoint x: 239, startPoint y: 134, endPoint x: 272, endPoint y: 164, distance: 44.3
click at [272, 164] on div "MECHANICAL COPYRIGHT PROTECTION SOCIETY LTD P61975 [PERSON_NAME] 100 Mechanical…" at bounding box center [241, 145] width 209 height 55
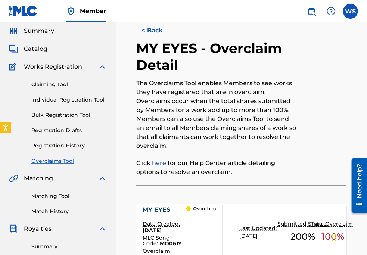
scroll to position [0, 0]
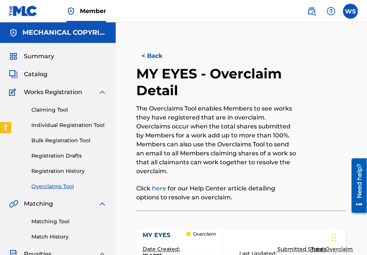
click at [145, 52] on button "< Back" at bounding box center [158, 56] width 45 height 19
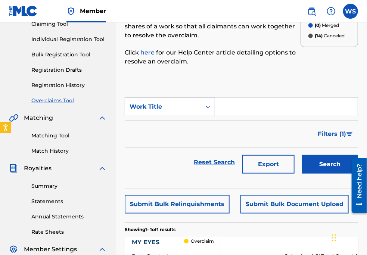
scroll to position [135, 0]
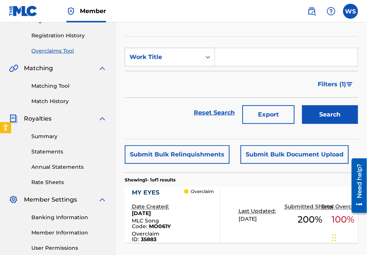
click at [150, 47] on section "SearchWithCriteria425c52ec-8a78-47a7-8f5e-e512adcb357d Work Title Filter Status…" at bounding box center [241, 87] width 233 height 103
click at [150, 57] on div "Work Title" at bounding box center [162, 57] width 67 height 9
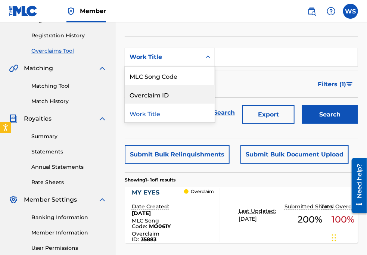
click at [159, 91] on div "Overclaim ID" at bounding box center [170, 94] width 90 height 19
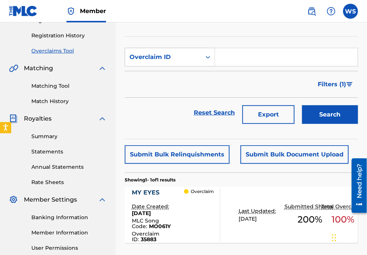
click at [240, 58] on input "Search Form" at bounding box center [286, 57] width 143 height 18
paste input "35849"
type input "35849"
click at [310, 111] on button "Search" at bounding box center [330, 114] width 56 height 19
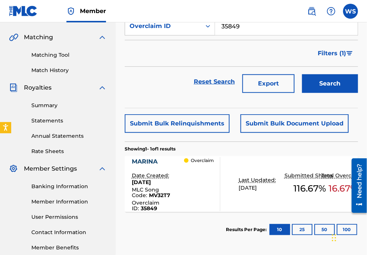
scroll to position [203, 0]
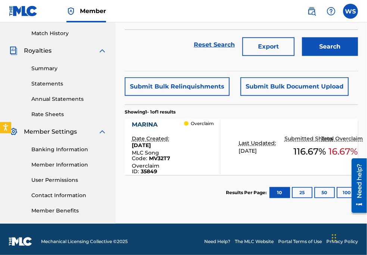
click at [150, 125] on div "MARINA" at bounding box center [158, 124] width 53 height 9
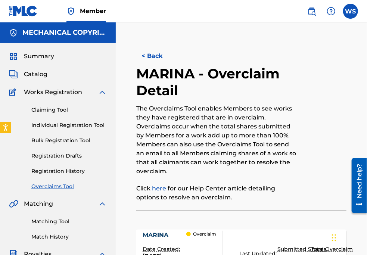
click at [153, 52] on button "< Back" at bounding box center [158, 56] width 45 height 19
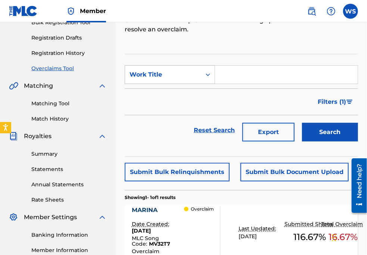
scroll to position [101, 0]
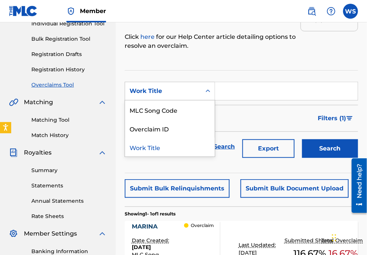
click at [156, 87] on div "Work Title" at bounding box center [162, 91] width 67 height 9
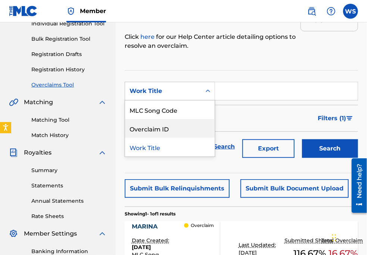
click at [164, 123] on div "Overclaim ID" at bounding box center [170, 128] width 90 height 19
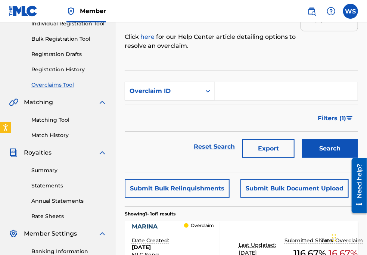
click at [236, 93] on input "Search Form" at bounding box center [286, 91] width 143 height 18
paste input "35846"
type input "35846"
click at [328, 148] on button "Search" at bounding box center [330, 148] width 56 height 19
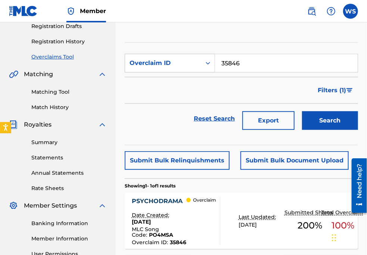
scroll to position [169, 0]
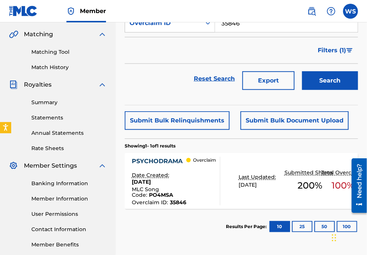
click at [162, 159] on div "PSYCHODRAMA" at bounding box center [159, 161] width 54 height 9
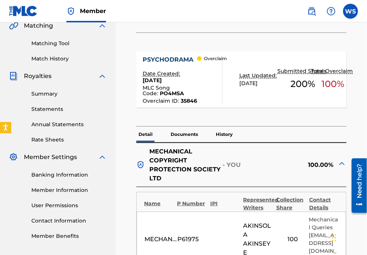
scroll to position [169, 0]
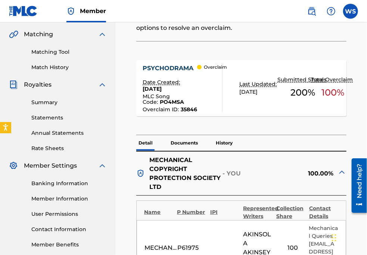
click at [163, 69] on div "PSYCHODRAMA" at bounding box center [170, 68] width 54 height 9
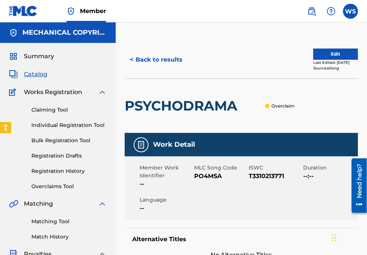
click at [154, 61] on button "< Back to results" at bounding box center [156, 59] width 63 height 19
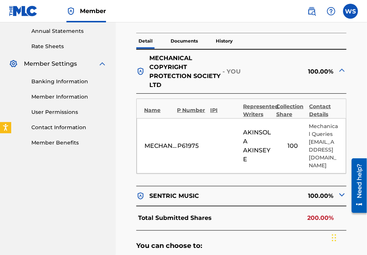
scroll to position [407, 0]
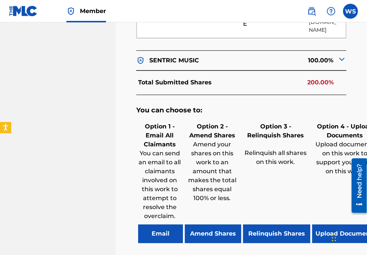
click at [260, 230] on button "Relinquish Shares" at bounding box center [276, 234] width 67 height 19
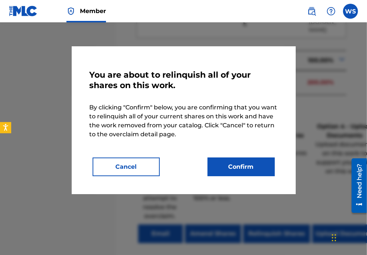
drag, startPoint x: 240, startPoint y: 169, endPoint x: 239, endPoint y: 173, distance: 4.1
click at [240, 169] on button "Confirm" at bounding box center [240, 166] width 67 height 19
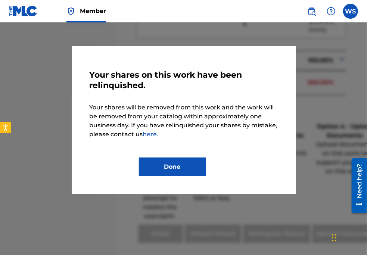
drag, startPoint x: 181, startPoint y: 172, endPoint x: 178, endPoint y: 168, distance: 4.9
click at [181, 171] on button "Done" at bounding box center [172, 166] width 67 height 19
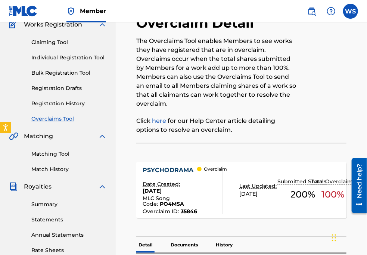
scroll to position [0, 0]
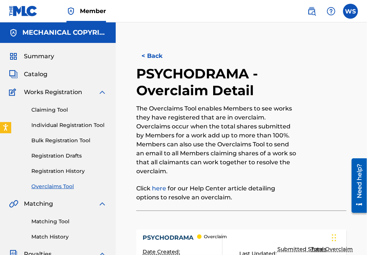
click at [156, 63] on button "< Back" at bounding box center [158, 56] width 45 height 19
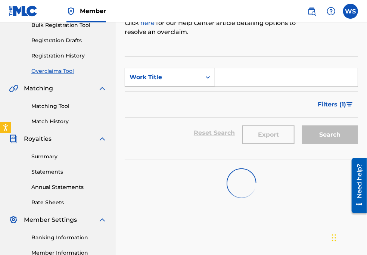
scroll to position [101, 0]
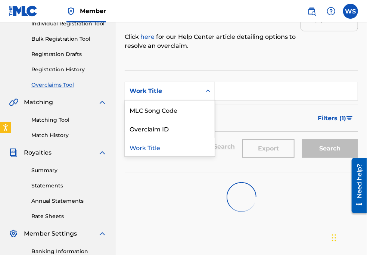
click at [172, 87] on div "Work Title" at bounding box center [162, 91] width 67 height 9
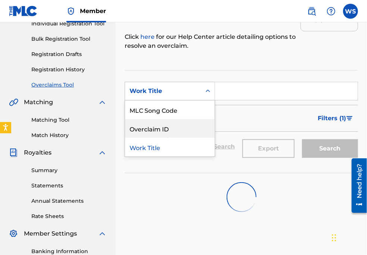
click at [166, 123] on div "Overclaim ID" at bounding box center [170, 128] width 90 height 19
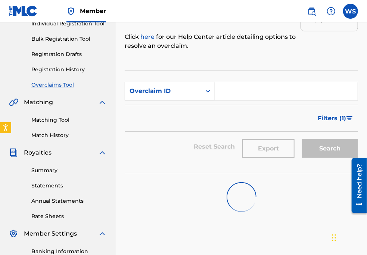
click at [236, 92] on input "Search Form" at bounding box center [286, 91] width 143 height 18
paste input "24323"
type input "24323"
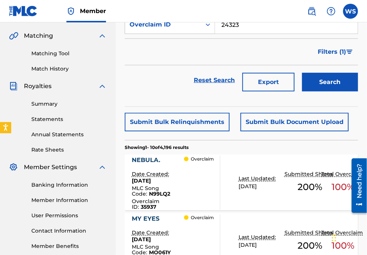
scroll to position [203, 0]
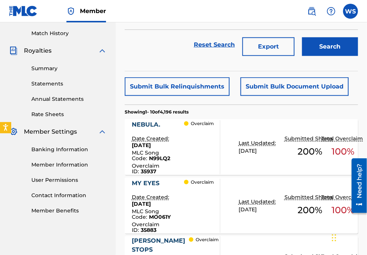
click at [329, 52] on button "Search" at bounding box center [330, 46] width 56 height 19
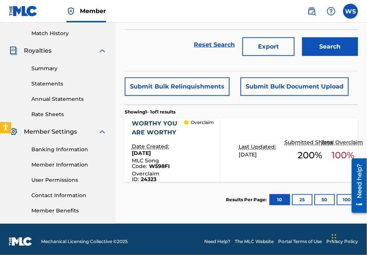
click at [154, 120] on div "WORTHY YOU ARE WORTHY" at bounding box center [158, 128] width 53 height 18
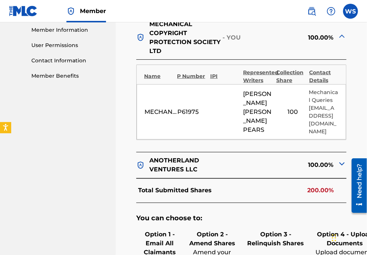
scroll to position [339, 0]
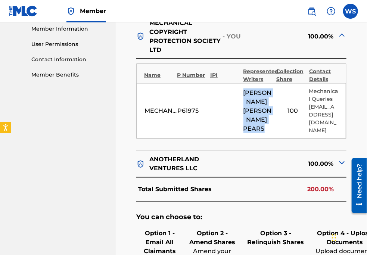
drag, startPoint x: 241, startPoint y: 101, endPoint x: 267, endPoint y: 116, distance: 30.4
click at [267, 116] on div "MECHANICAL COPYRIGHT PROTECTION SOCIETY LTD P61975 [PERSON_NAME] [PERSON_NAME] …" at bounding box center [241, 110] width 209 height 55
copy span "[PERSON_NAME] [PERSON_NAME]"
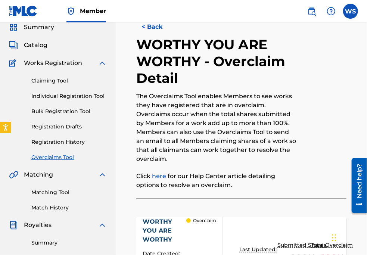
scroll to position [68, 0]
